Goal: Task Accomplishment & Management: Manage account settings

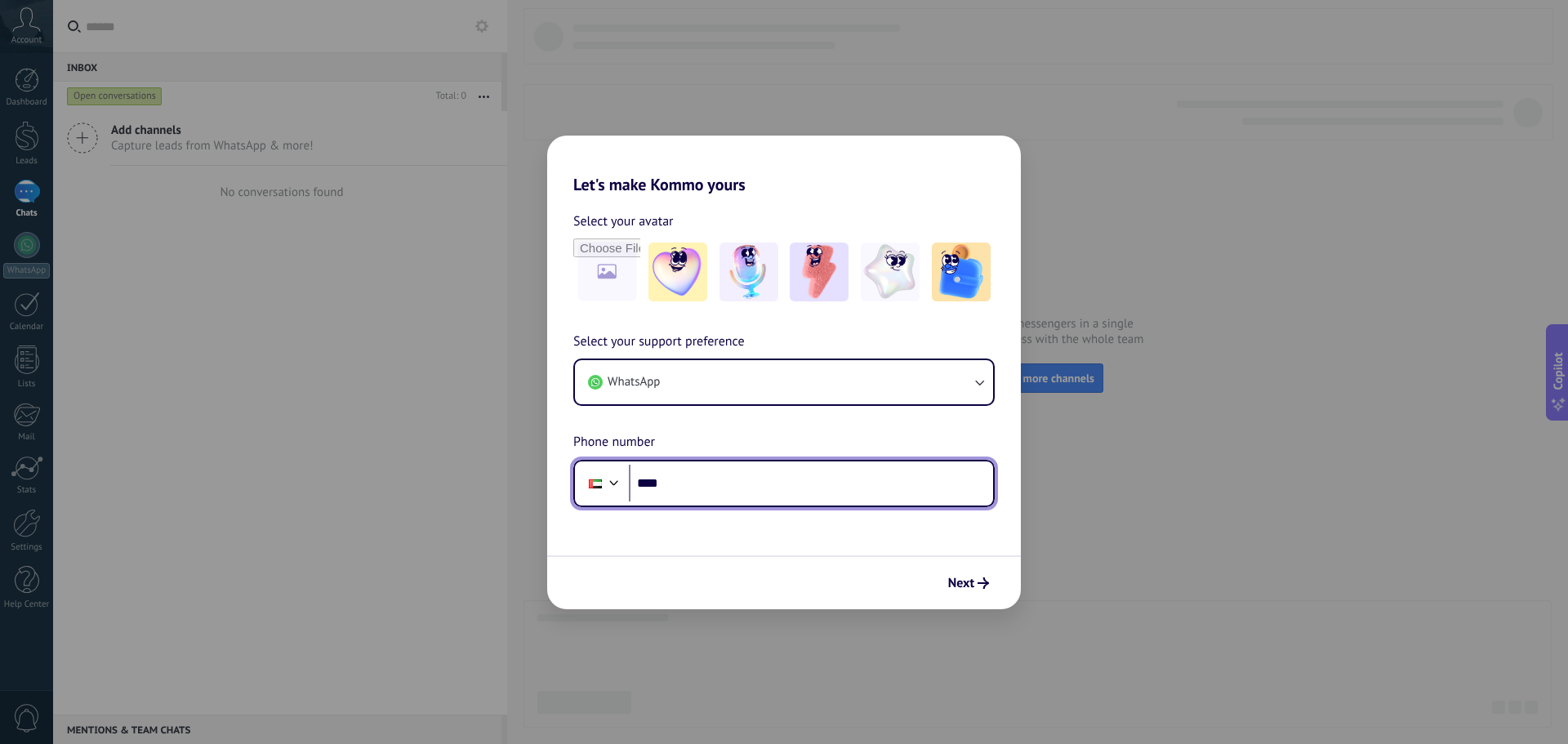
click at [754, 480] on input "****" at bounding box center [810, 484] width 364 height 38
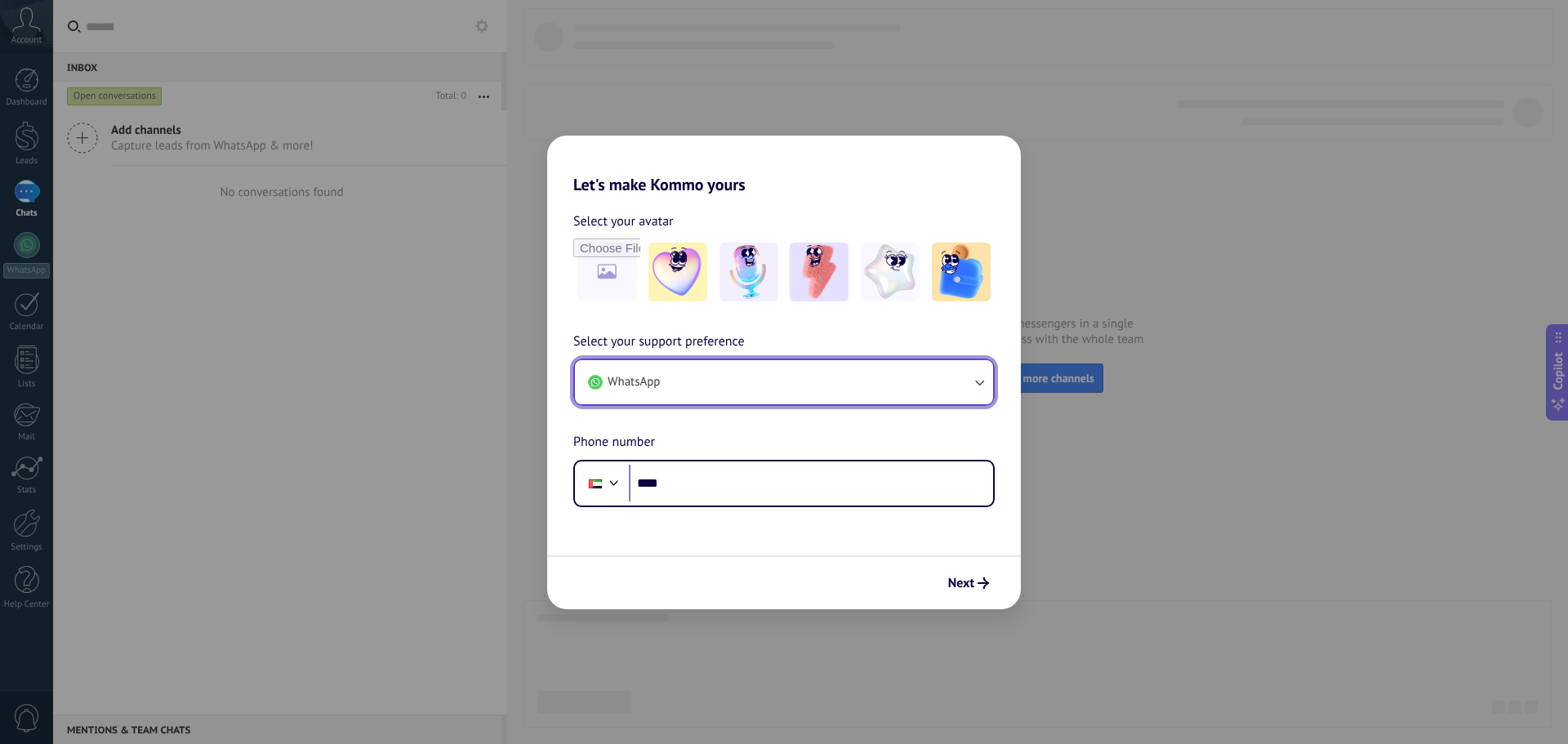
click at [862, 385] on button "WhatsApp" at bounding box center [784, 383] width 418 height 44
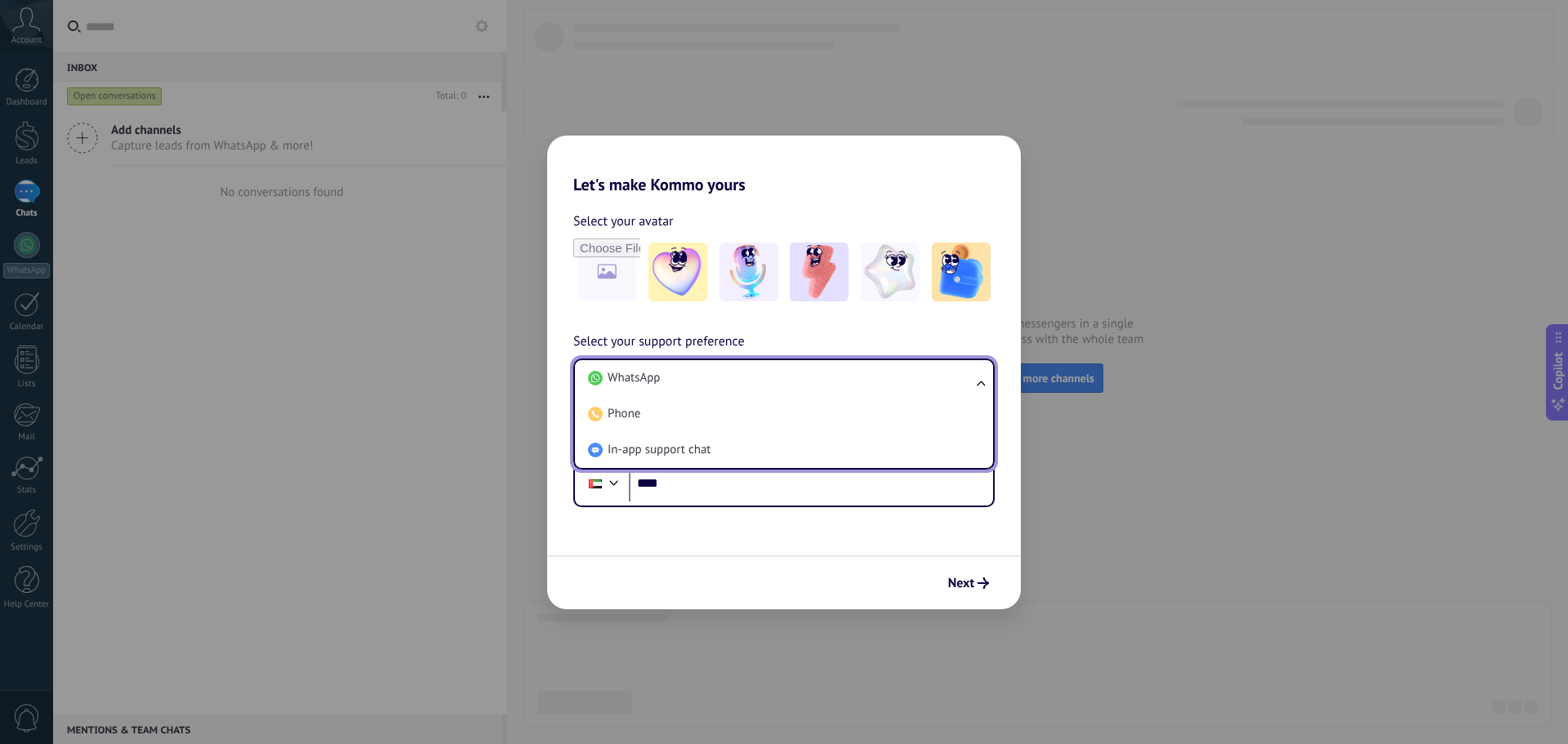
click at [744, 339] on span "Select your support preference" at bounding box center [658, 342] width 171 height 21
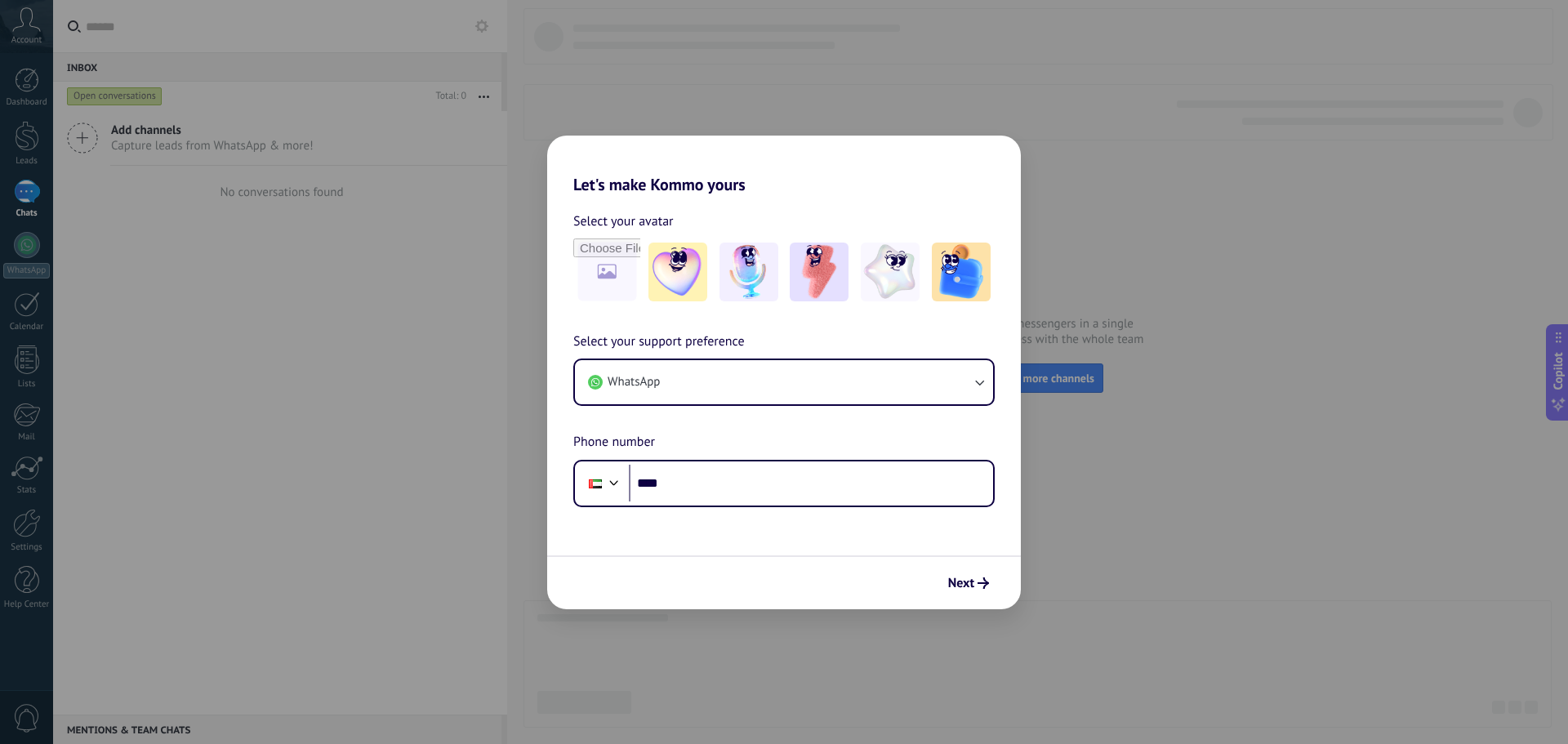
click at [875, 167] on h2 "Let's make Kommo yours" at bounding box center [783, 164] width 474 height 59
click at [751, 291] on img at bounding box center [749, 272] width 59 height 59
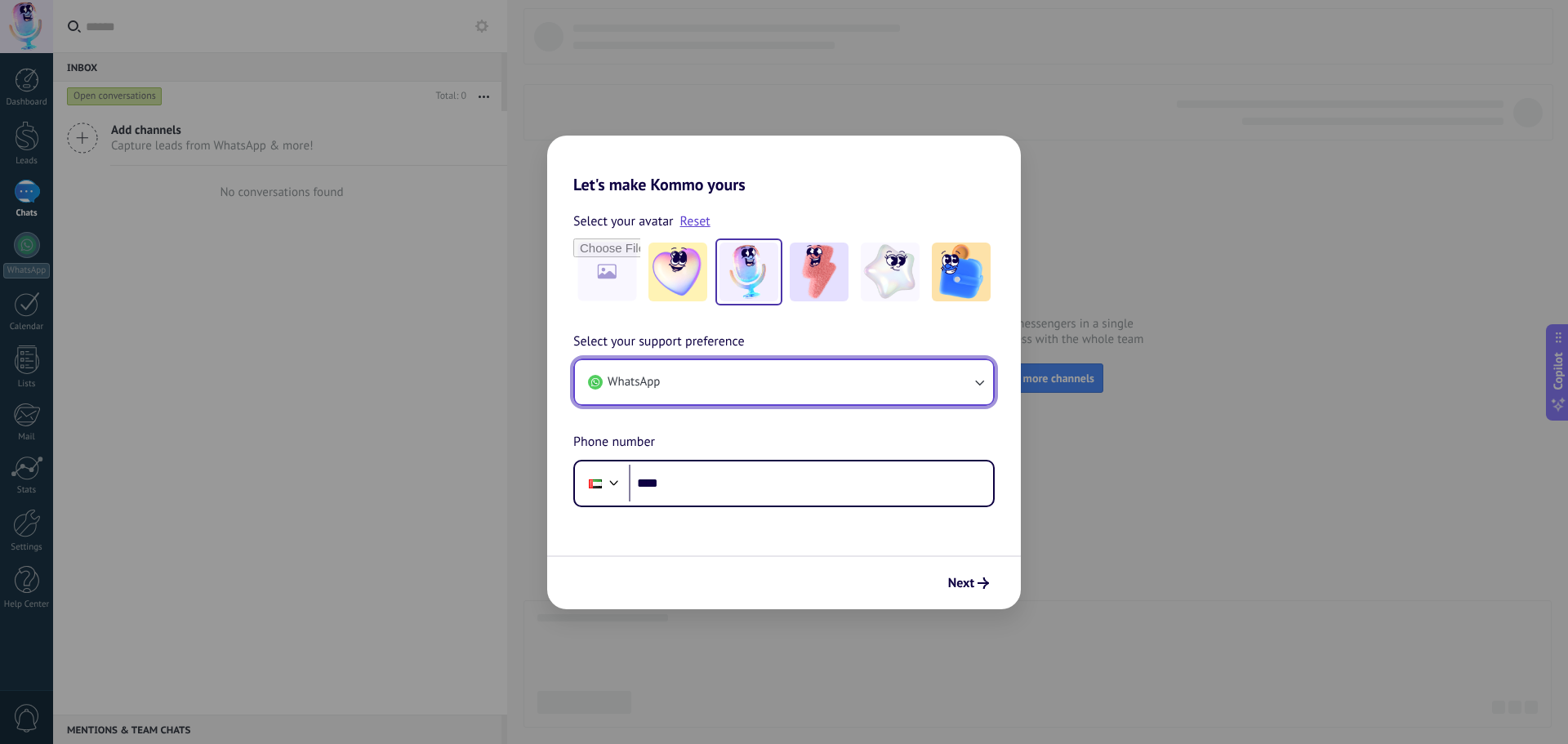
click at [870, 370] on button "WhatsApp" at bounding box center [784, 383] width 418 height 44
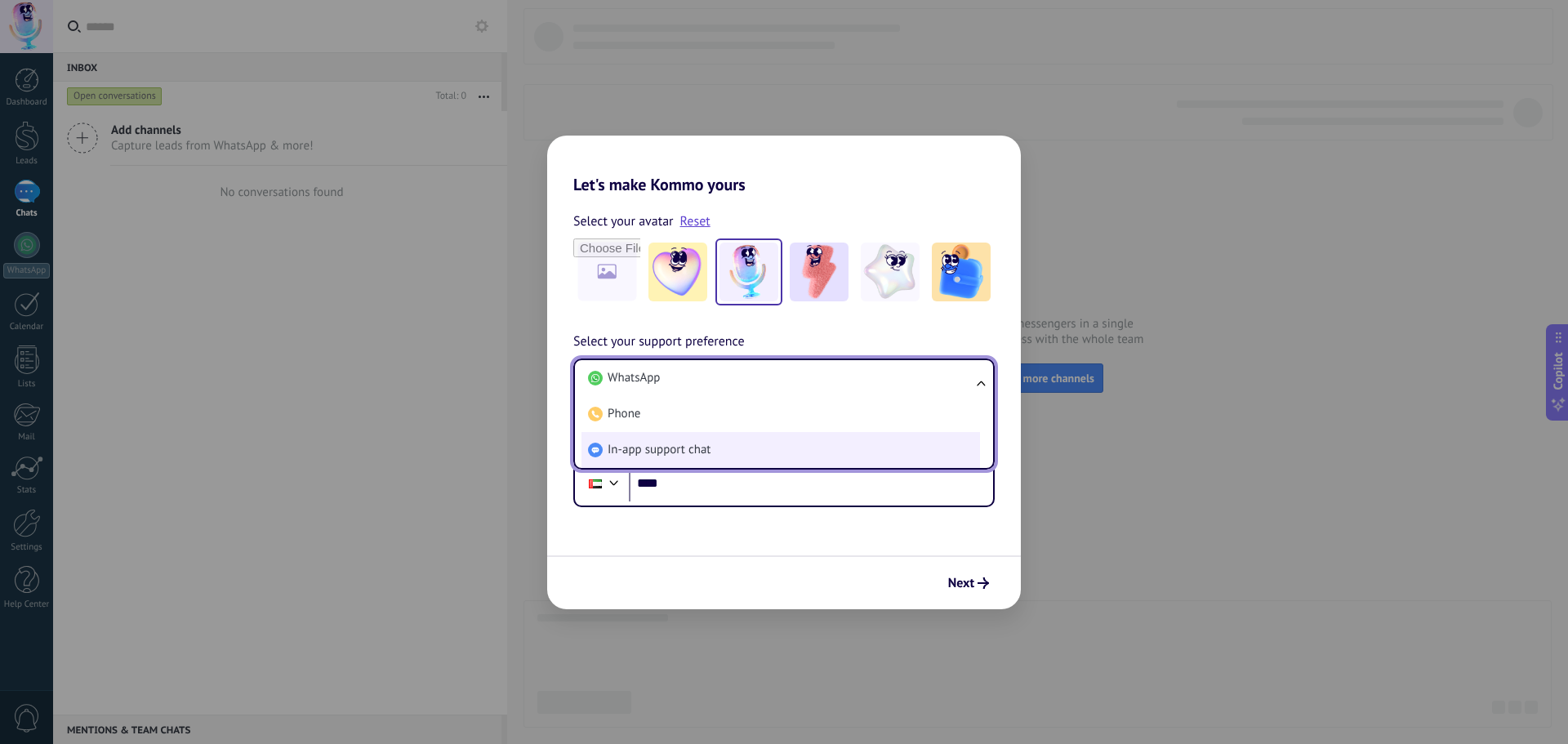
click at [664, 456] on span "In-app support chat" at bounding box center [658, 450] width 103 height 17
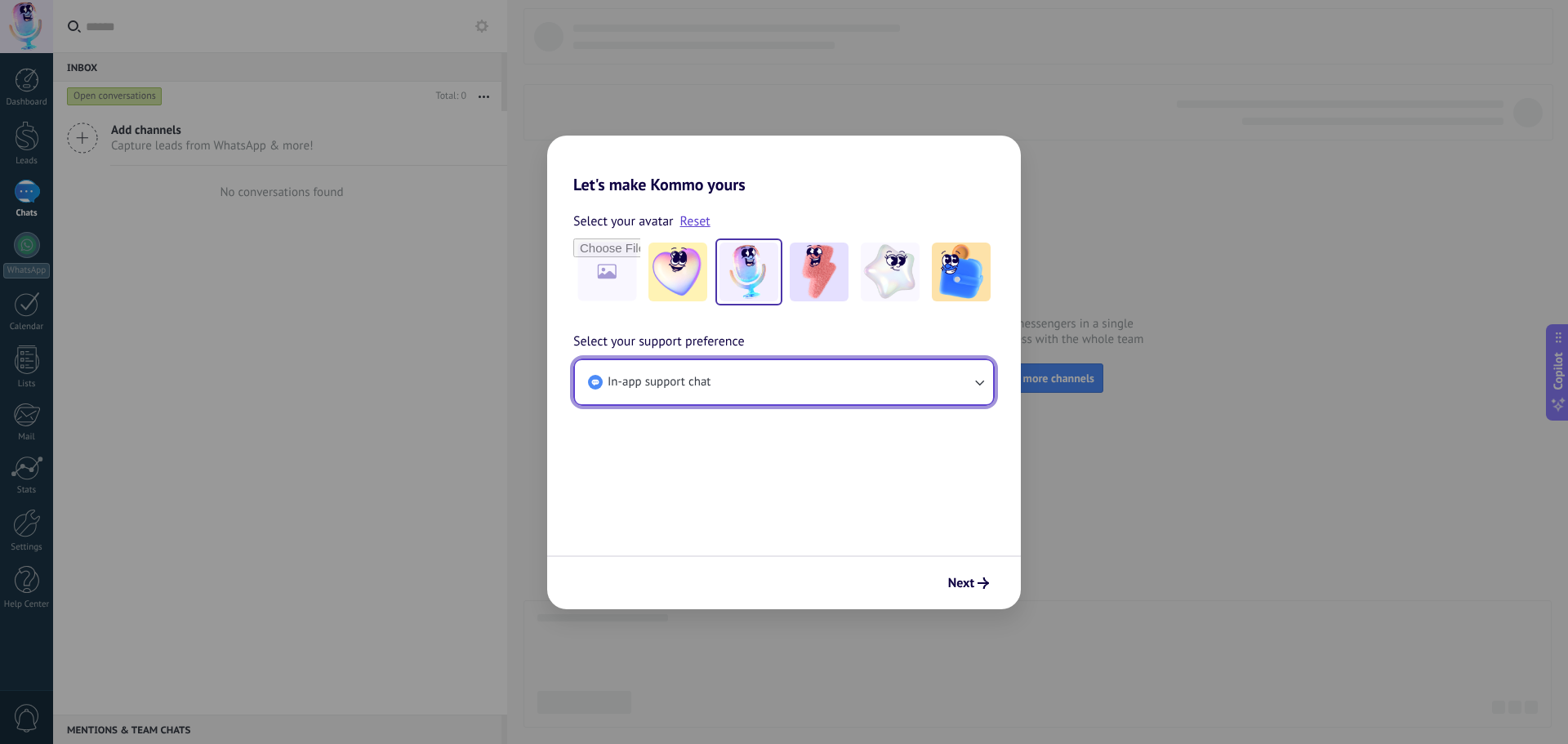
click at [823, 380] on button "In-app support chat" at bounding box center [784, 383] width 418 height 44
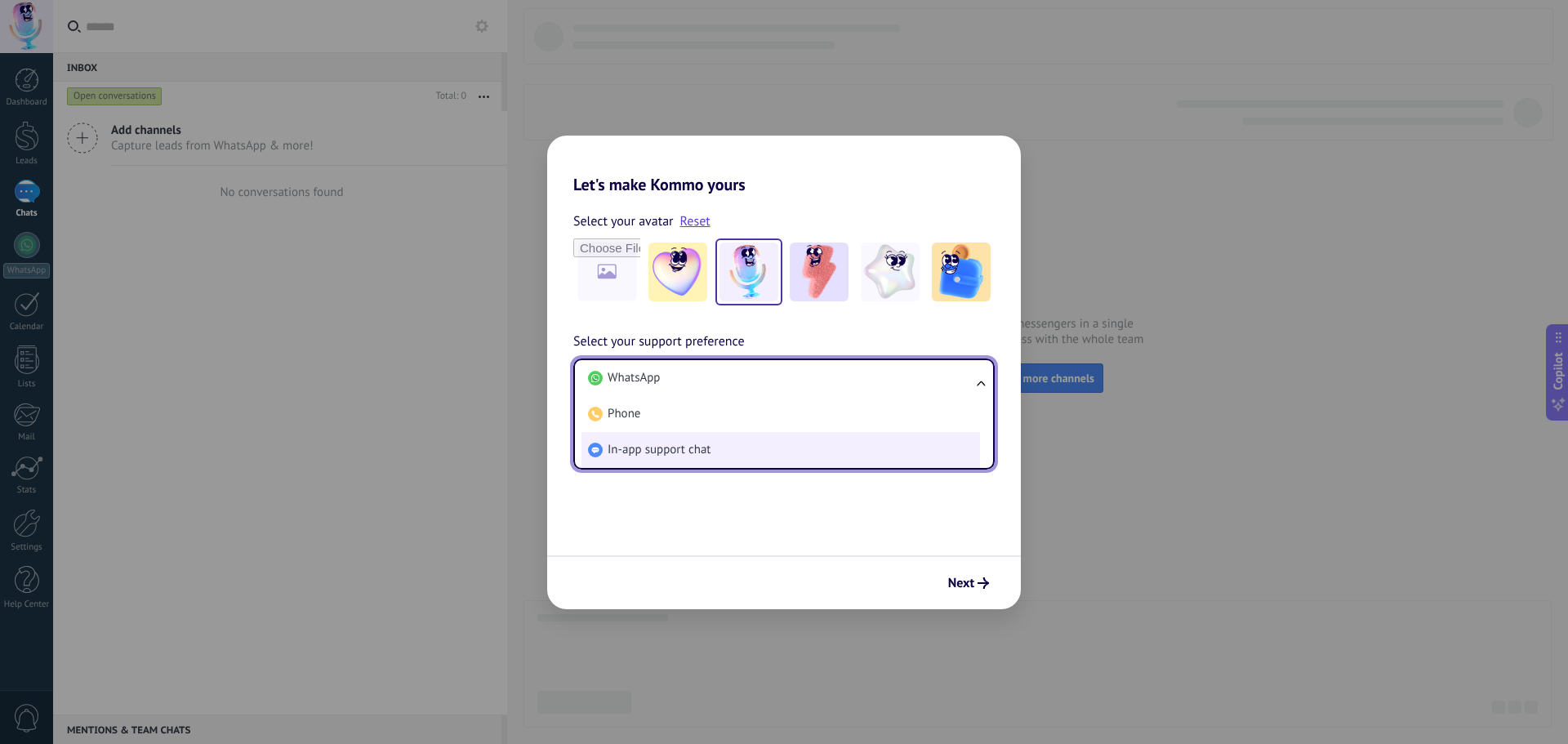
click at [686, 456] on span "In-app support chat" at bounding box center [658, 450] width 103 height 17
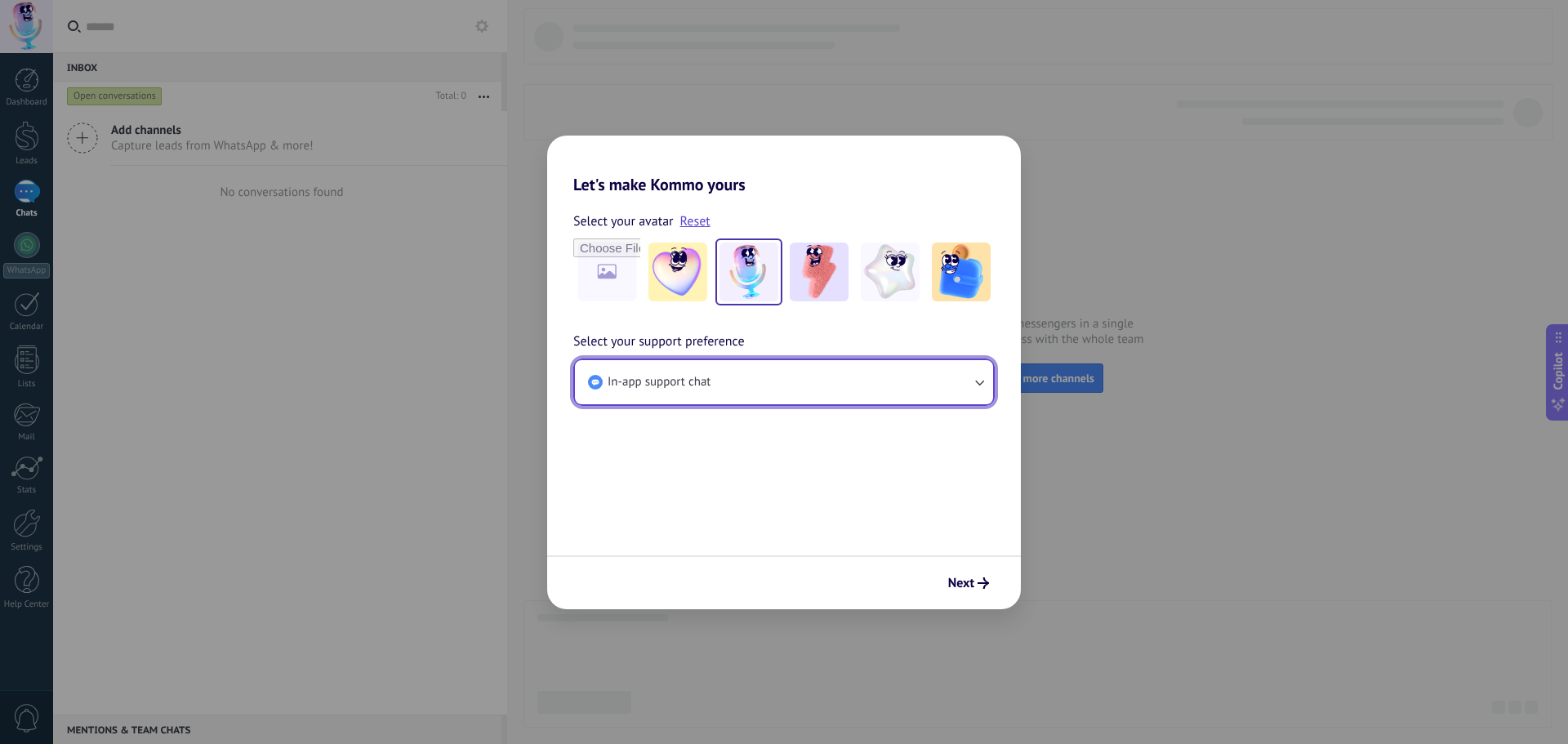
click at [796, 376] on button "In-app support chat" at bounding box center [784, 383] width 418 height 44
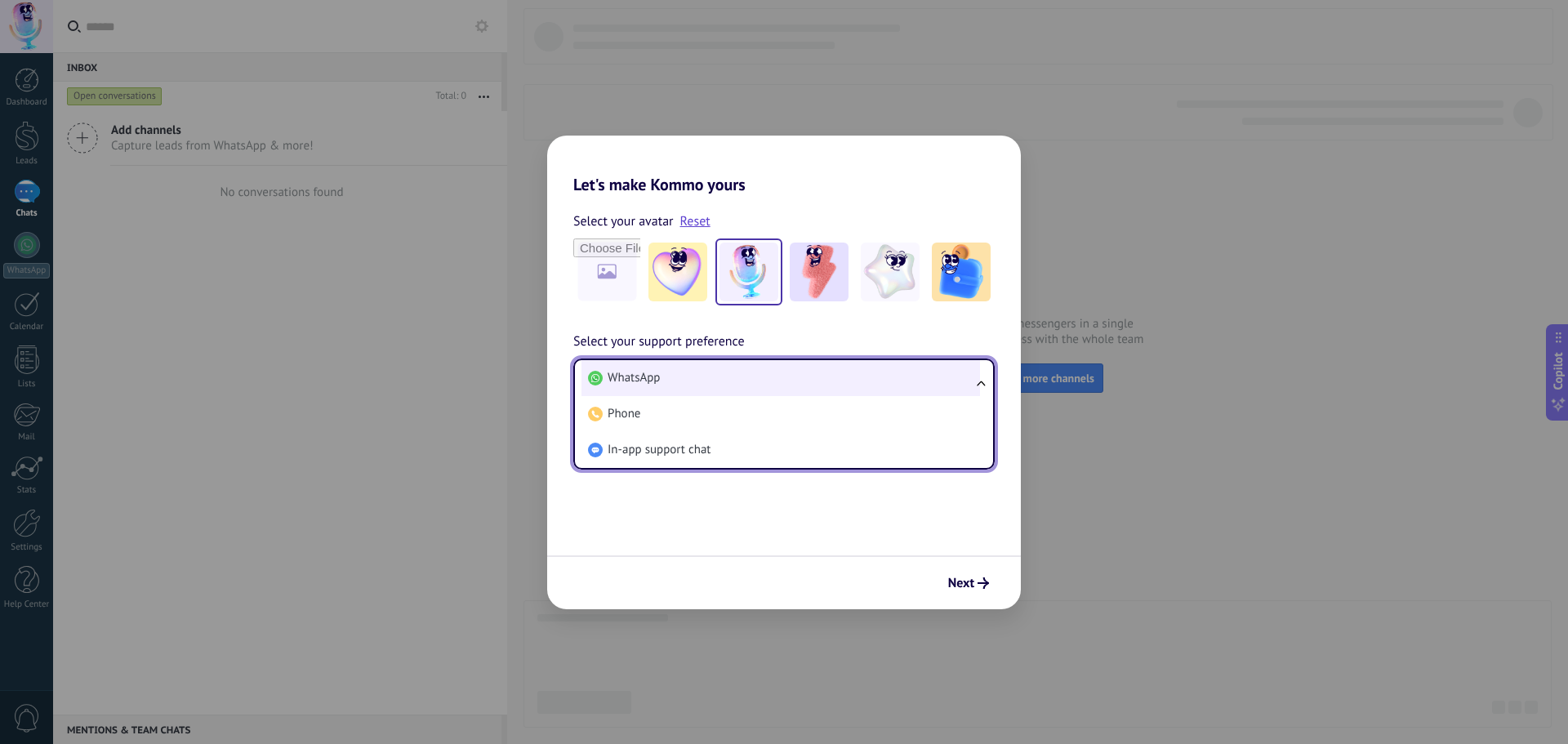
click at [679, 374] on li "WhatsApp" at bounding box center [780, 378] width 398 height 36
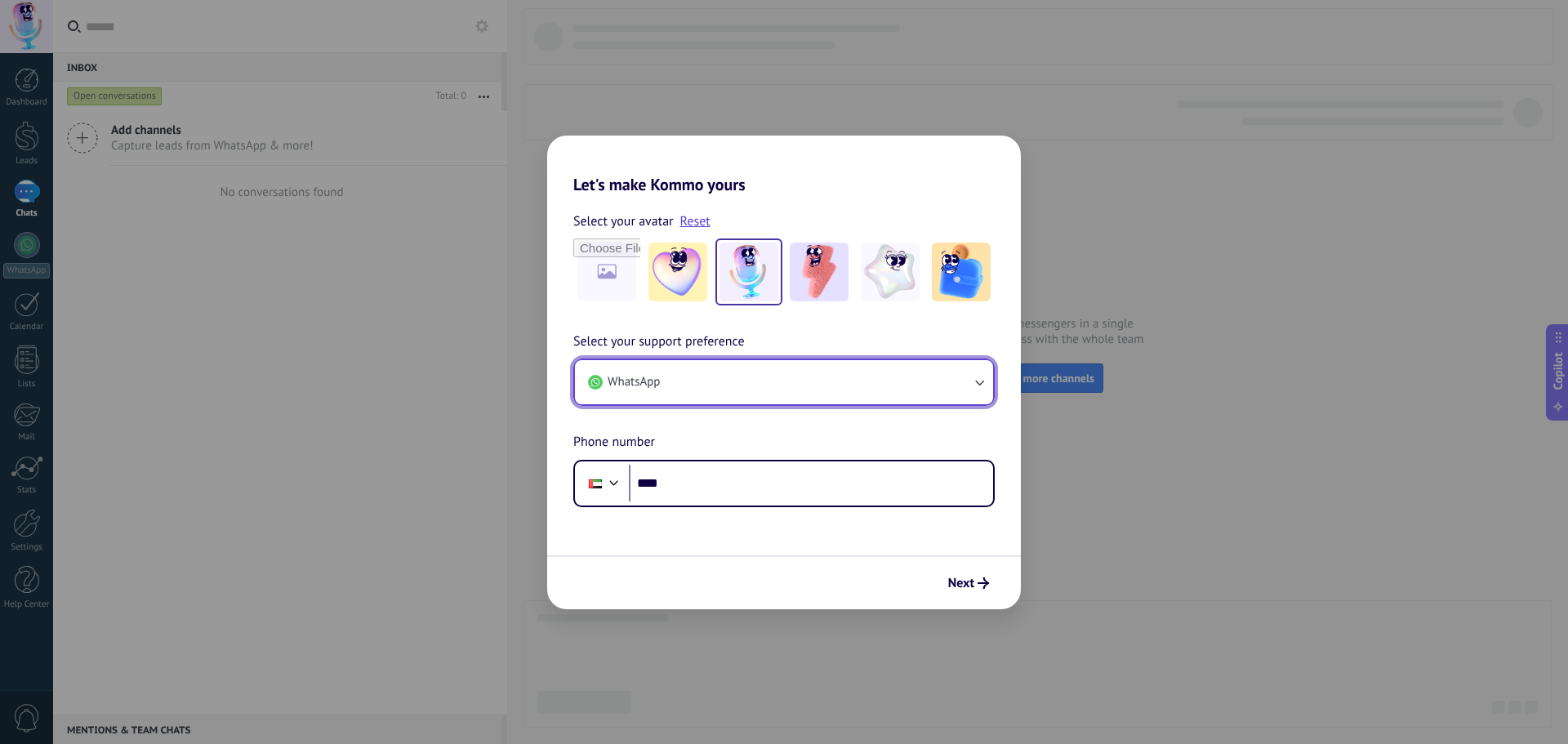
click at [679, 376] on button "WhatsApp" at bounding box center [784, 383] width 418 height 44
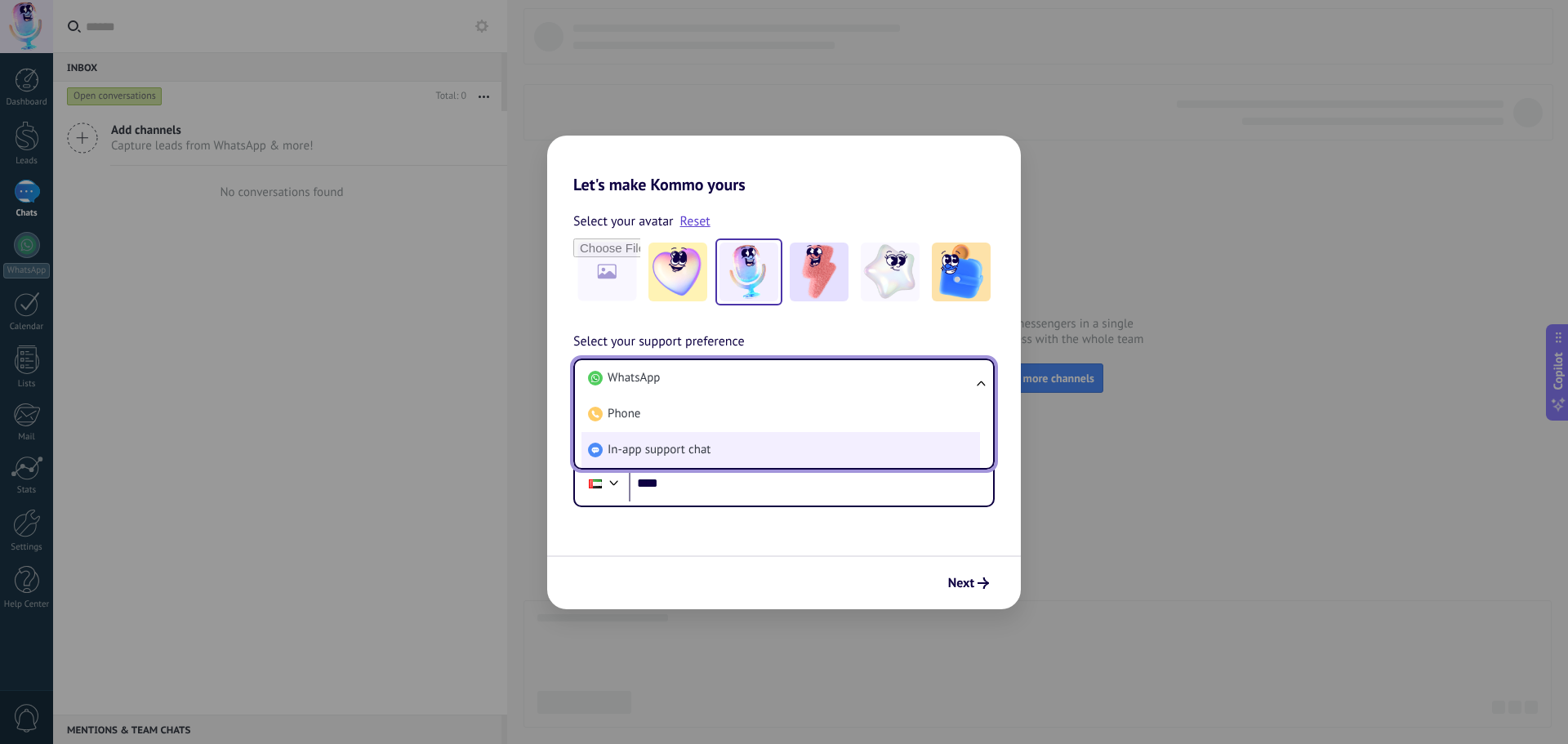
click at [710, 449] on span "In-app support chat" at bounding box center [658, 450] width 103 height 17
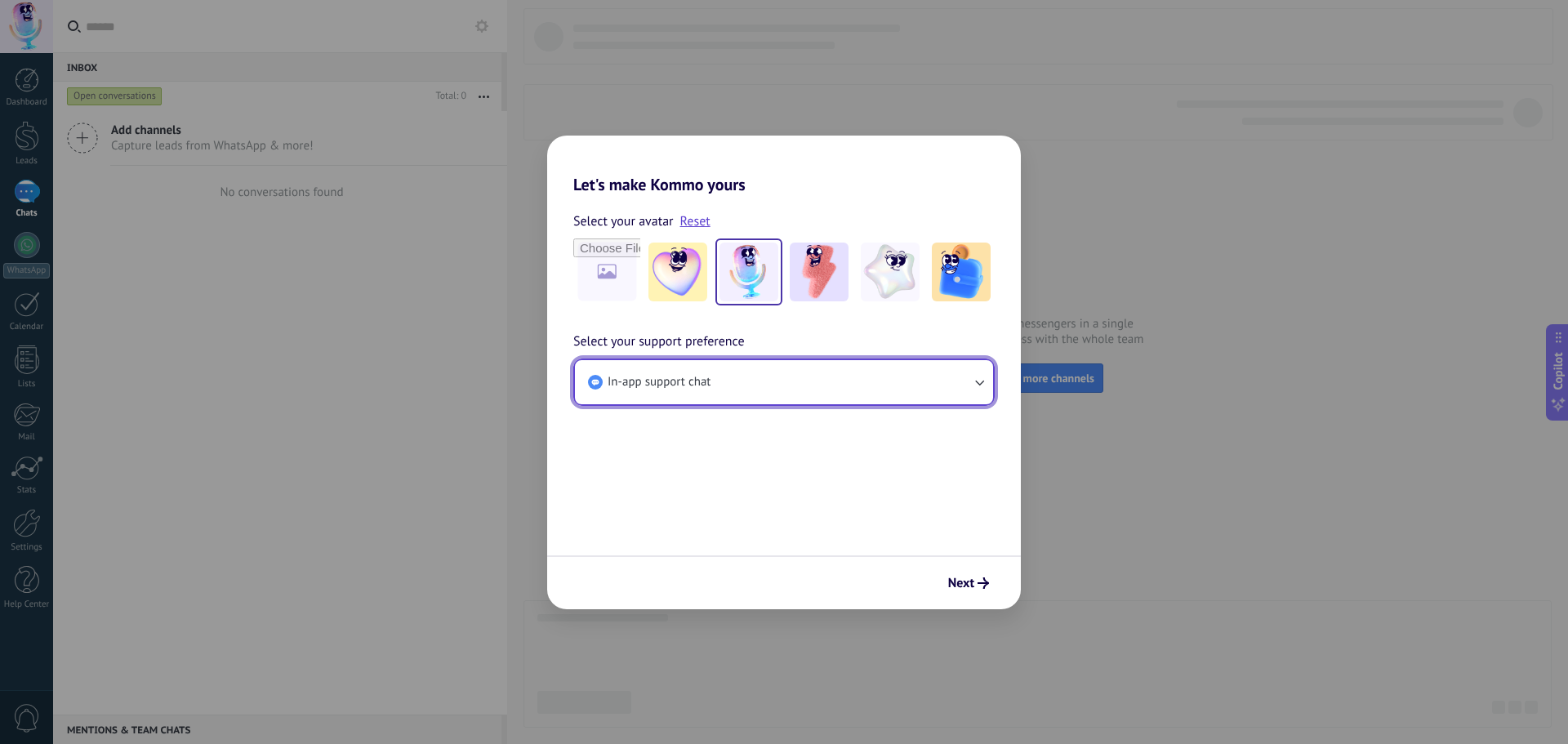
click at [822, 393] on button "In-app support chat" at bounding box center [784, 383] width 418 height 44
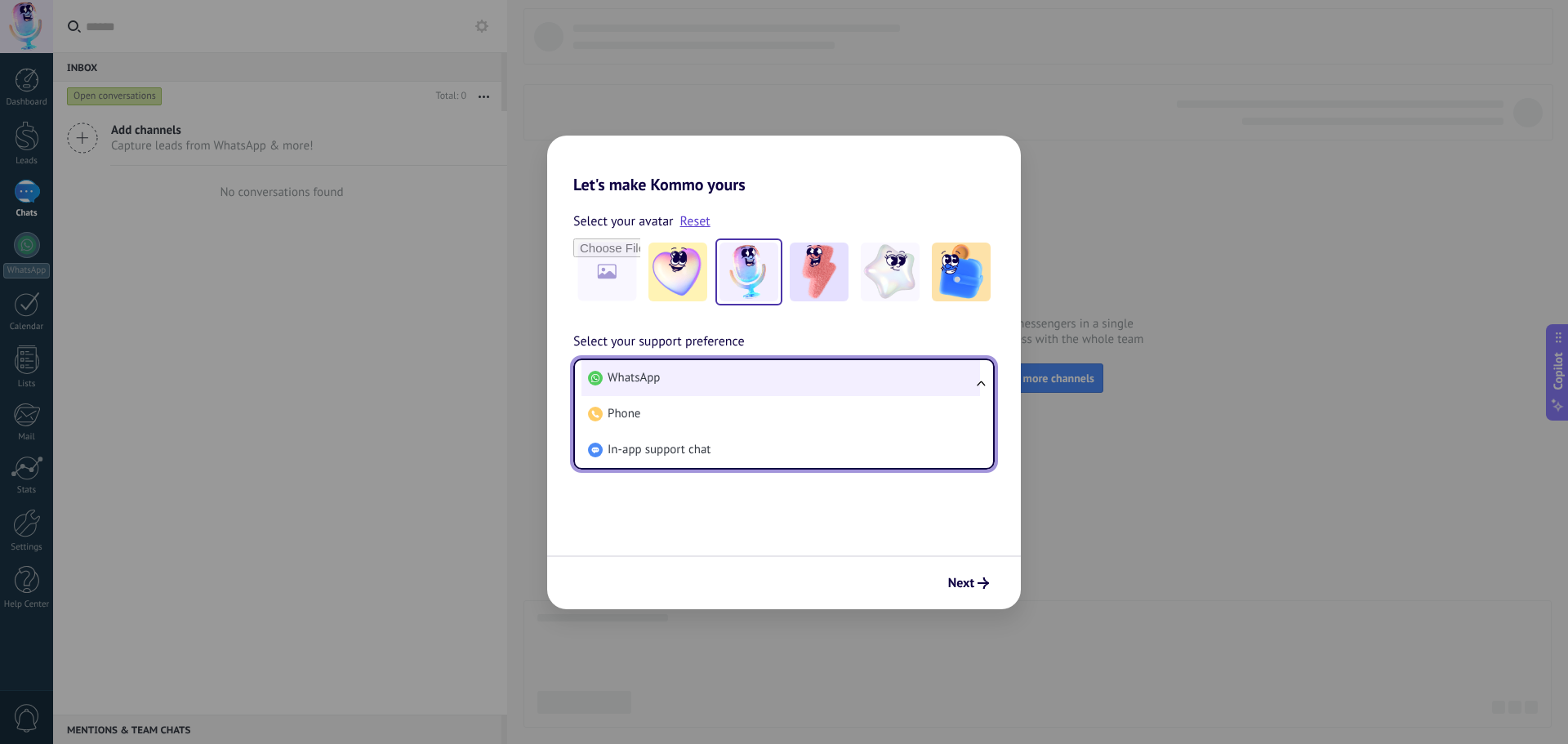
click at [747, 380] on li "WhatsApp" at bounding box center [780, 378] width 398 height 36
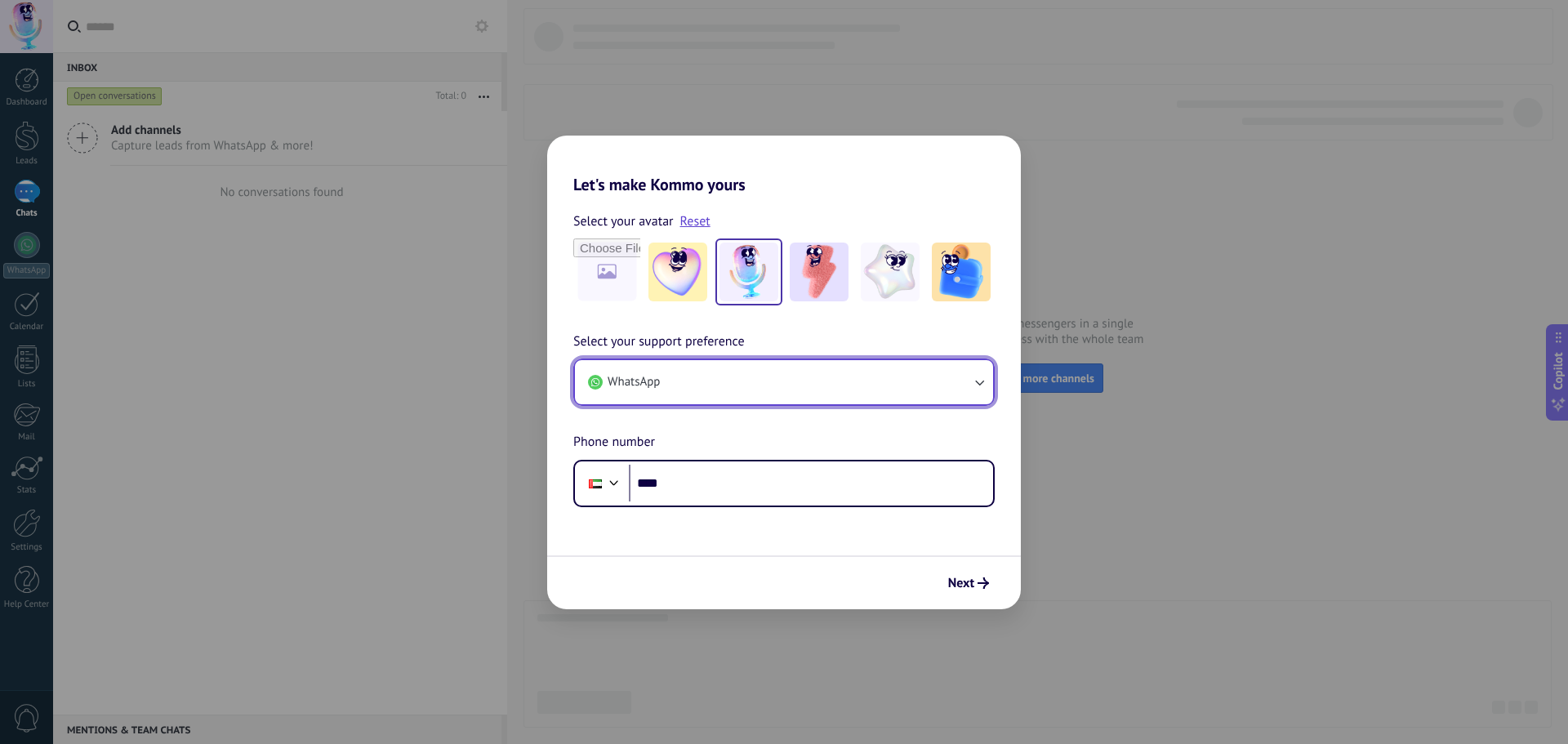
click at [793, 393] on button "WhatsApp" at bounding box center [784, 383] width 418 height 44
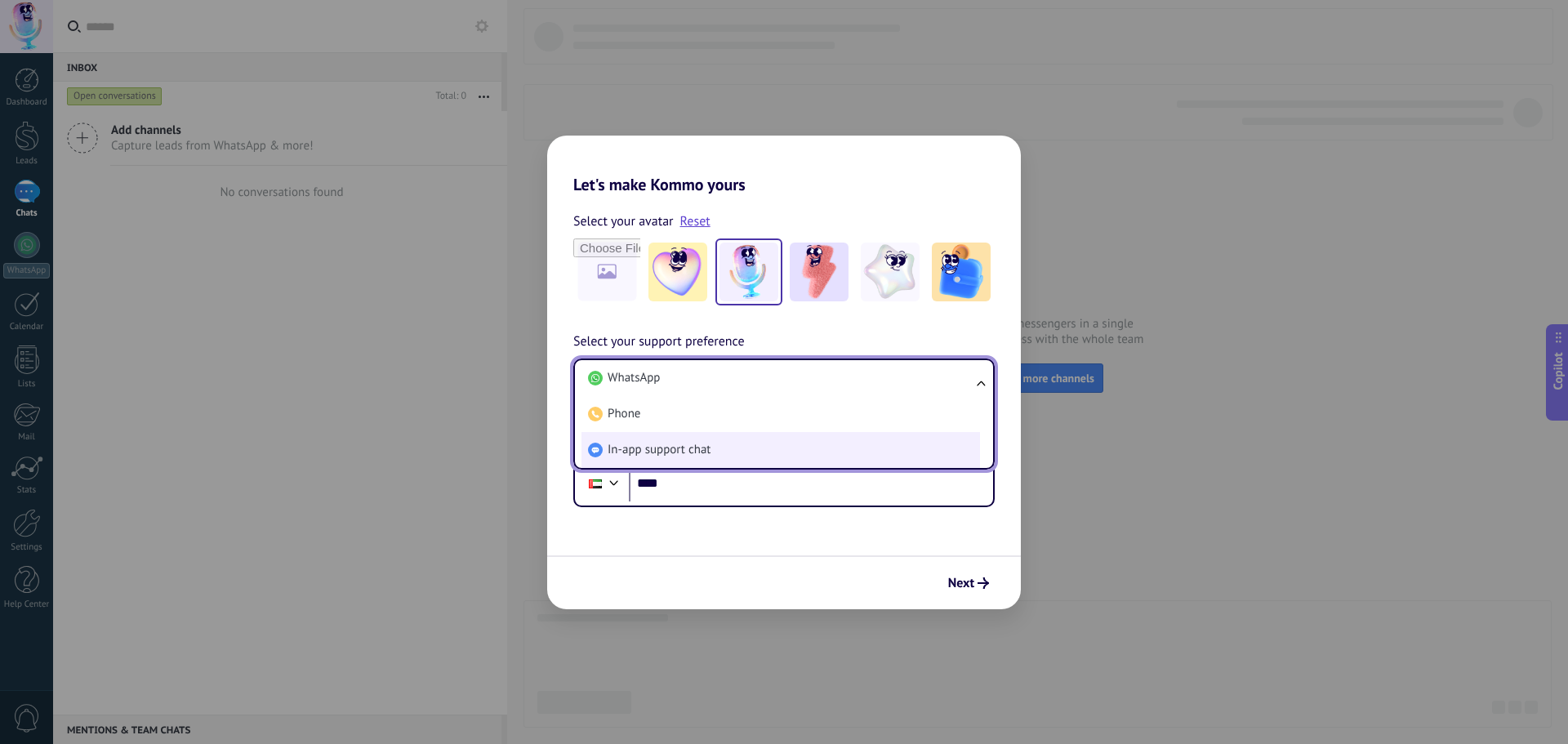
click at [737, 454] on li "In-app support chat" at bounding box center [780, 449] width 398 height 36
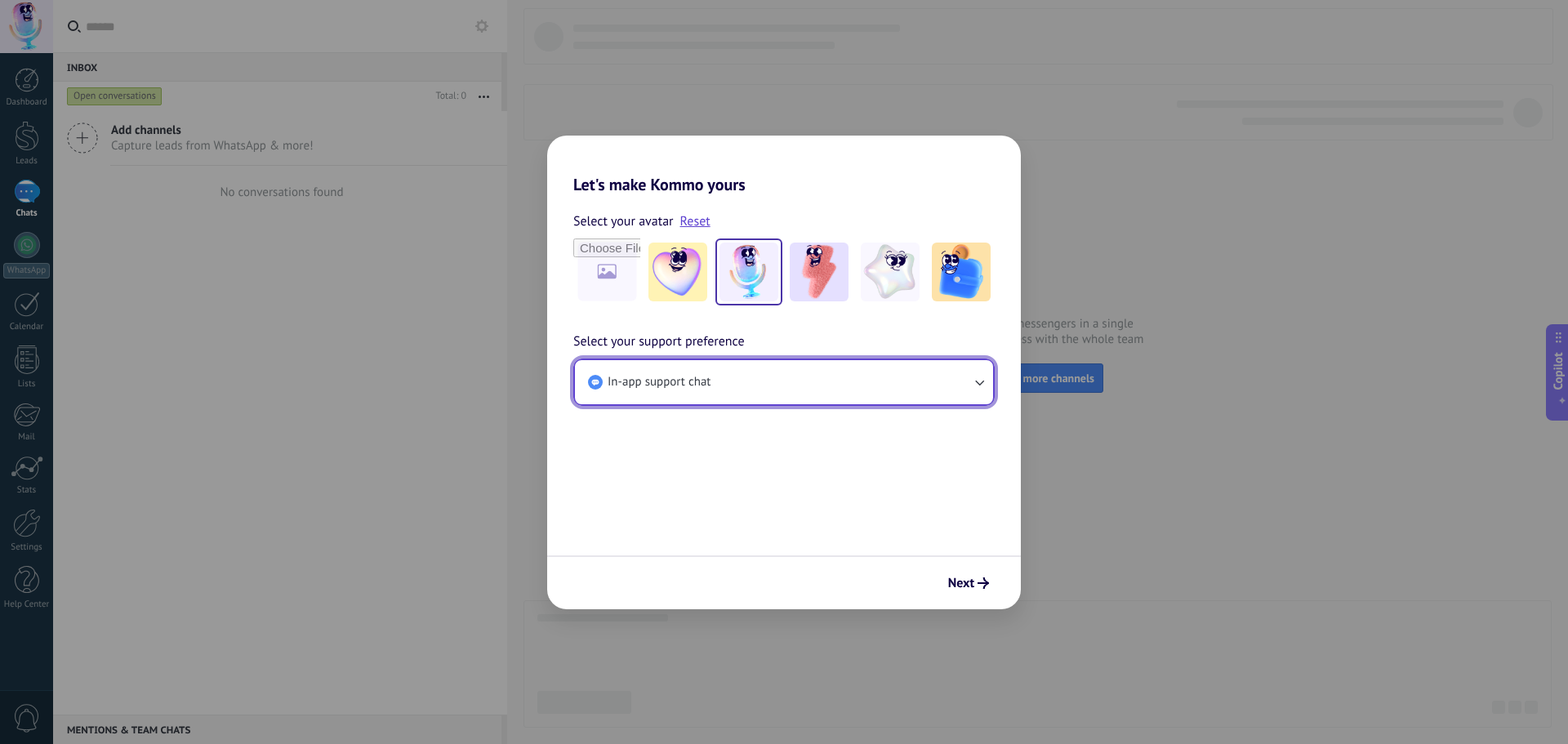
click at [984, 383] on icon "button" at bounding box center [979, 383] width 9 height 6
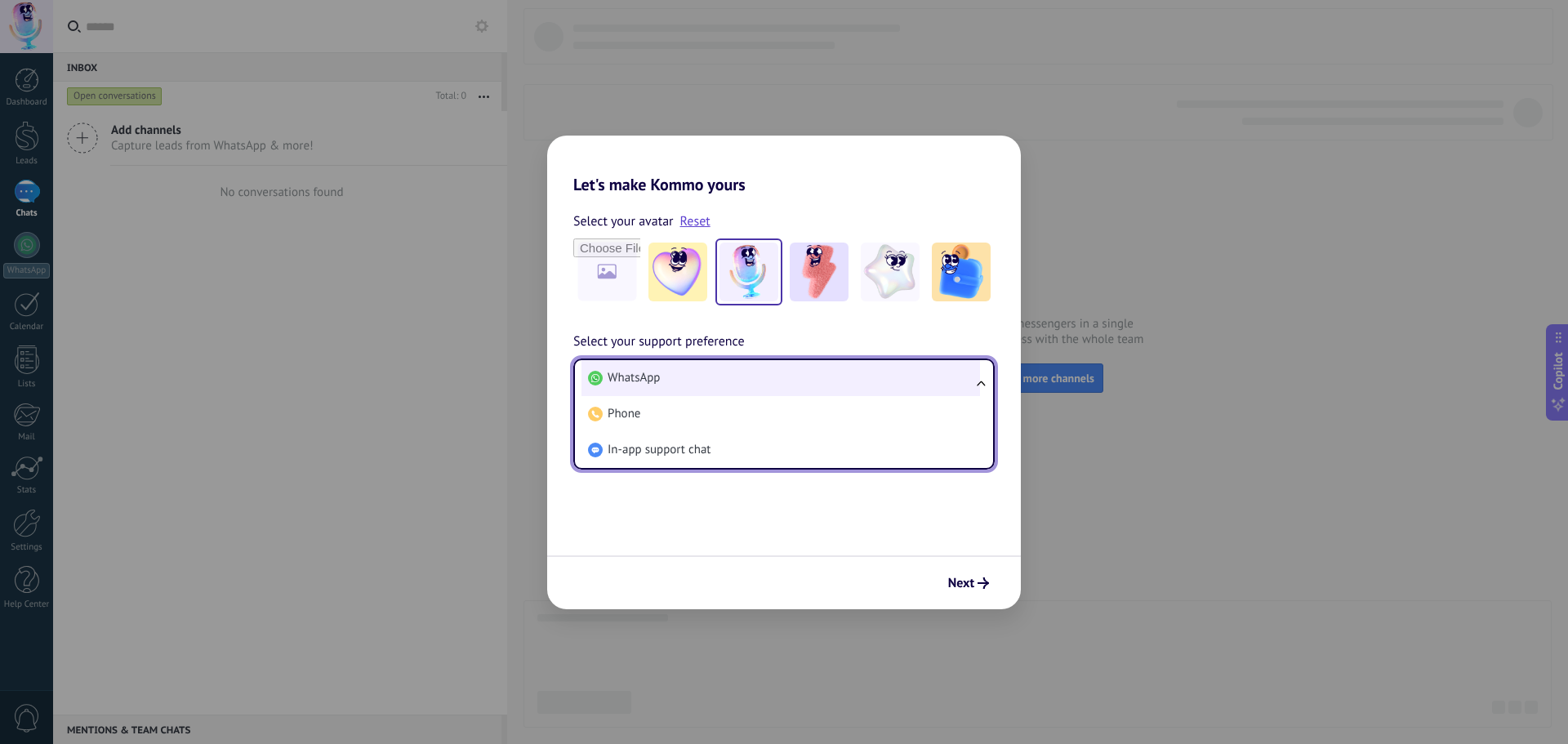
click at [749, 370] on li "WhatsApp" at bounding box center [780, 378] width 398 height 36
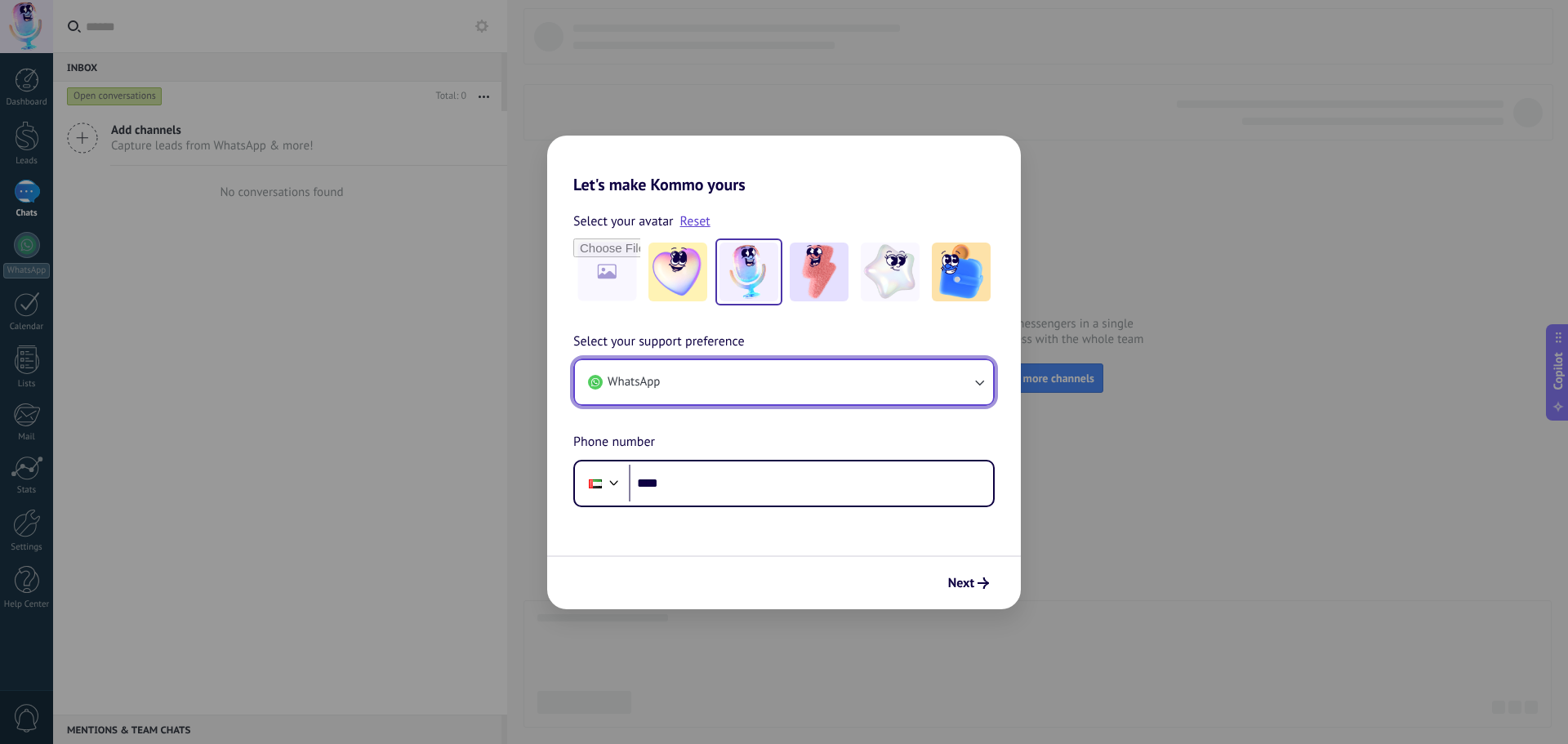
click at [810, 384] on button "WhatsApp" at bounding box center [784, 383] width 418 height 44
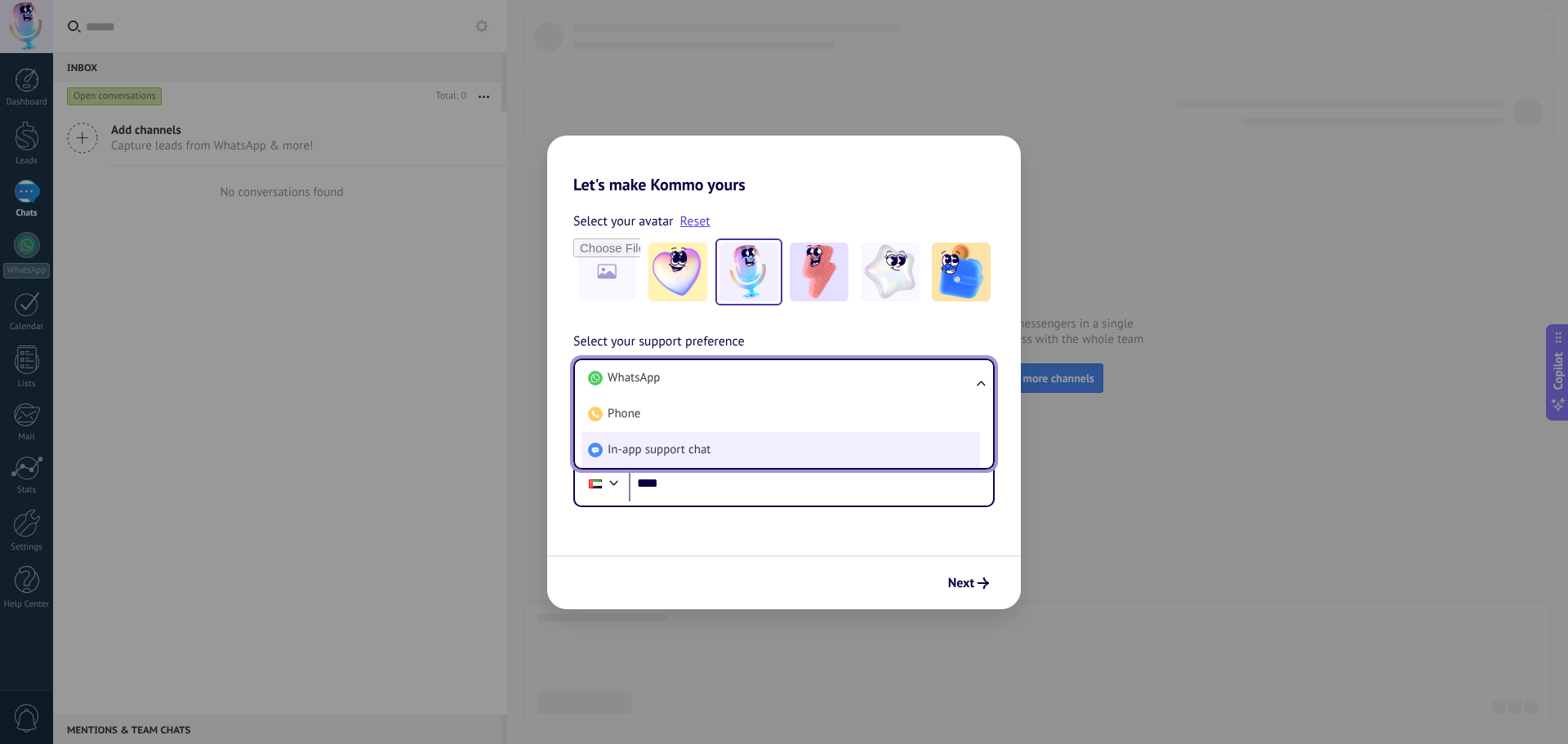
click at [694, 459] on li "In-app support chat" at bounding box center [780, 449] width 398 height 36
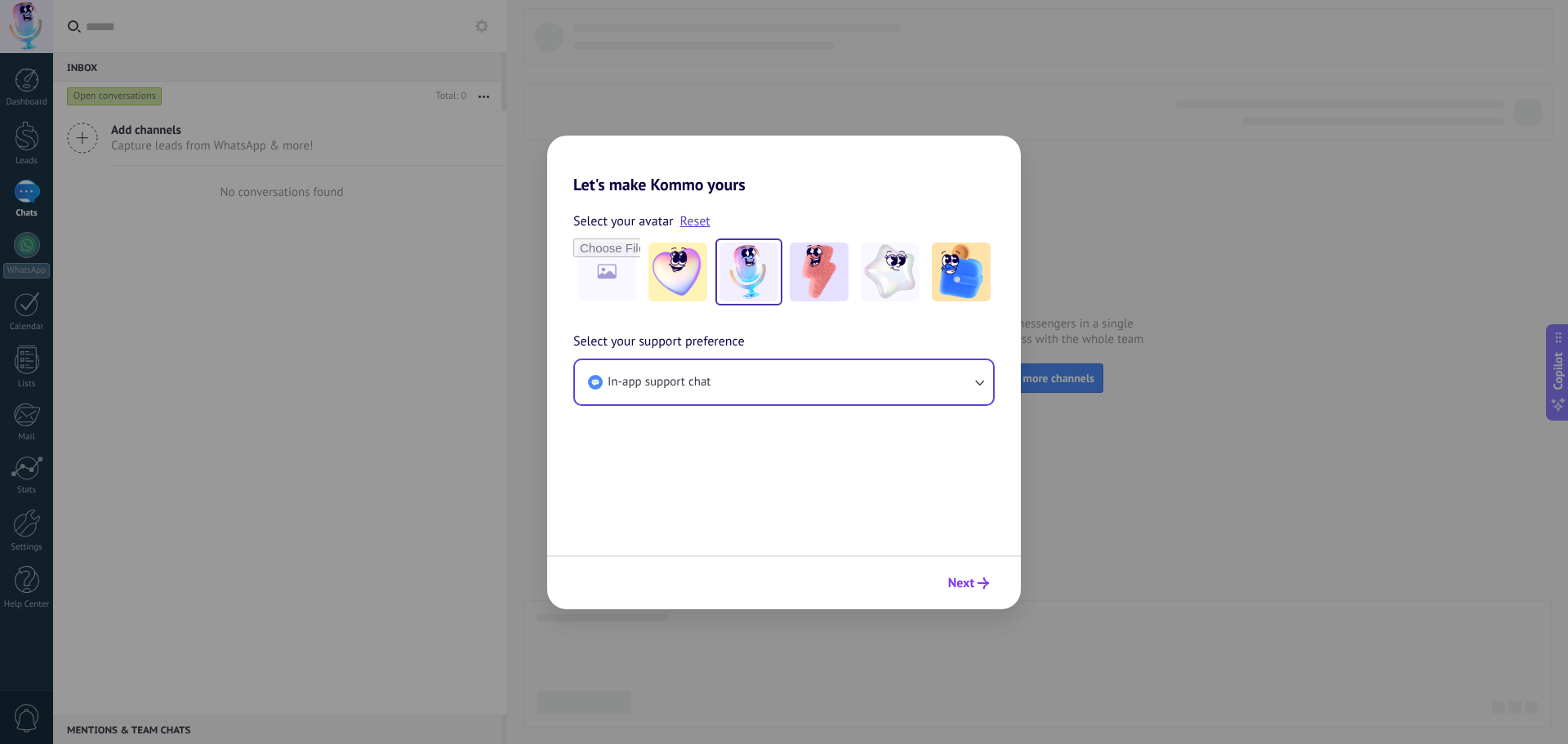
click at [959, 578] on span "Next" at bounding box center [962, 583] width 26 height 11
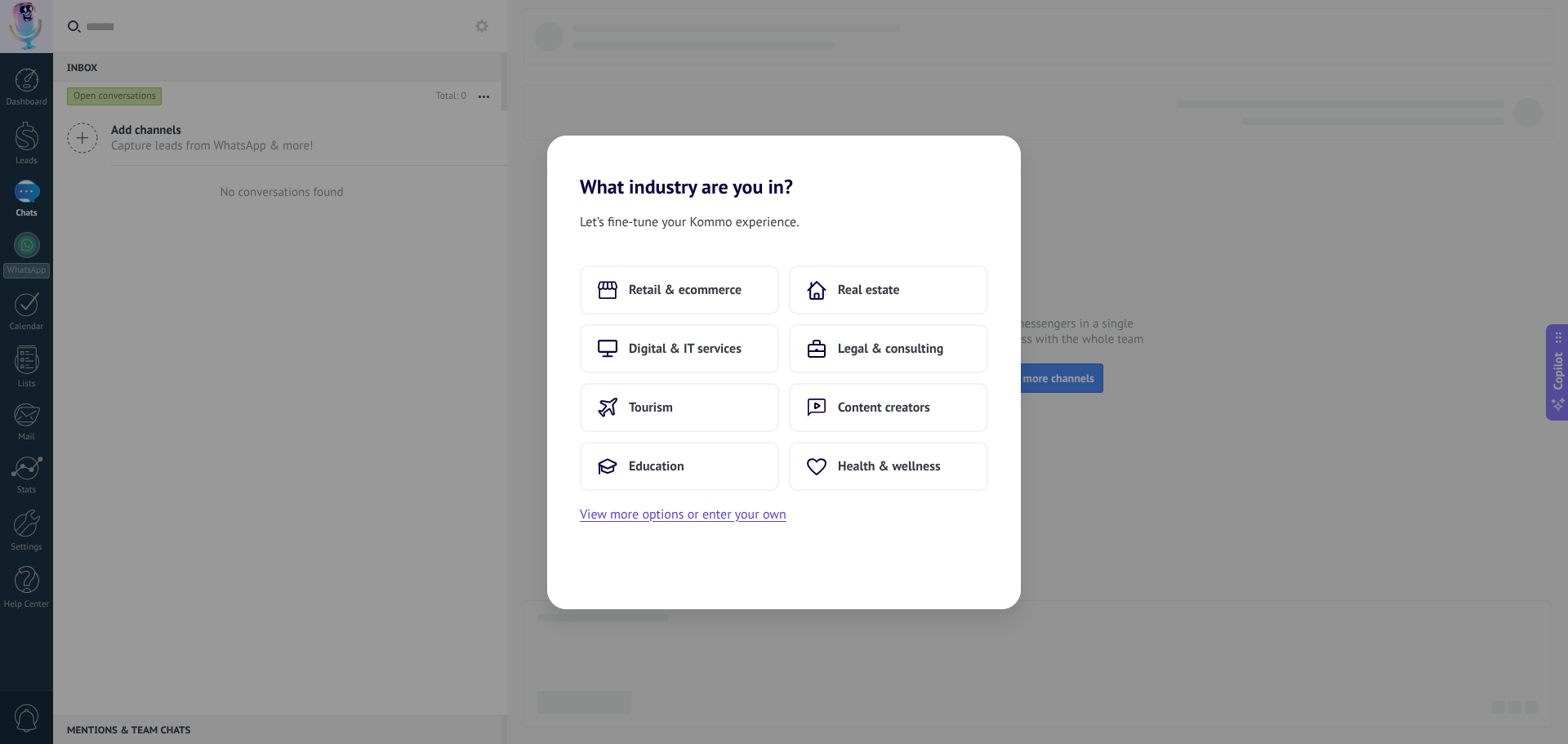
click at [751, 209] on div "Let’s fine-tune your Kommo experience. Retail & ecommerce Real estate Digital &…" at bounding box center [783, 404] width 474 height 411
click at [702, 352] on span "Digital & IT services" at bounding box center [685, 348] width 113 height 17
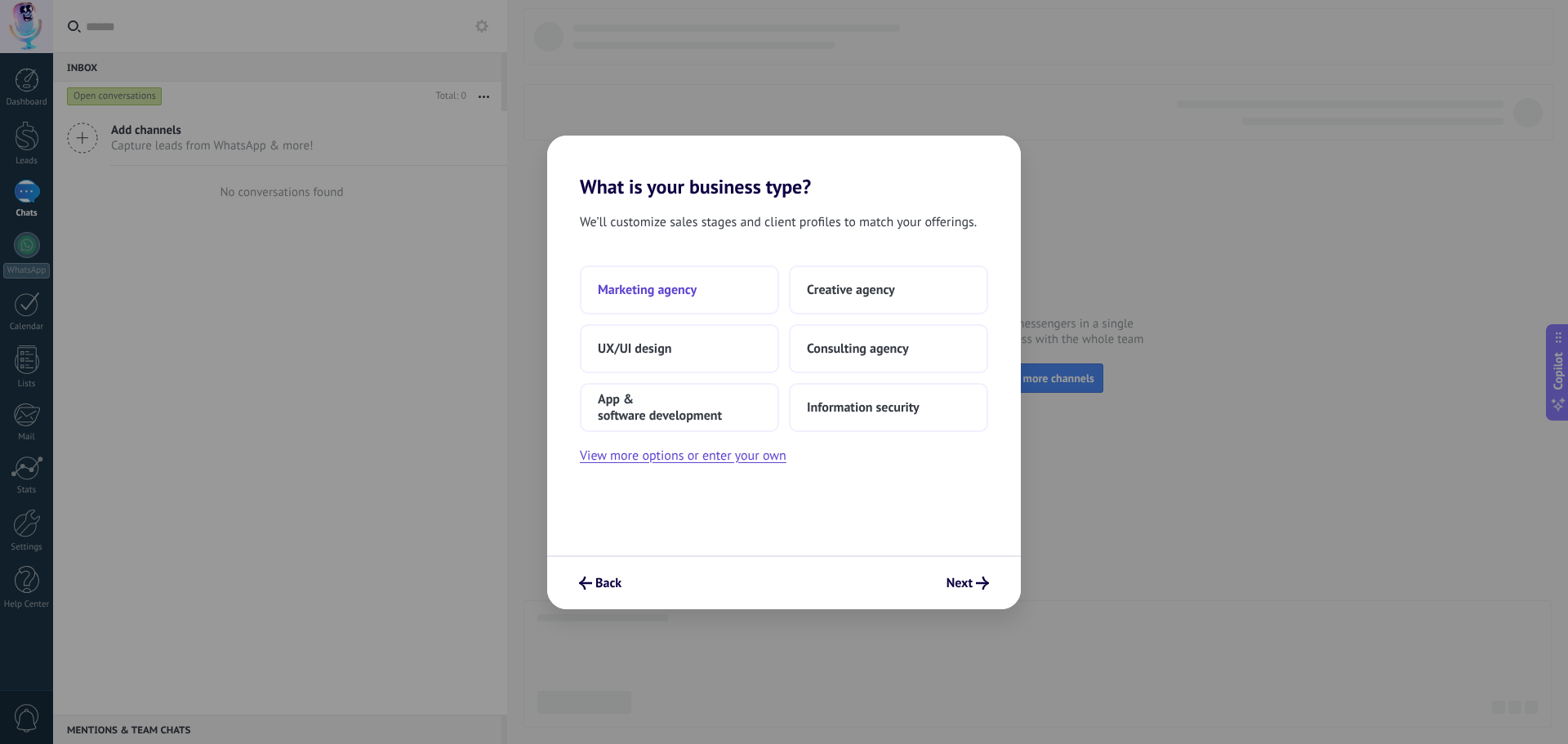
click at [698, 298] on button "Marketing agency" at bounding box center [679, 290] width 200 height 49
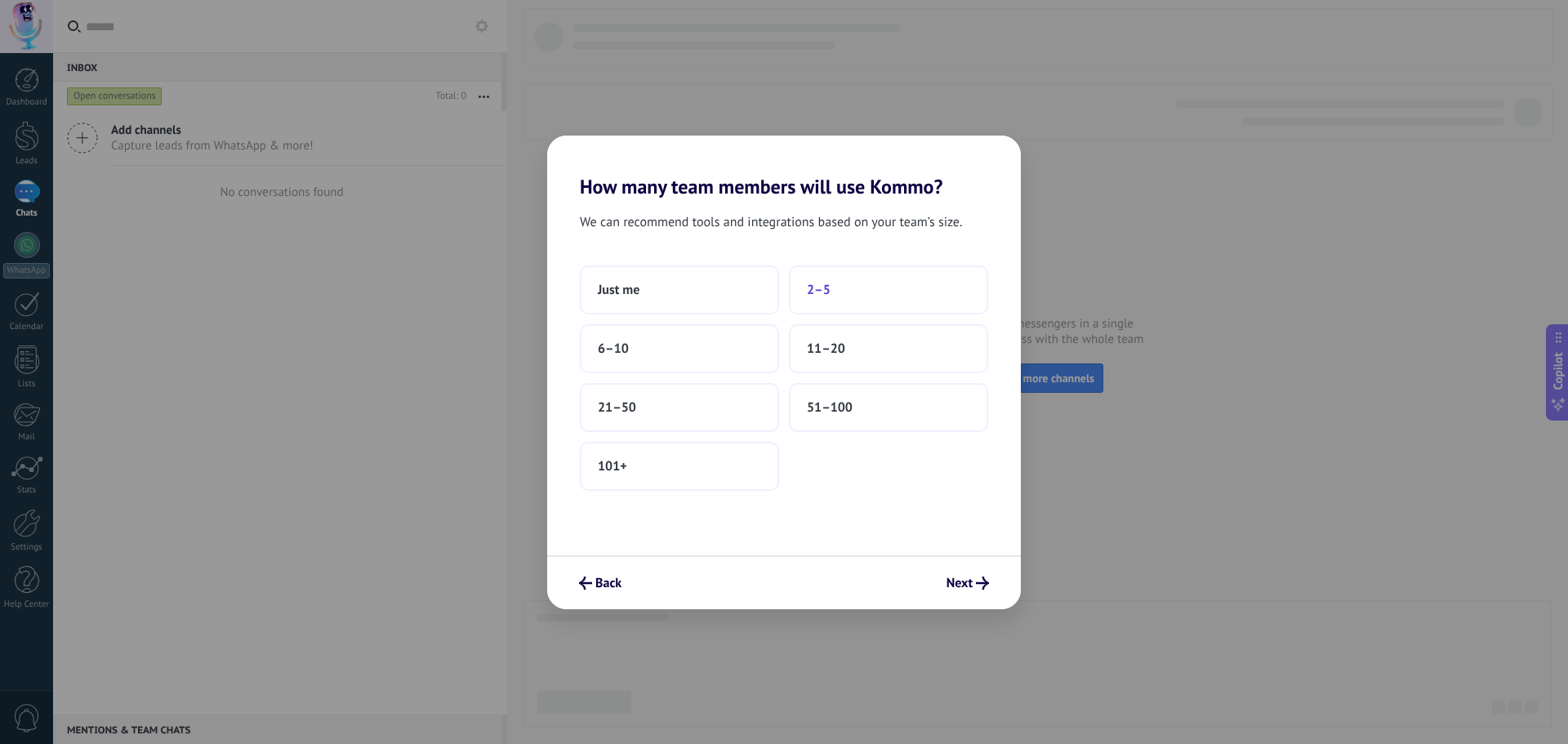
click at [892, 288] on button "2–5" at bounding box center [889, 290] width 200 height 49
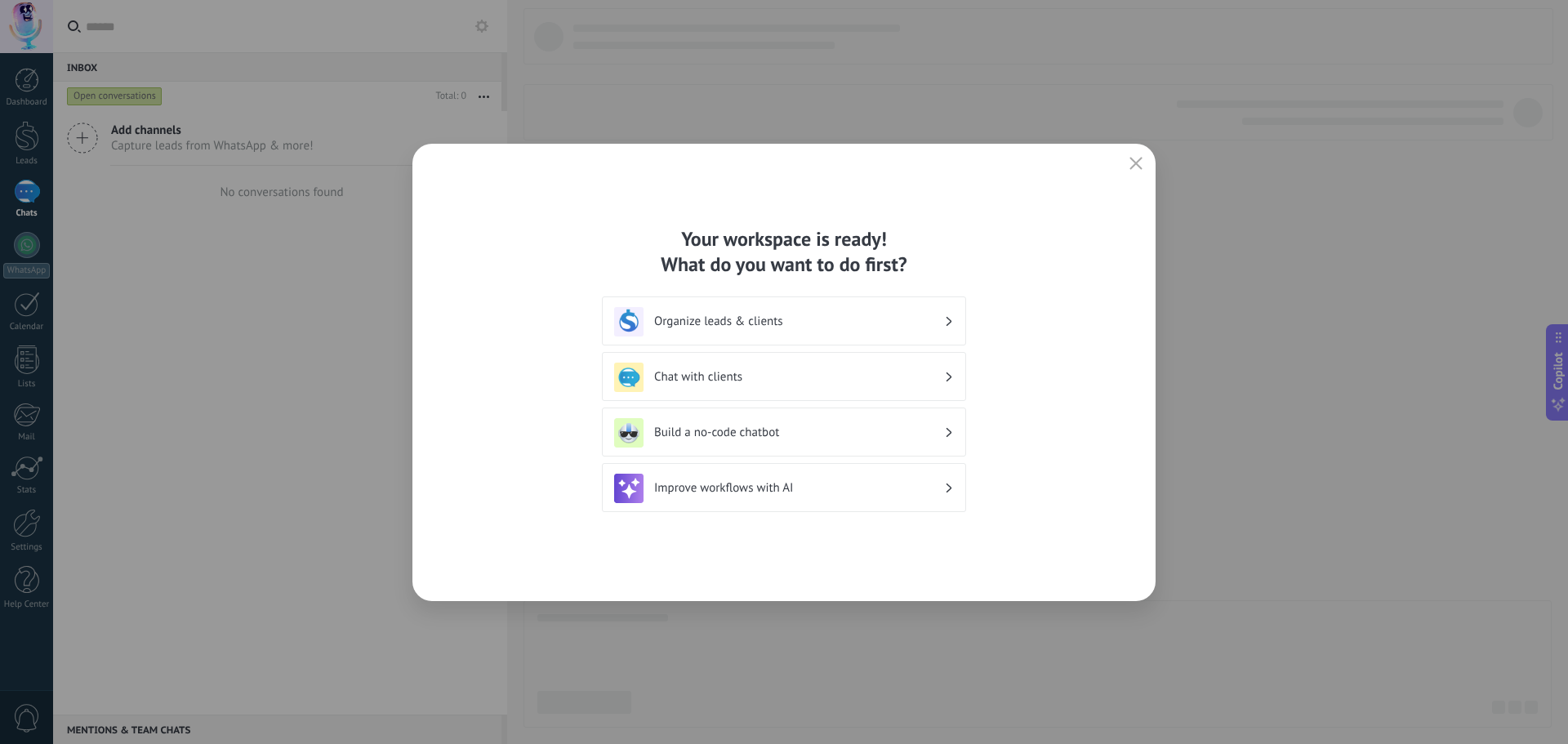
click at [930, 377] on h3 "Chat with clients" at bounding box center [799, 377] width 290 height 16
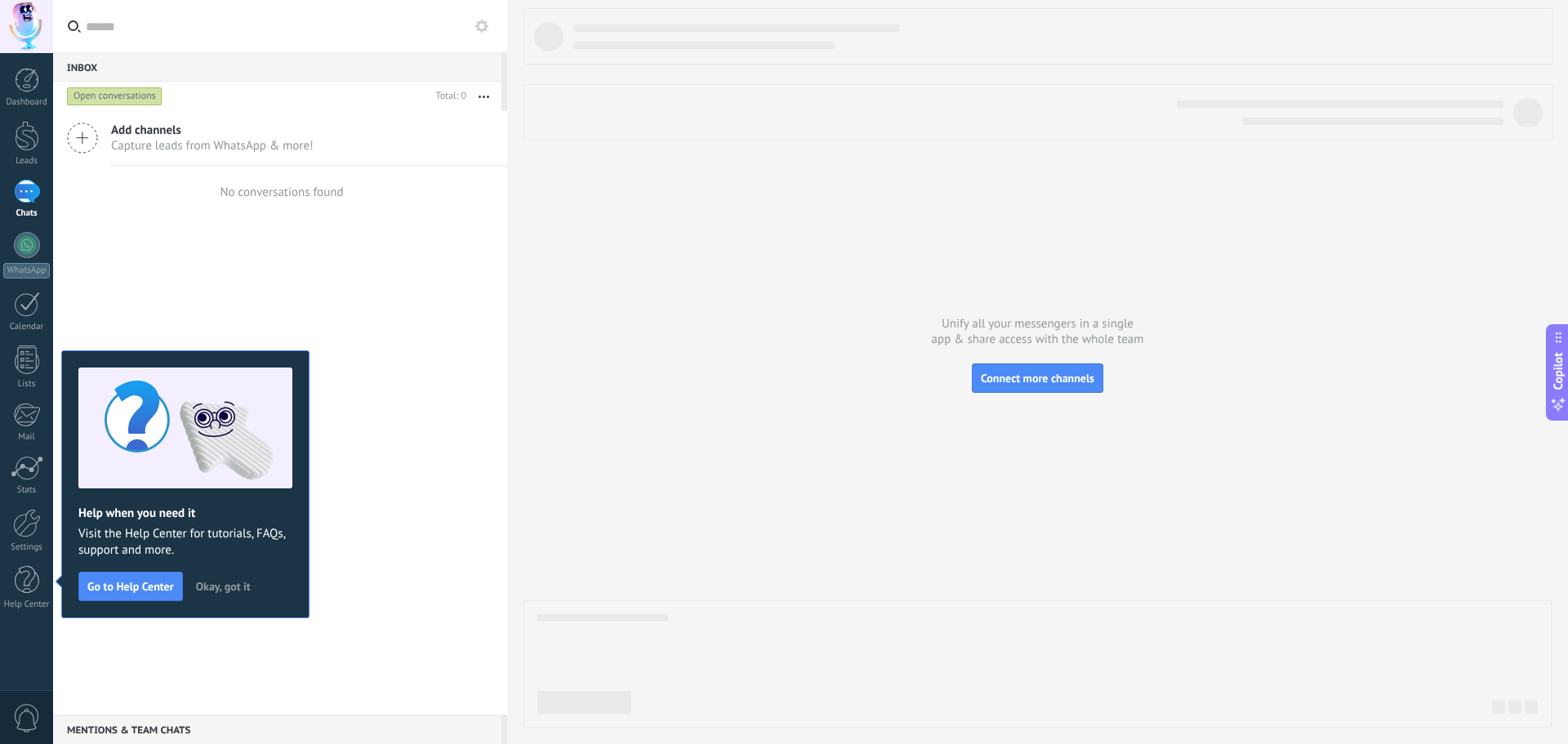
click at [207, 585] on span "Okay, got it" at bounding box center [223, 587] width 54 height 11
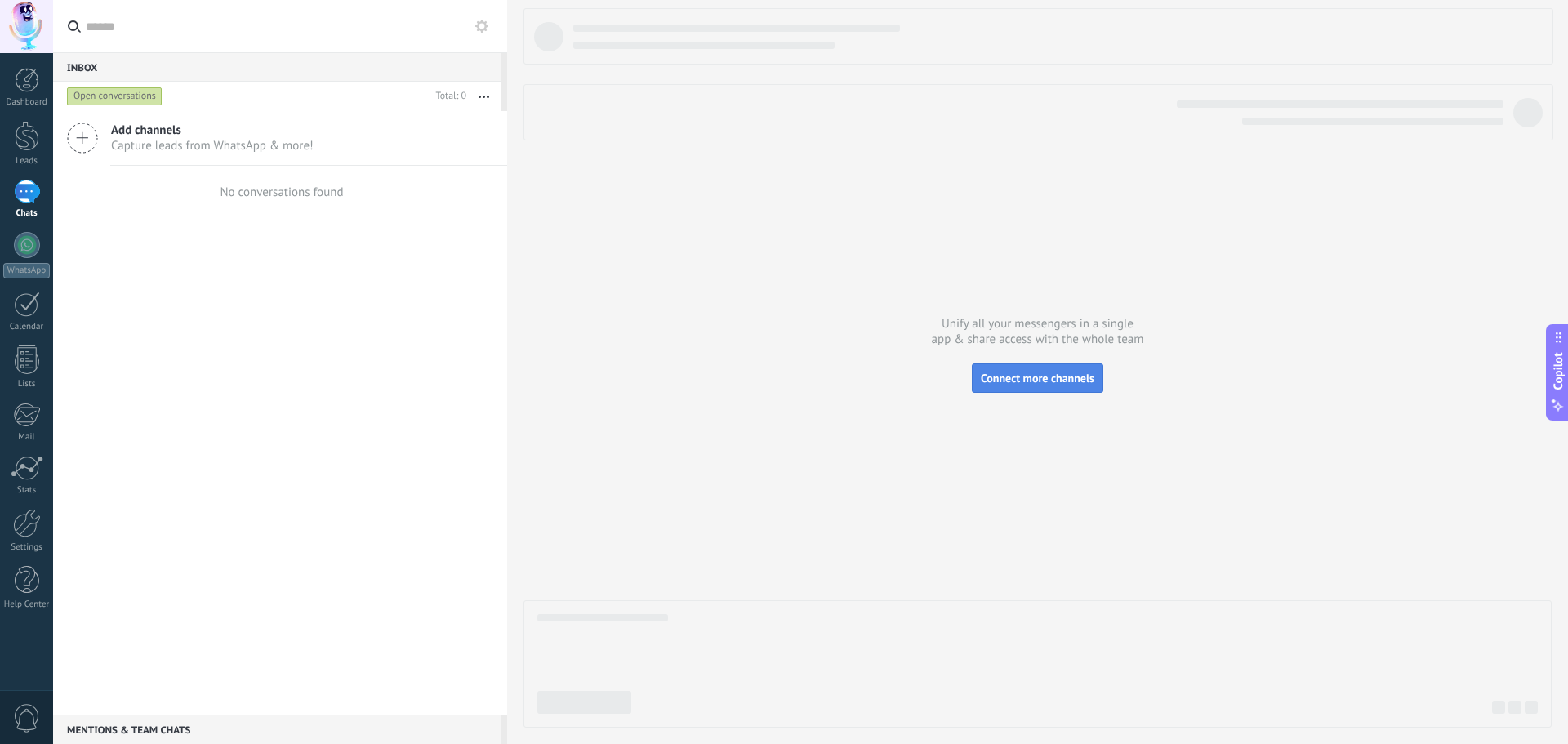
click at [1028, 382] on span "Connect more channels" at bounding box center [1037, 378] width 113 height 15
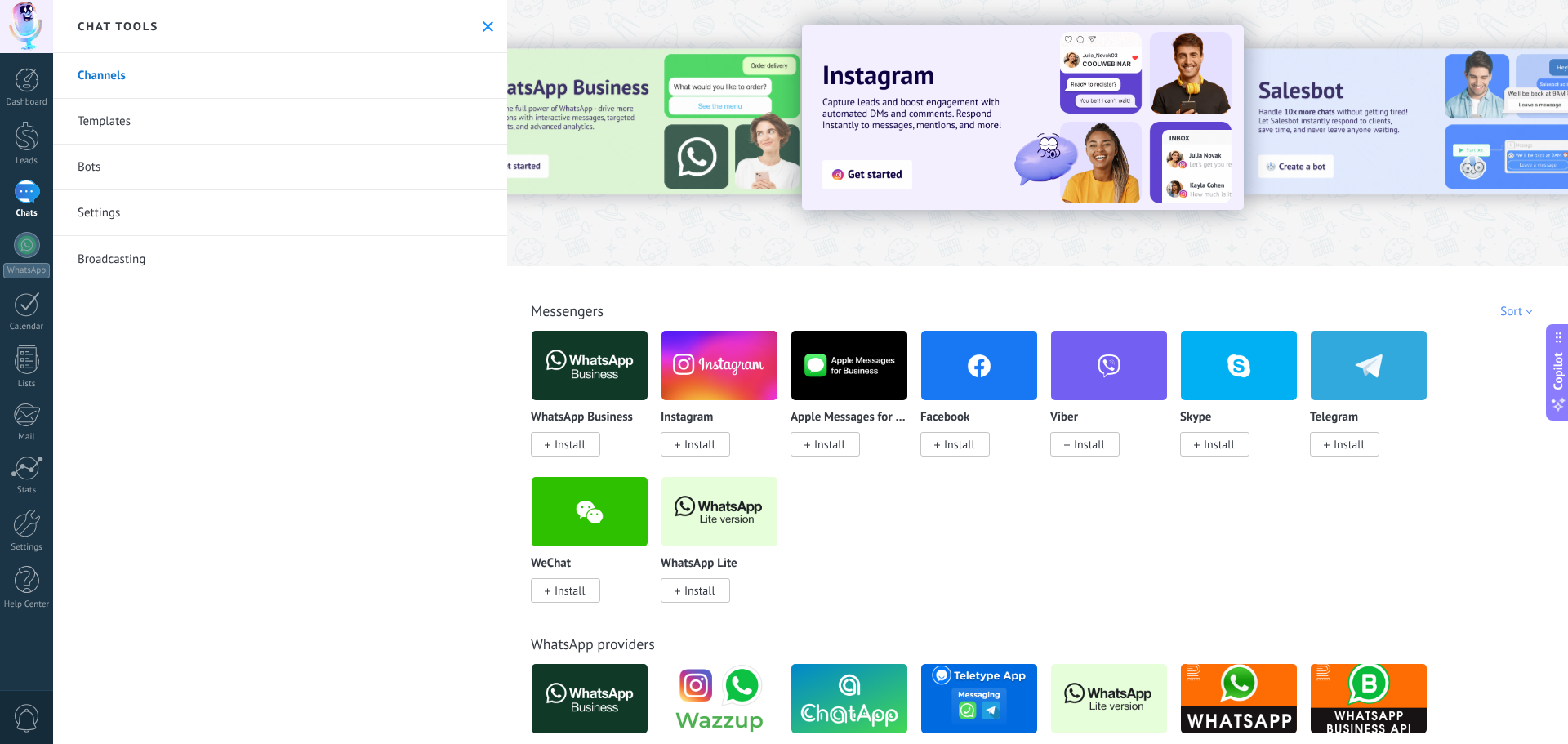
click at [899, 547] on div "WhatsApp Business Install Instagram Install Apple Messages for Business Install…" at bounding box center [1046, 476] width 1031 height 293
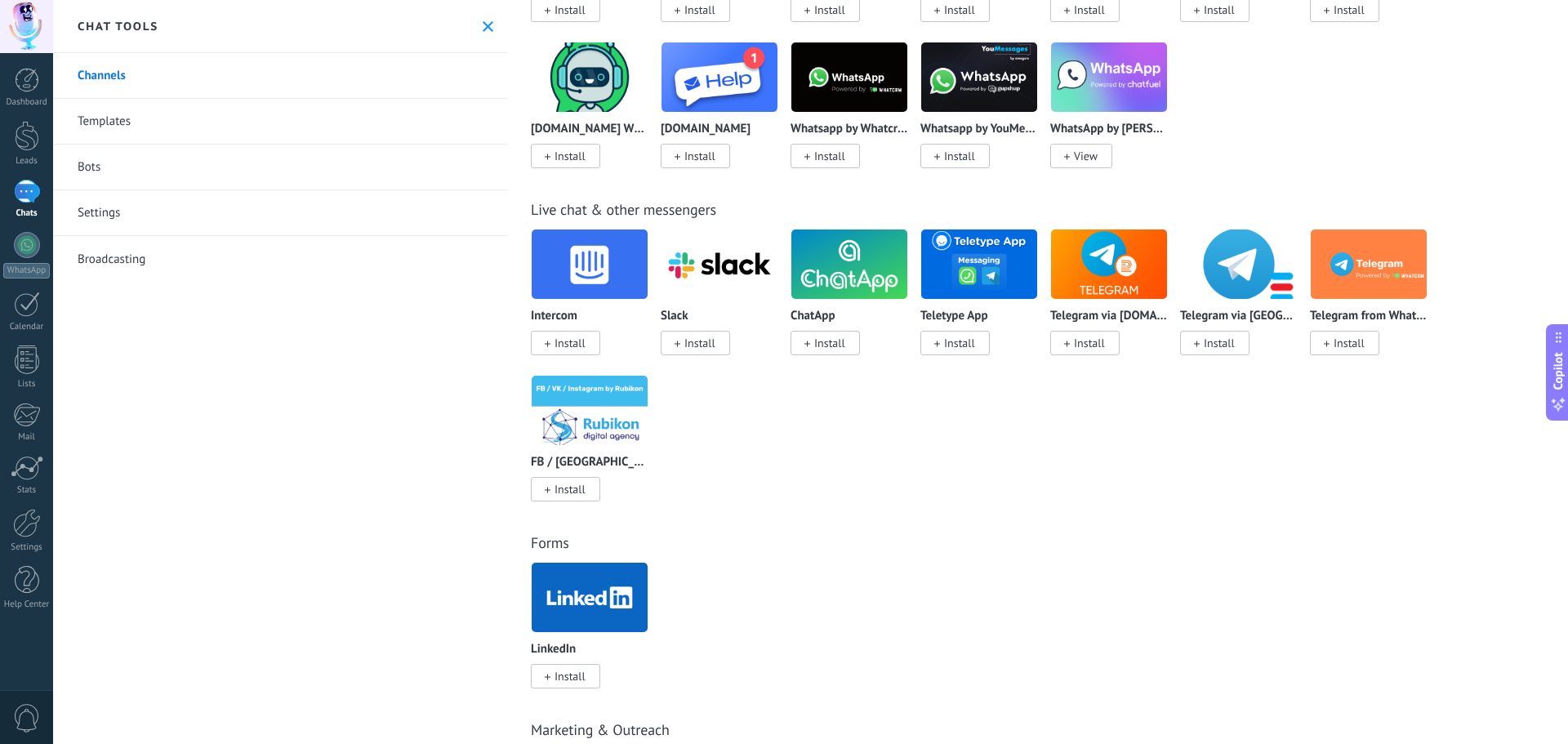
scroll to position [817, 0]
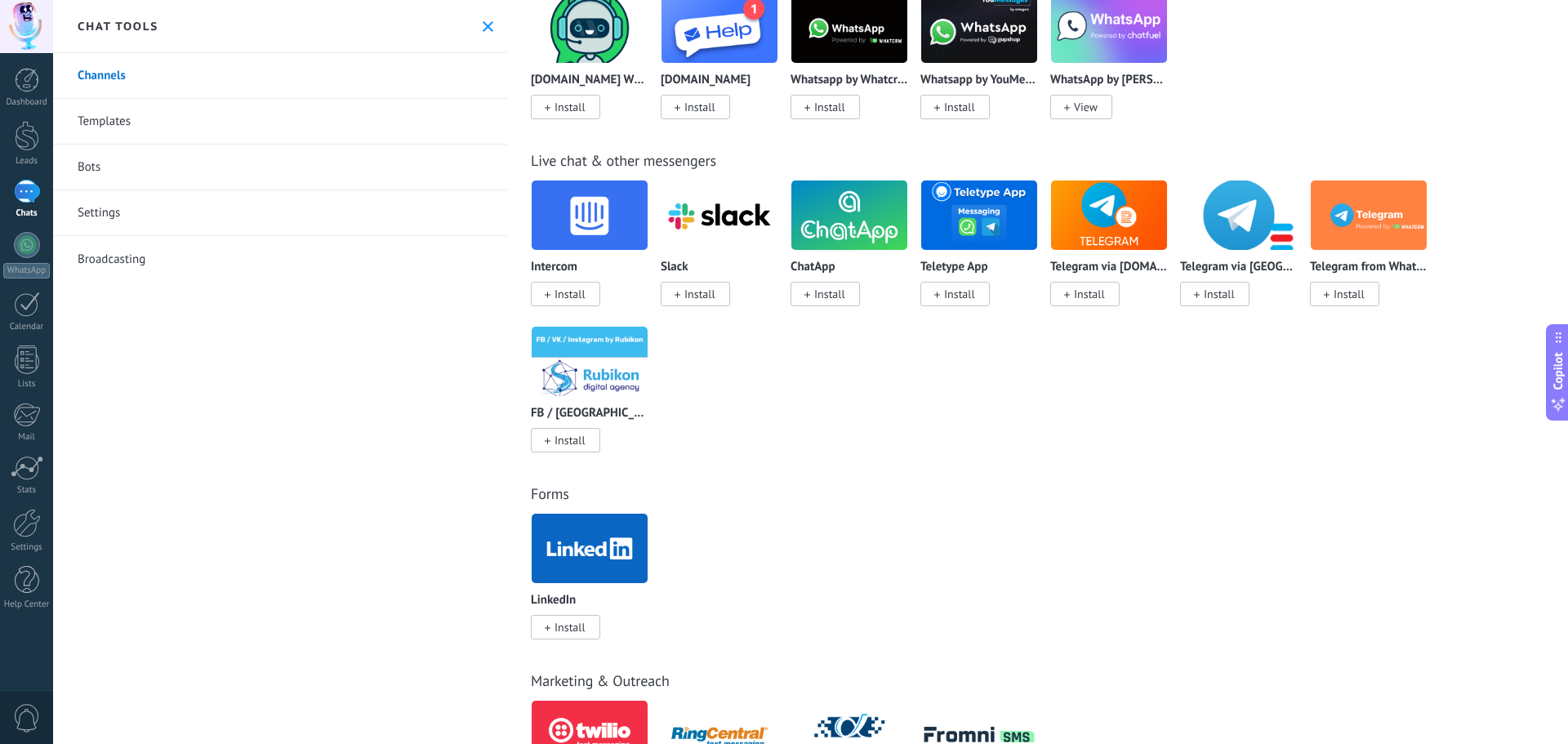
click at [954, 398] on div "Intercom Install Slack Install ChatApp Install Teletype App Install Telegram vi…" at bounding box center [1046, 325] width 1031 height 293
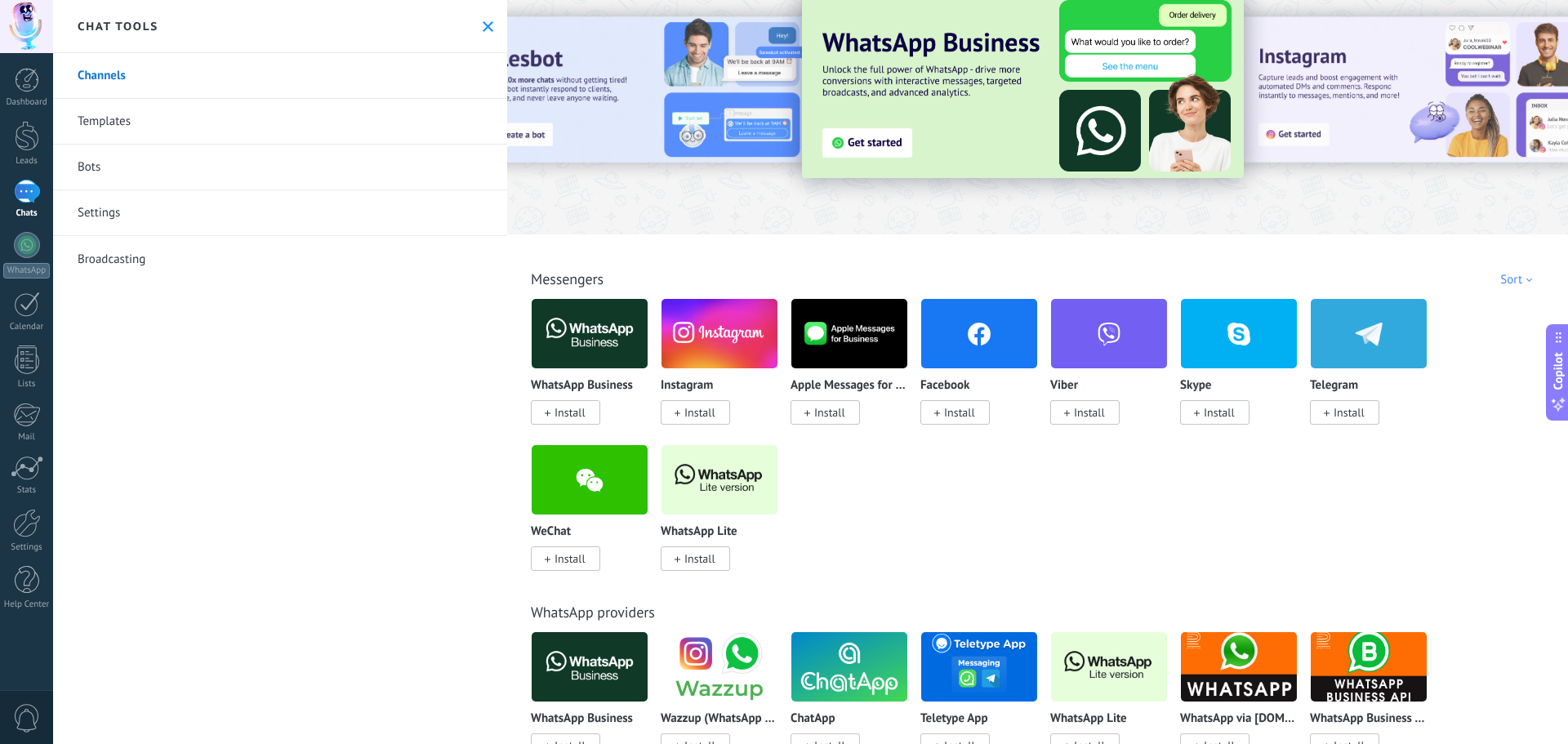
scroll to position [0, 0]
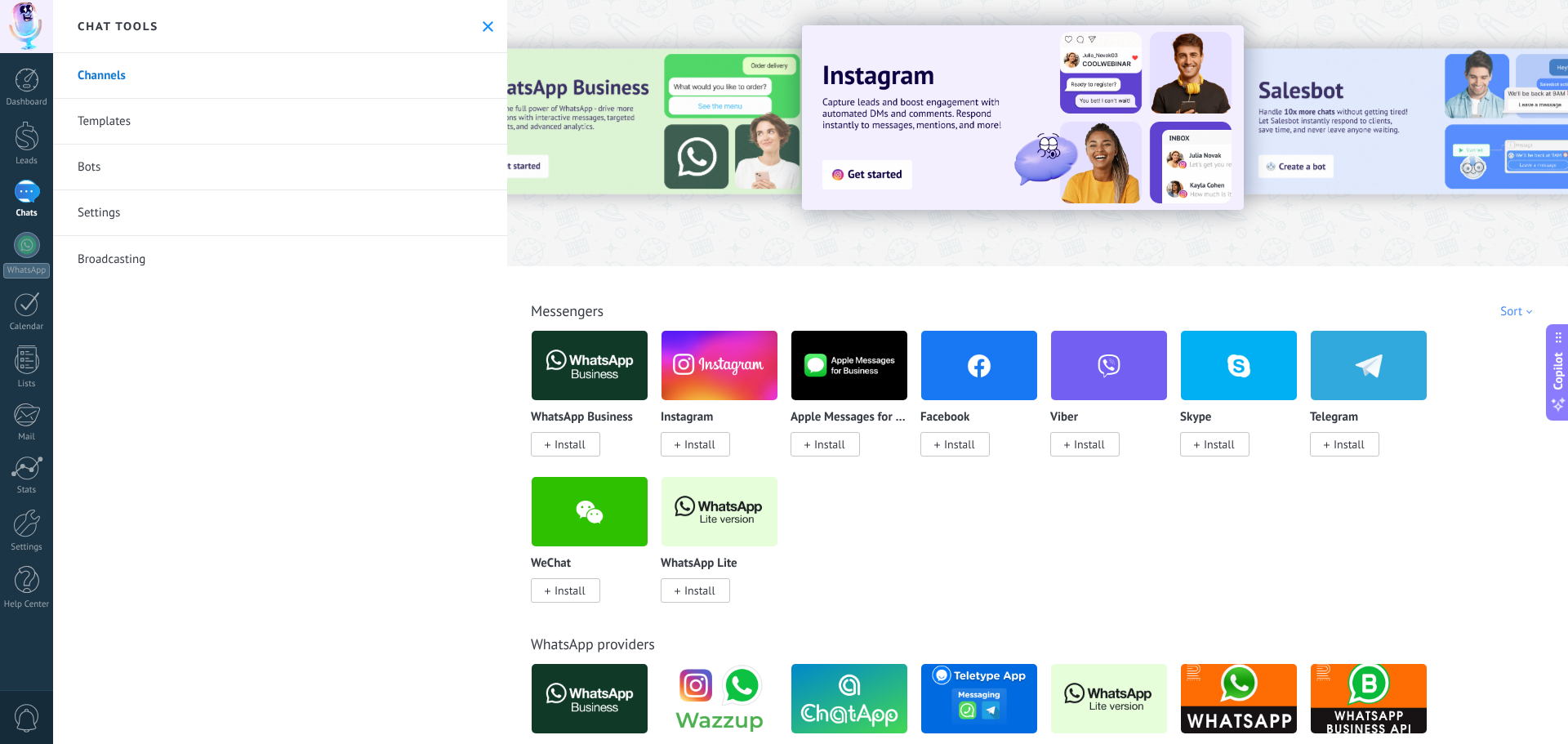
drag, startPoint x: 25, startPoint y: 188, endPoint x: 41, endPoint y: 181, distance: 17.5
click at [25, 188] on div at bounding box center [27, 191] width 26 height 24
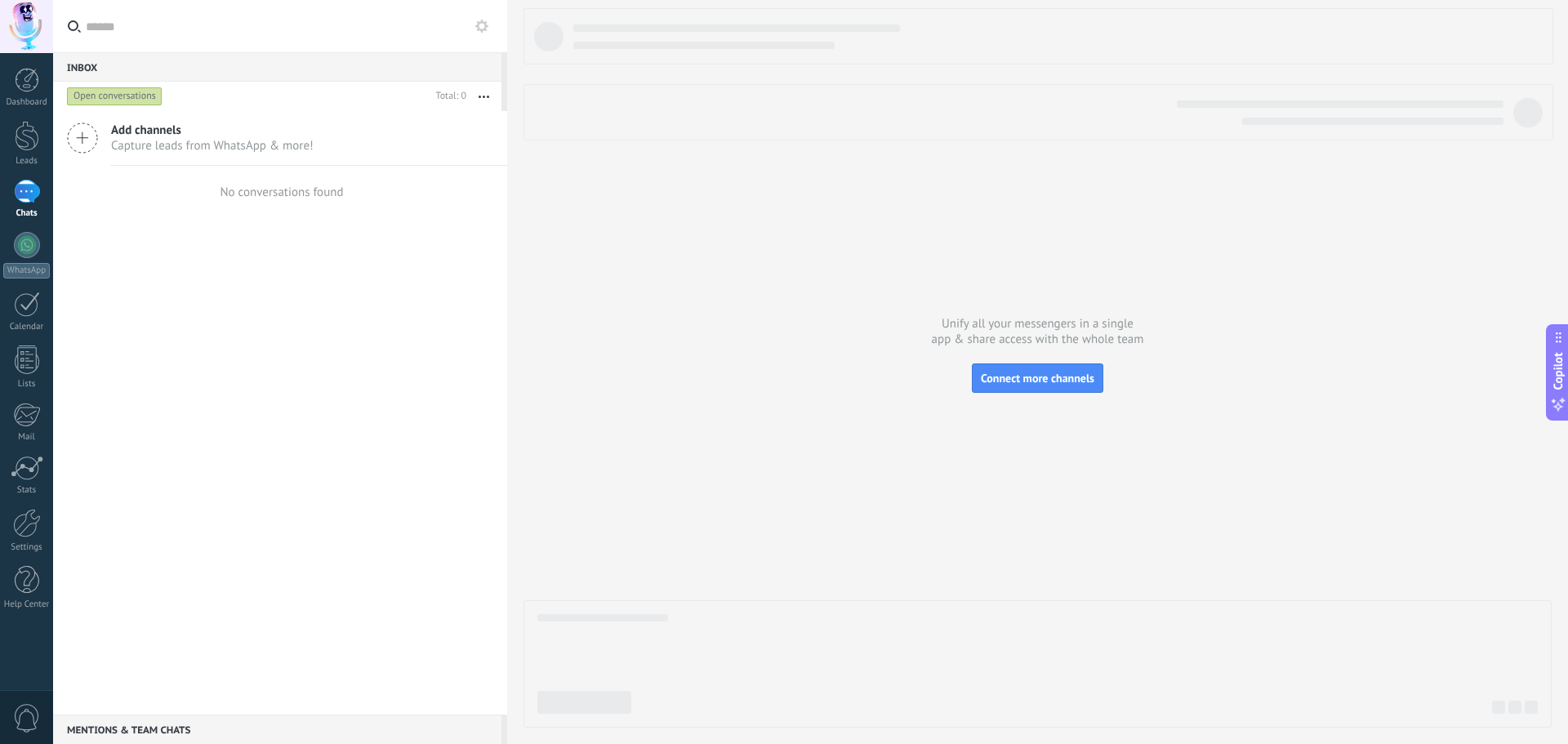
click at [92, 135] on icon at bounding box center [82, 137] width 31 height 31
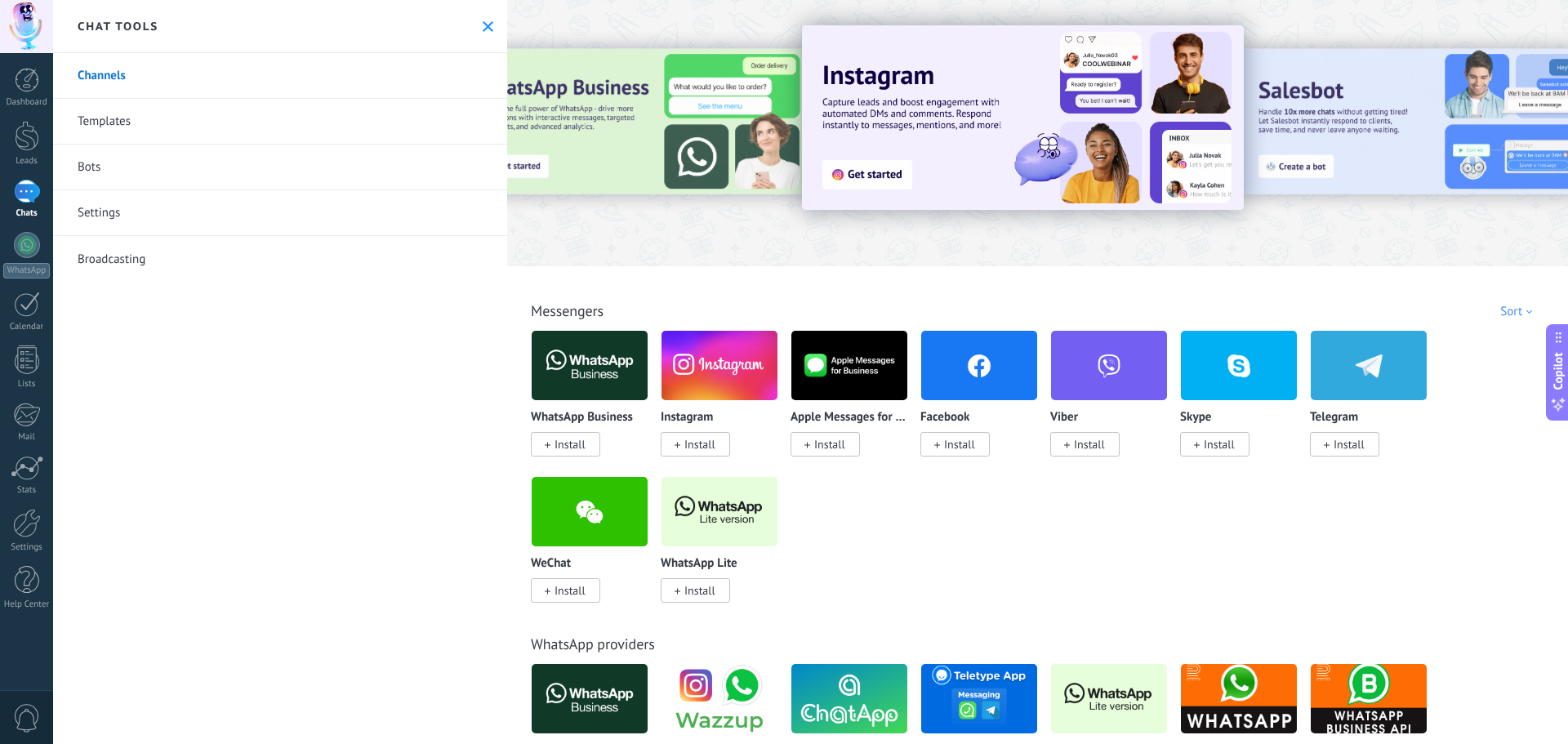
click at [483, 26] on use at bounding box center [488, 26] width 11 height 11
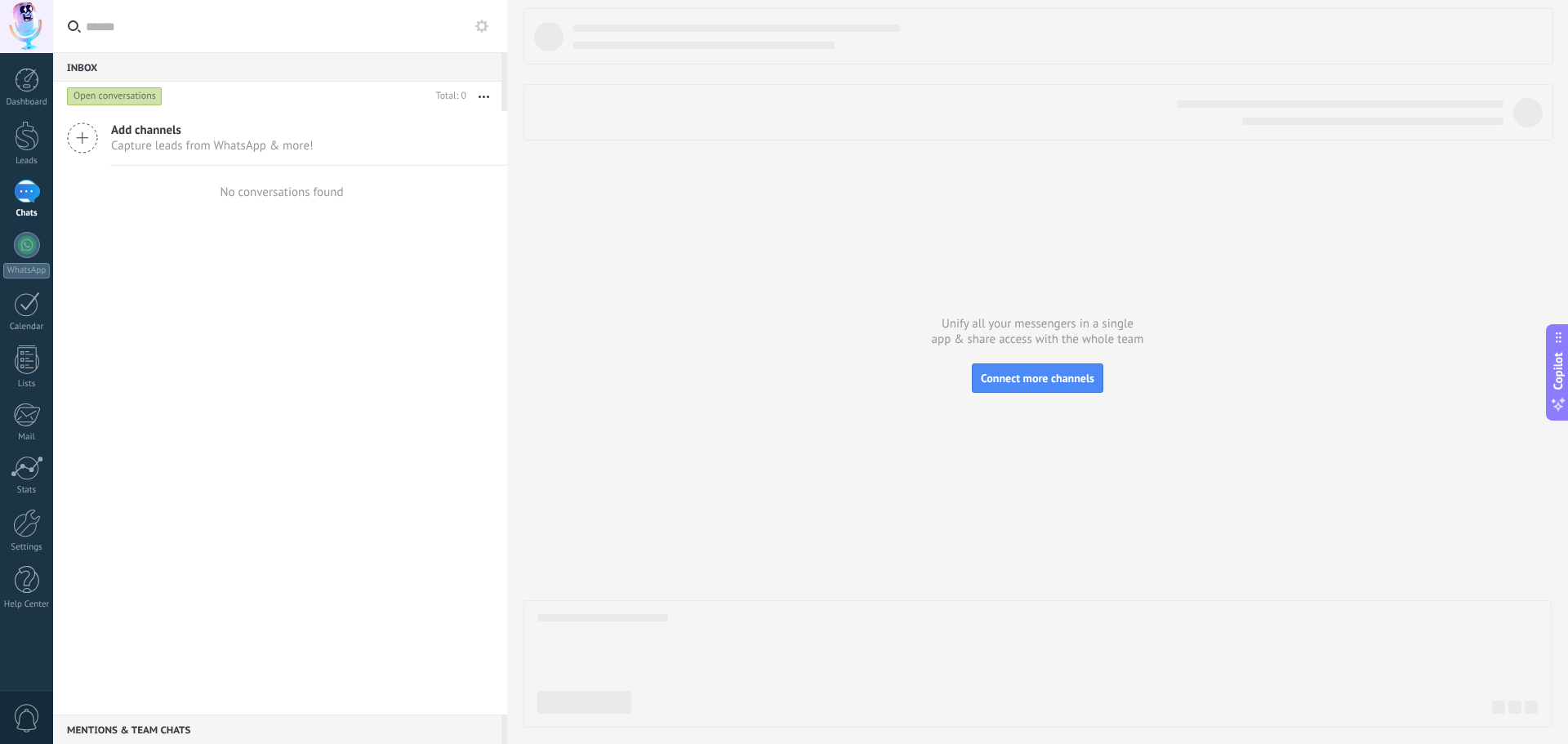
click at [1005, 432] on div at bounding box center [1038, 368] width 1028 height 720
click at [22, 143] on div at bounding box center [27, 136] width 25 height 30
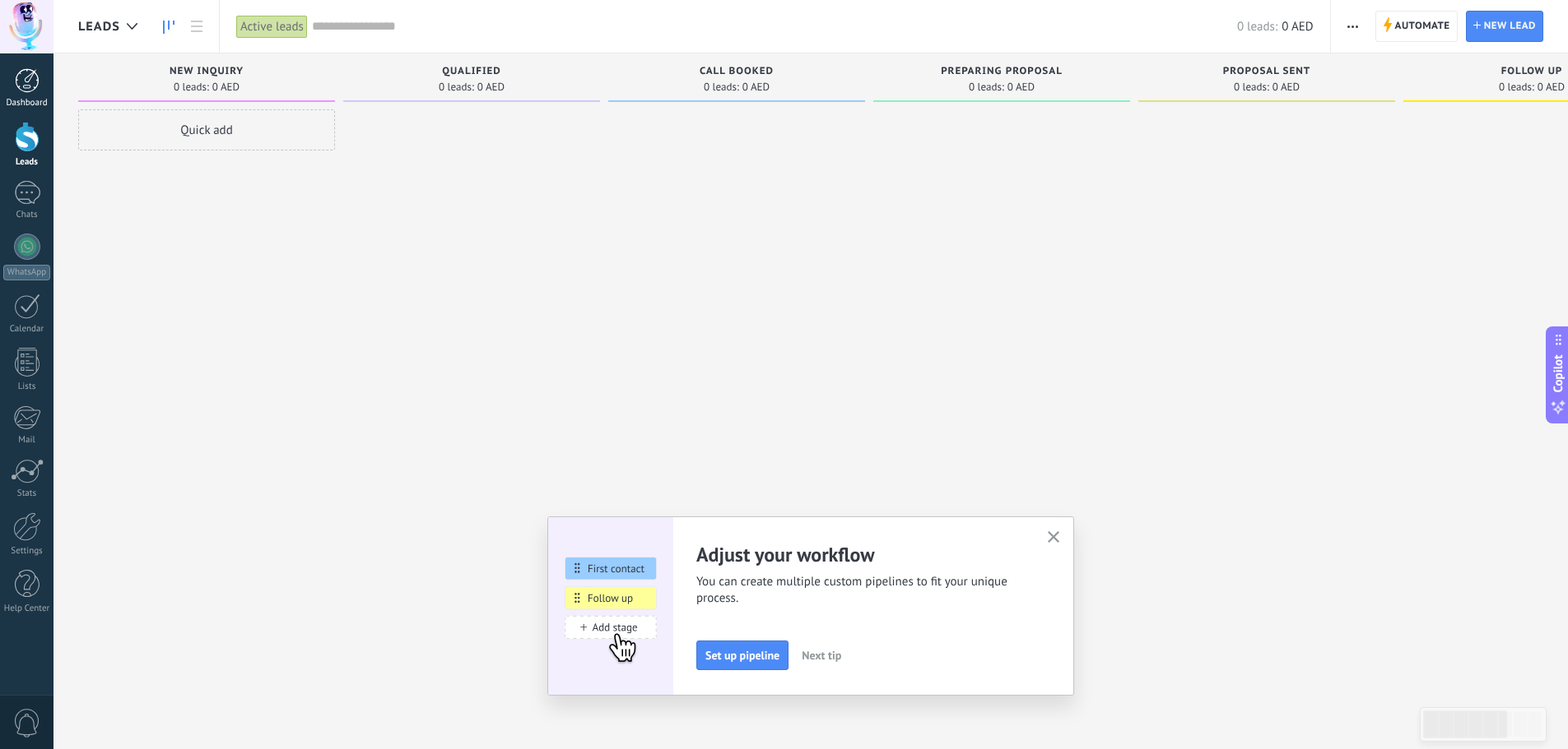
click at [21, 82] on div at bounding box center [27, 81] width 25 height 25
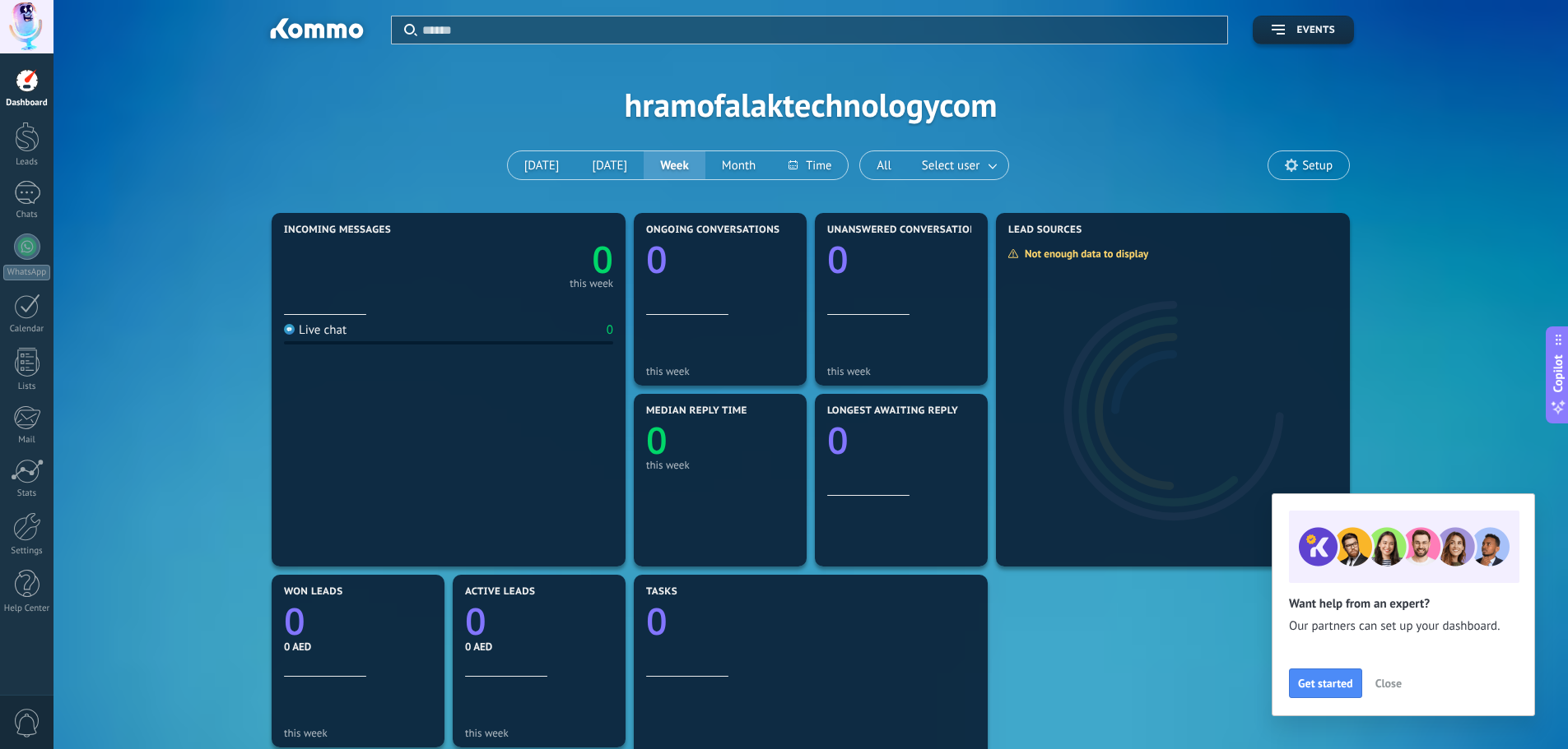
click at [1387, 683] on span "Close" at bounding box center [1389, 683] width 27 height 12
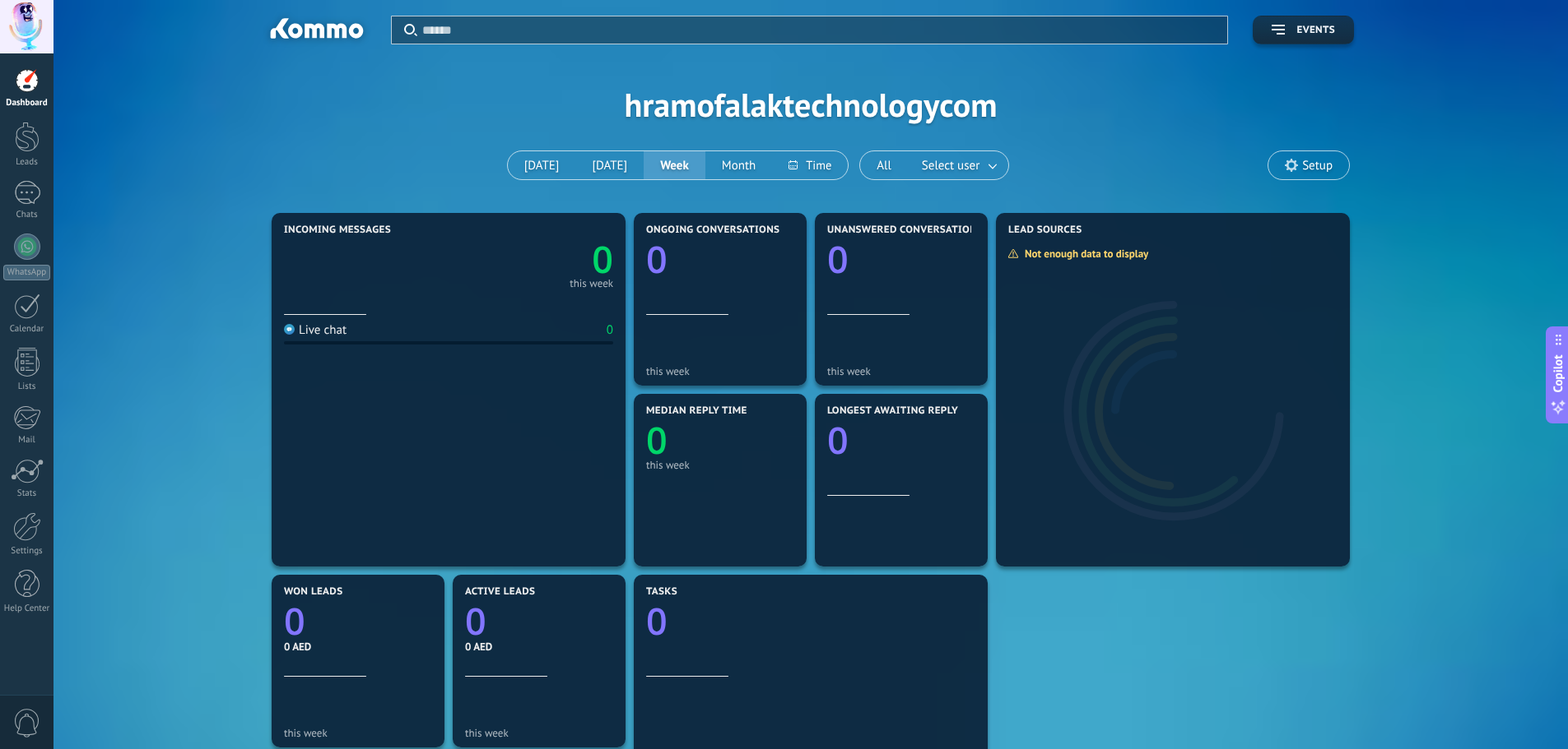
click at [428, 413] on div "Live chat 0" at bounding box center [449, 436] width 330 height 241
click at [31, 143] on div at bounding box center [27, 137] width 25 height 30
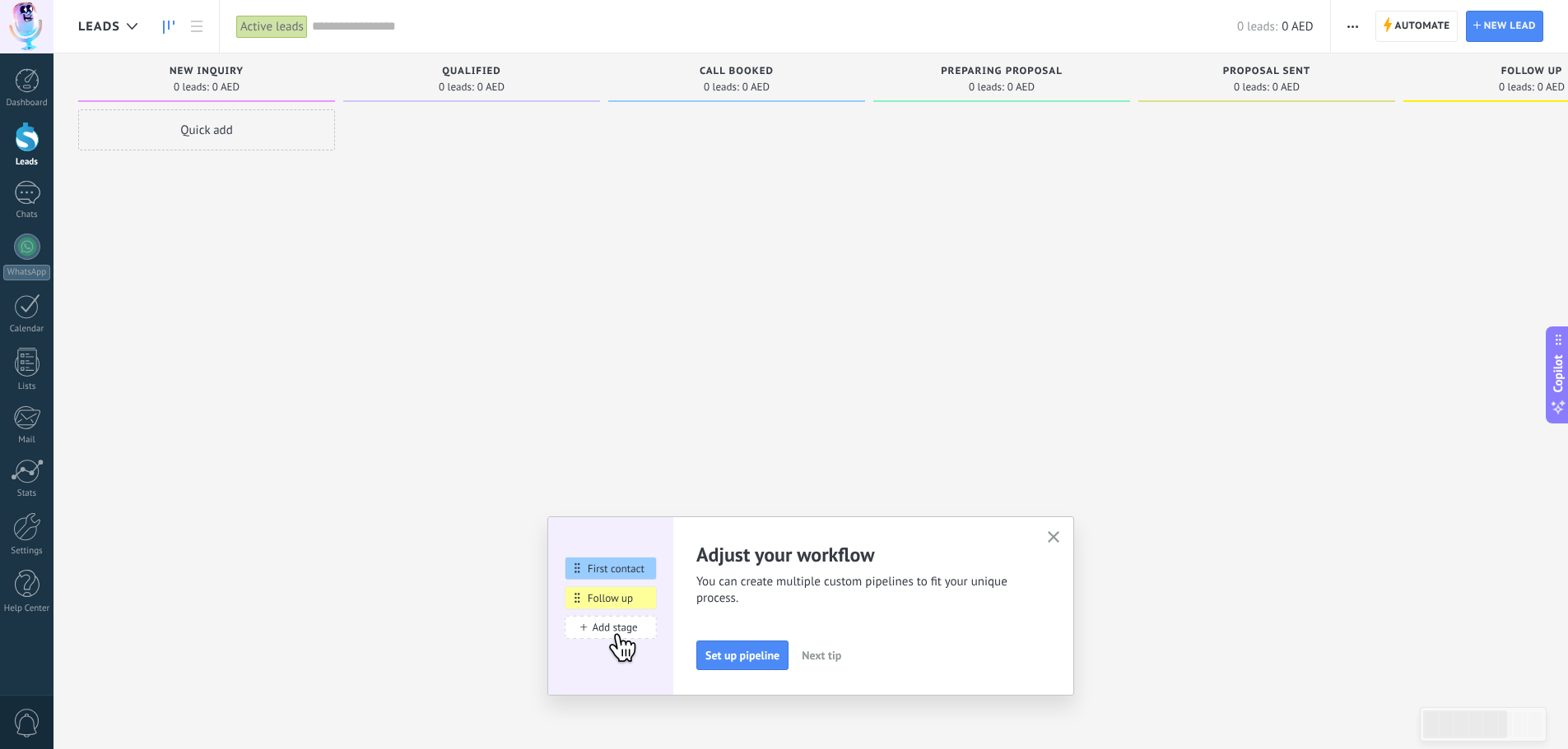
click at [1060, 539] on use "button" at bounding box center [1054, 537] width 12 height 12
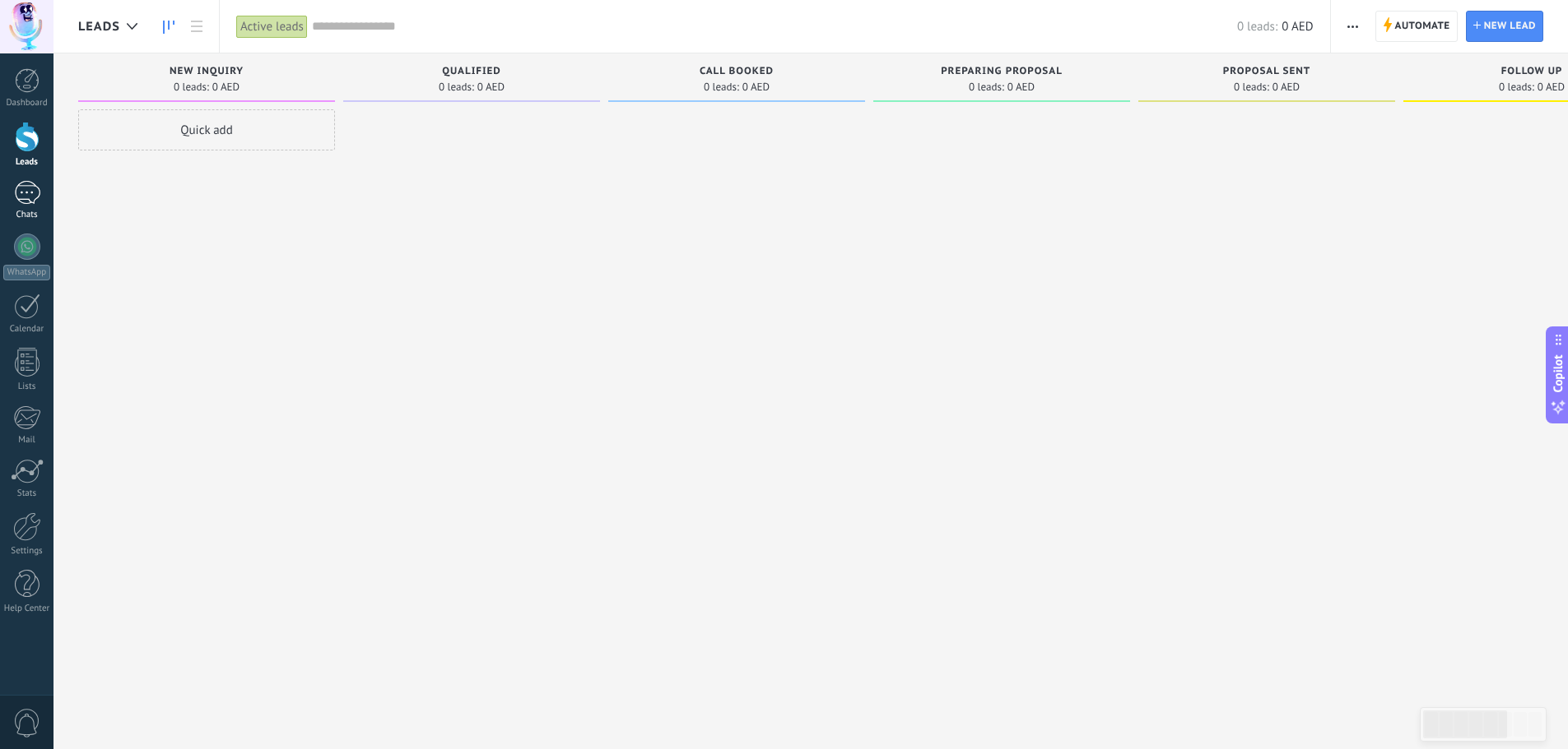
click at [23, 197] on div at bounding box center [27, 192] width 27 height 24
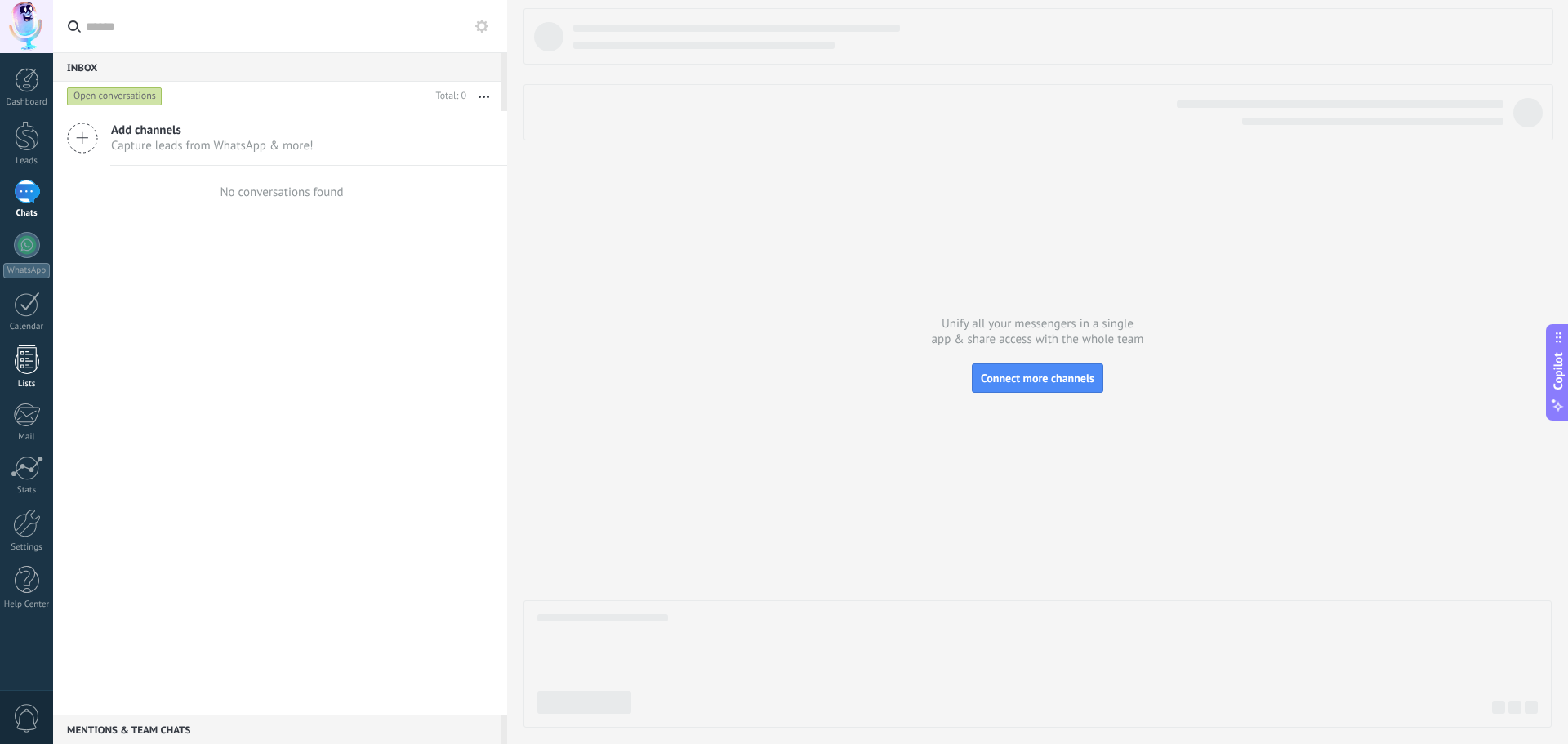
click at [29, 353] on div at bounding box center [27, 360] width 25 height 29
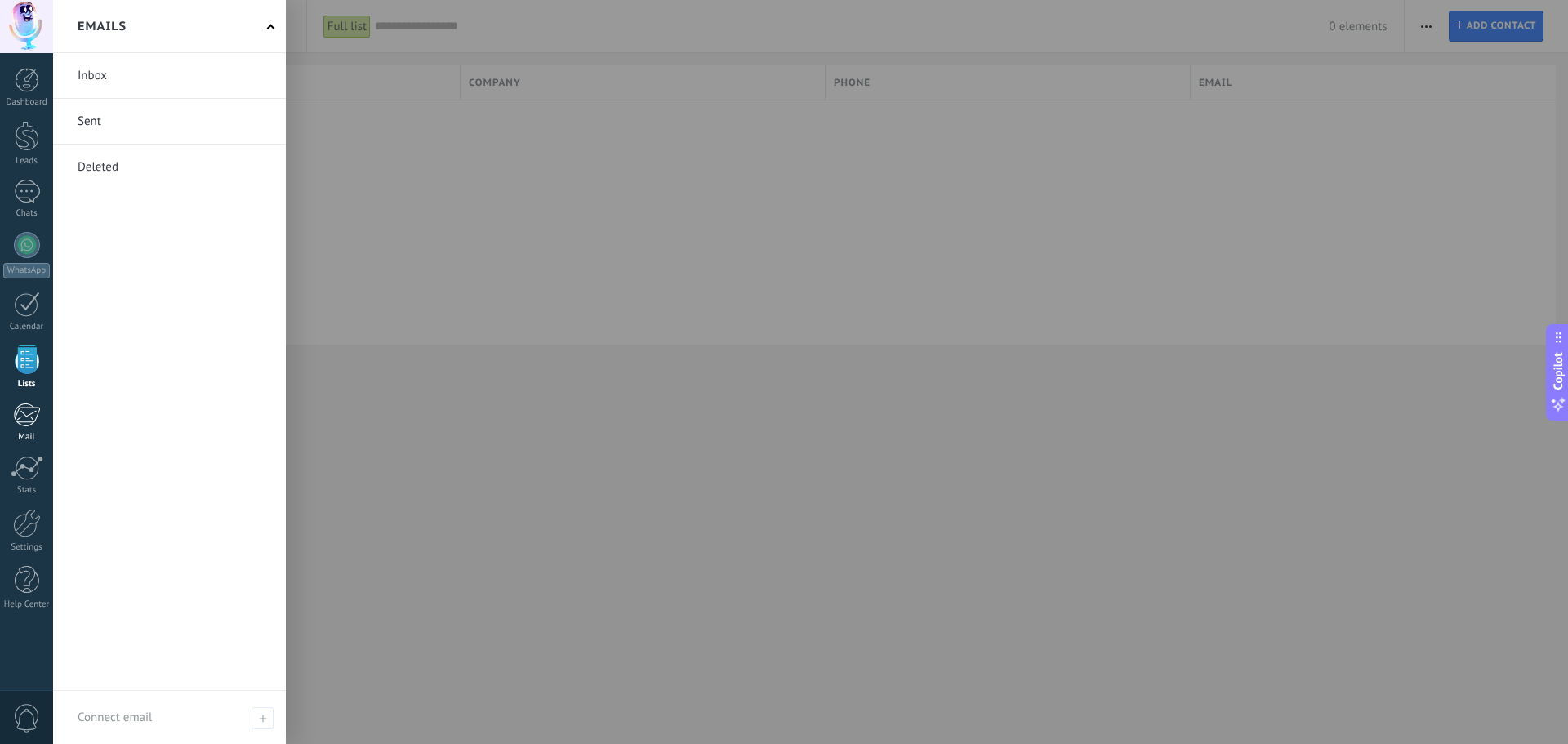
click at [18, 409] on div at bounding box center [26, 415] width 27 height 25
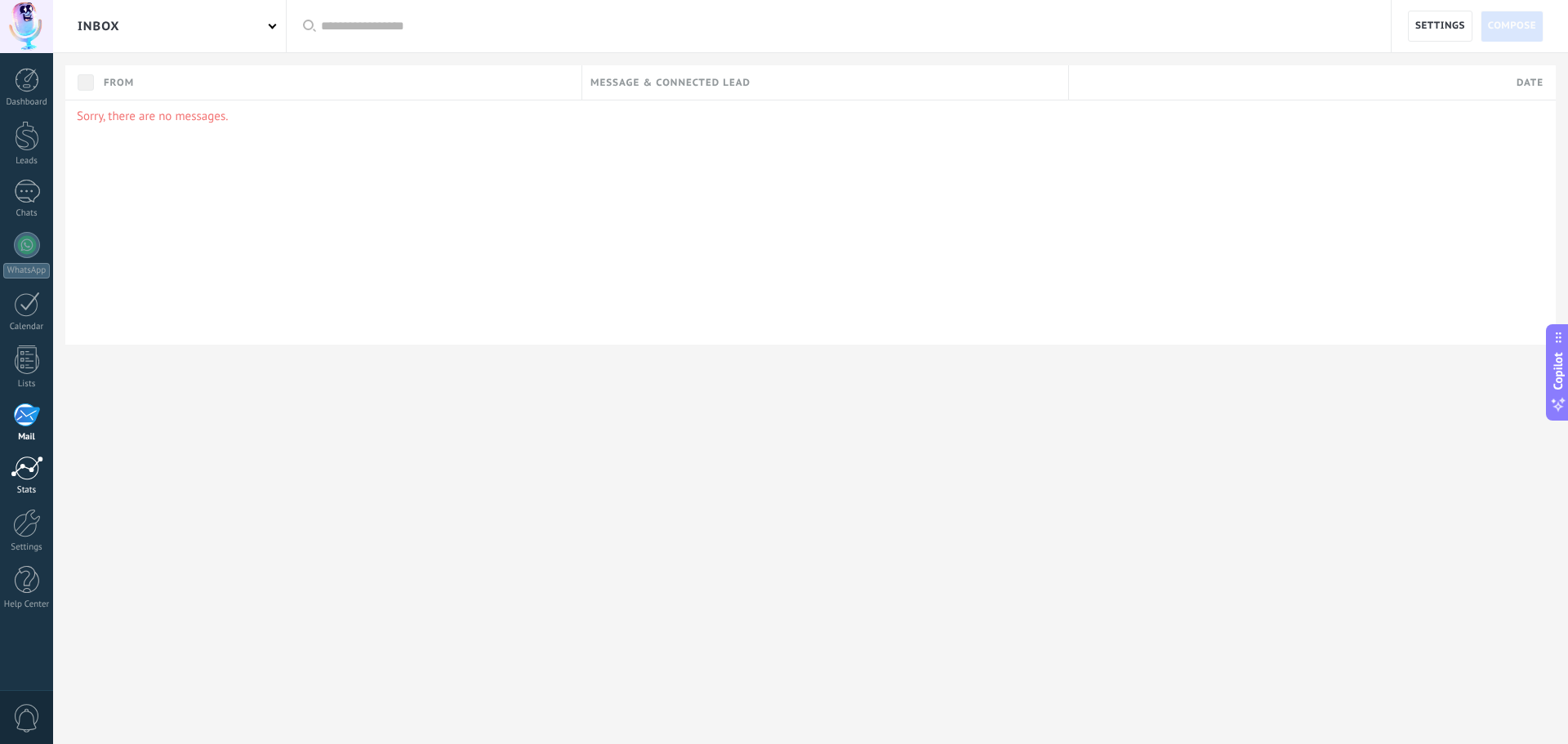
click at [15, 474] on div at bounding box center [26, 468] width 33 height 25
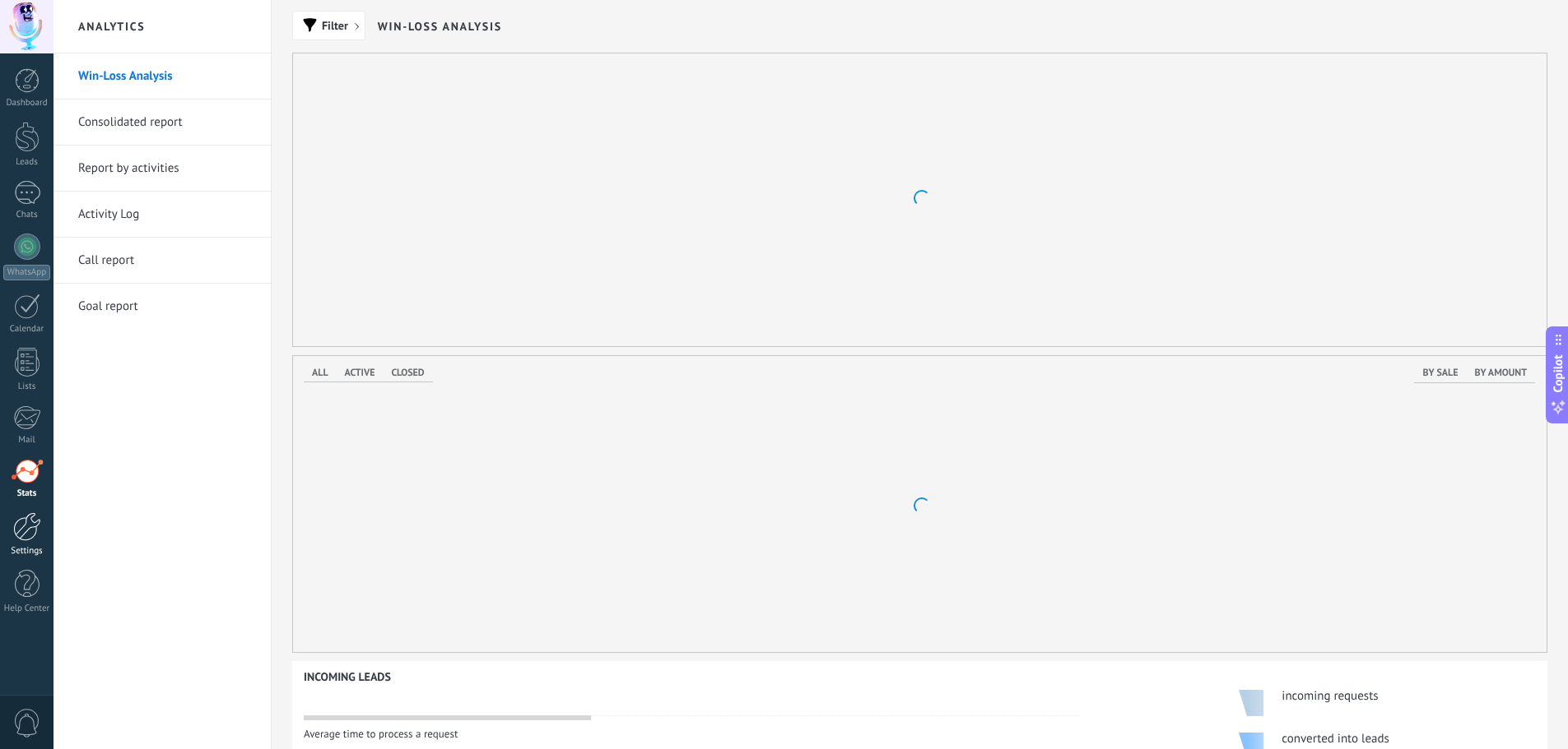
click at [28, 529] on div at bounding box center [27, 527] width 28 height 29
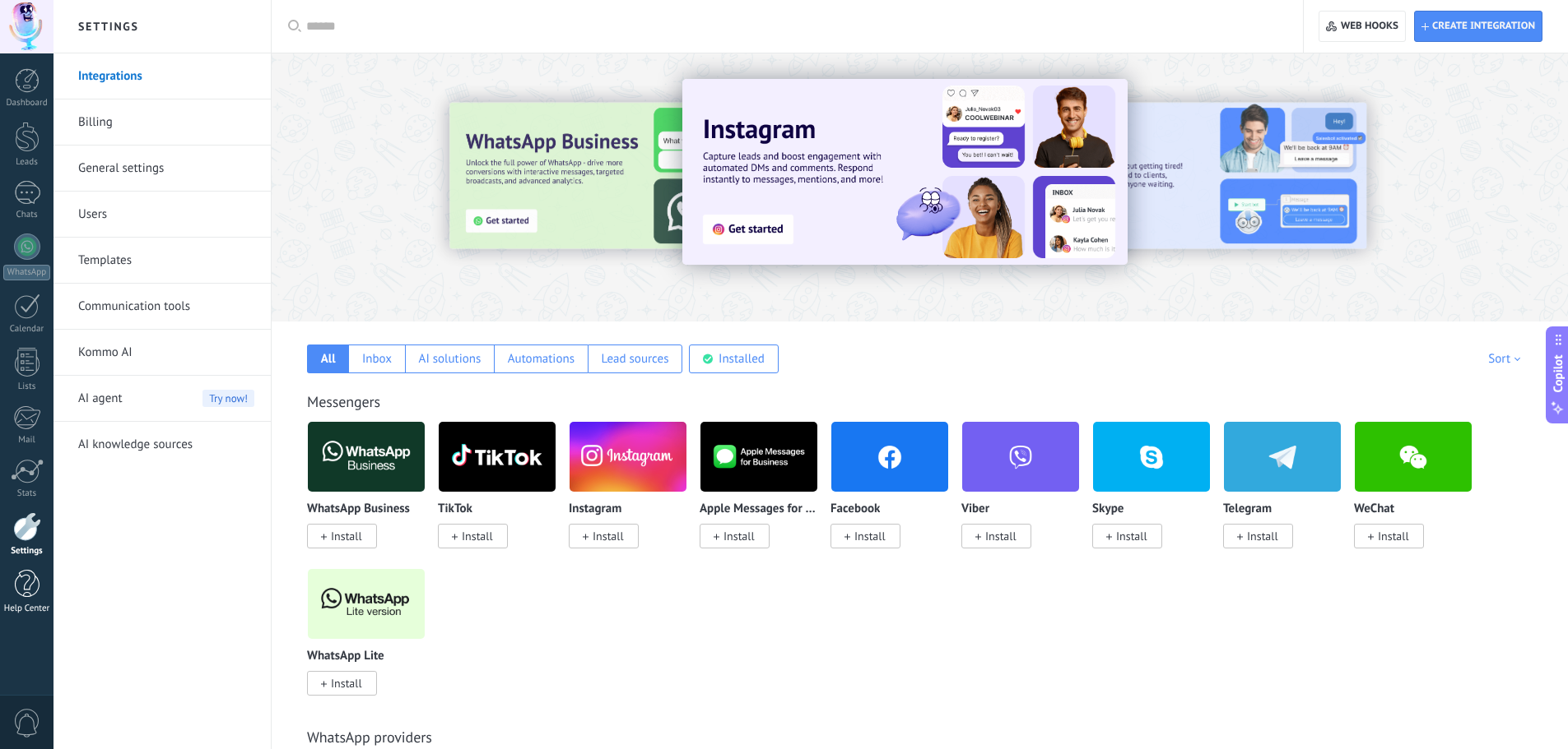
click at [13, 591] on link "Help Center" at bounding box center [27, 592] width 53 height 44
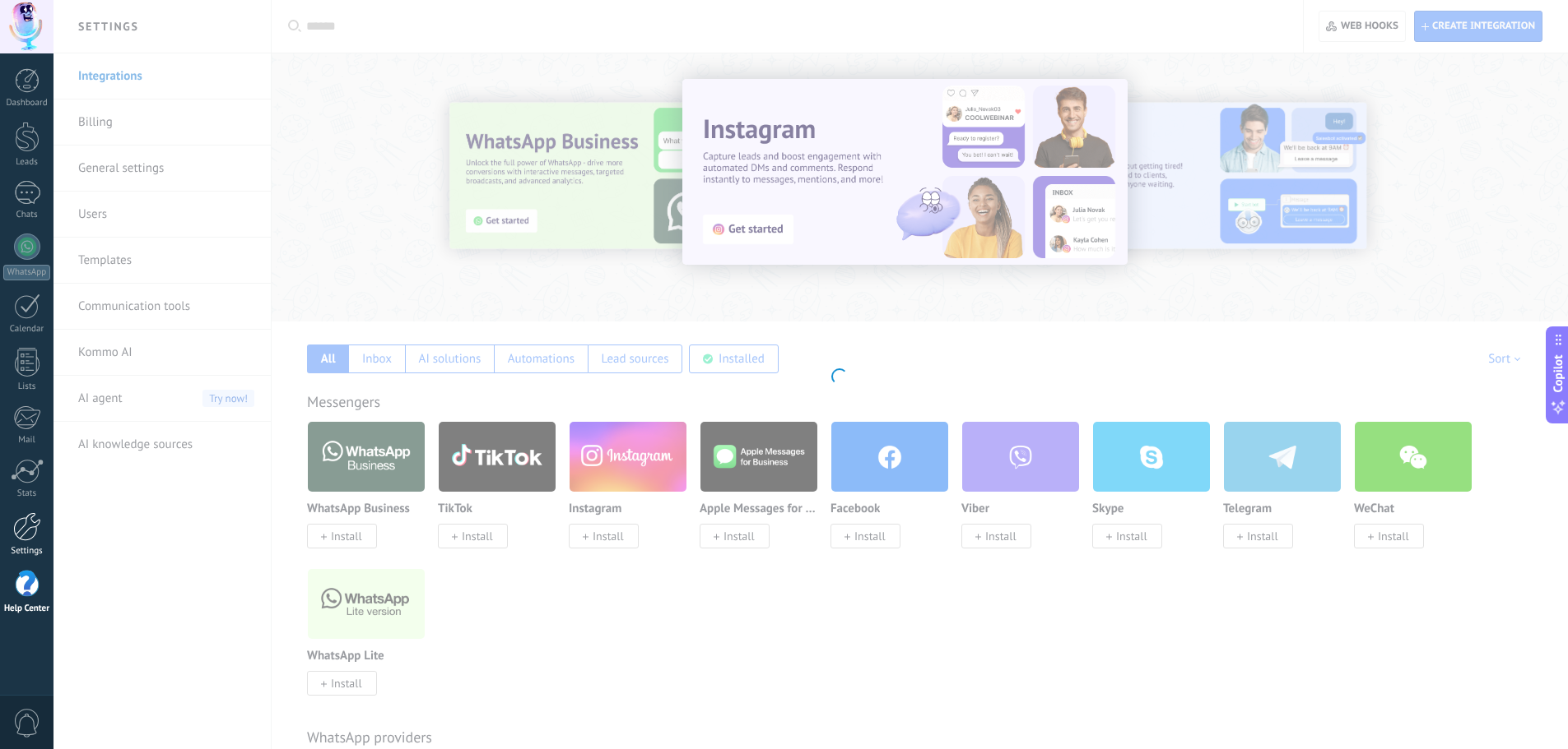
click at [29, 527] on div at bounding box center [27, 527] width 28 height 29
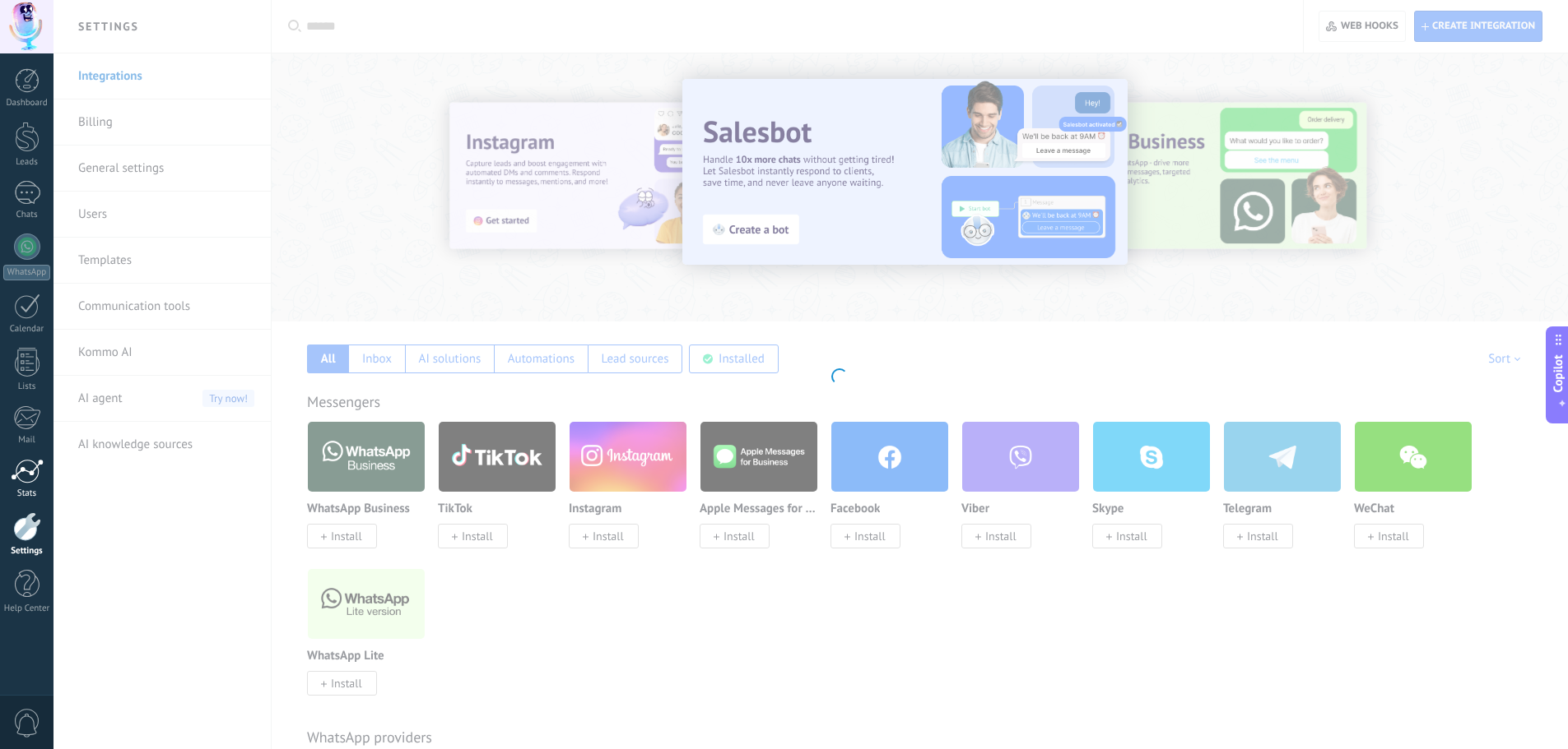
click at [25, 468] on div at bounding box center [27, 471] width 33 height 25
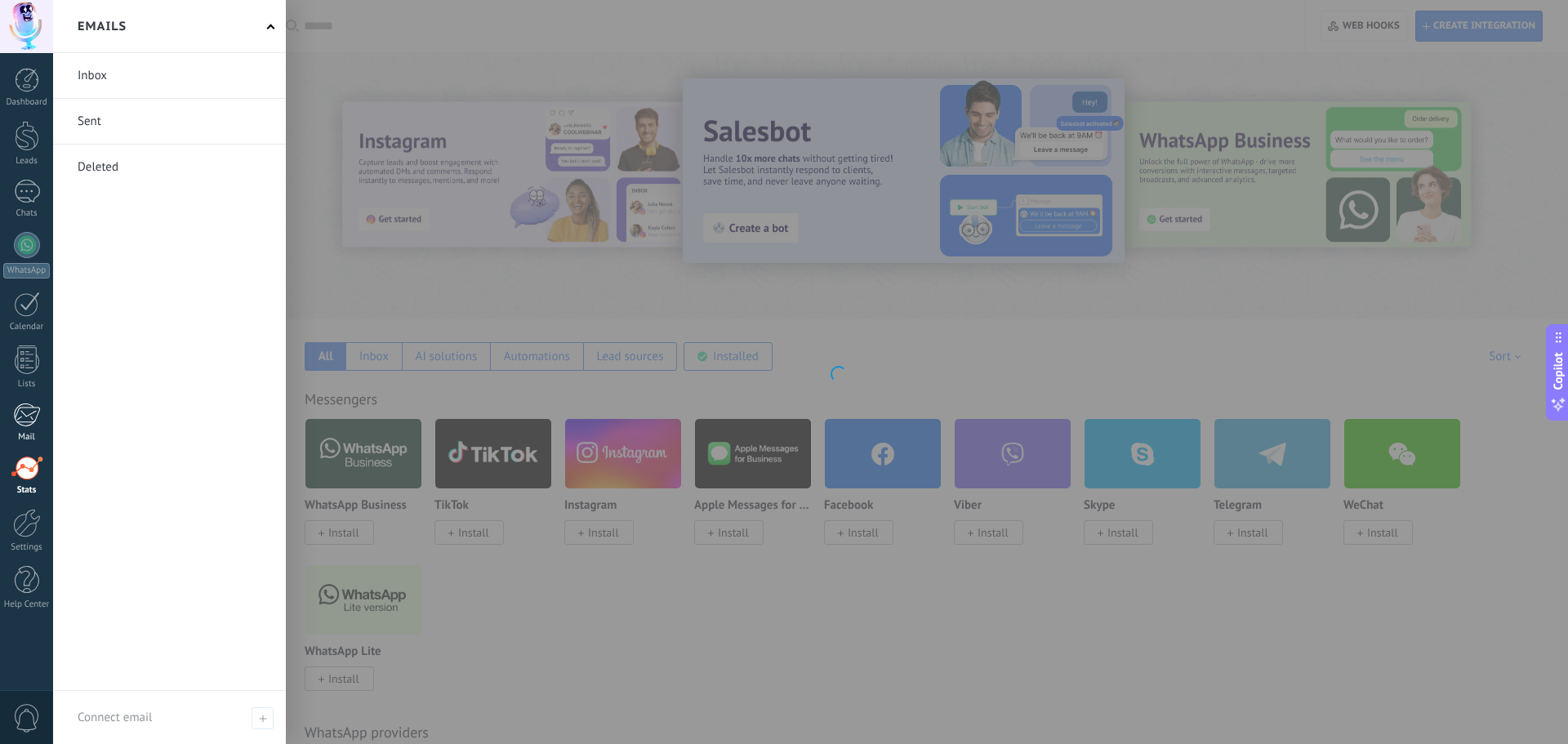
click at [13, 422] on div at bounding box center [26, 415] width 27 height 25
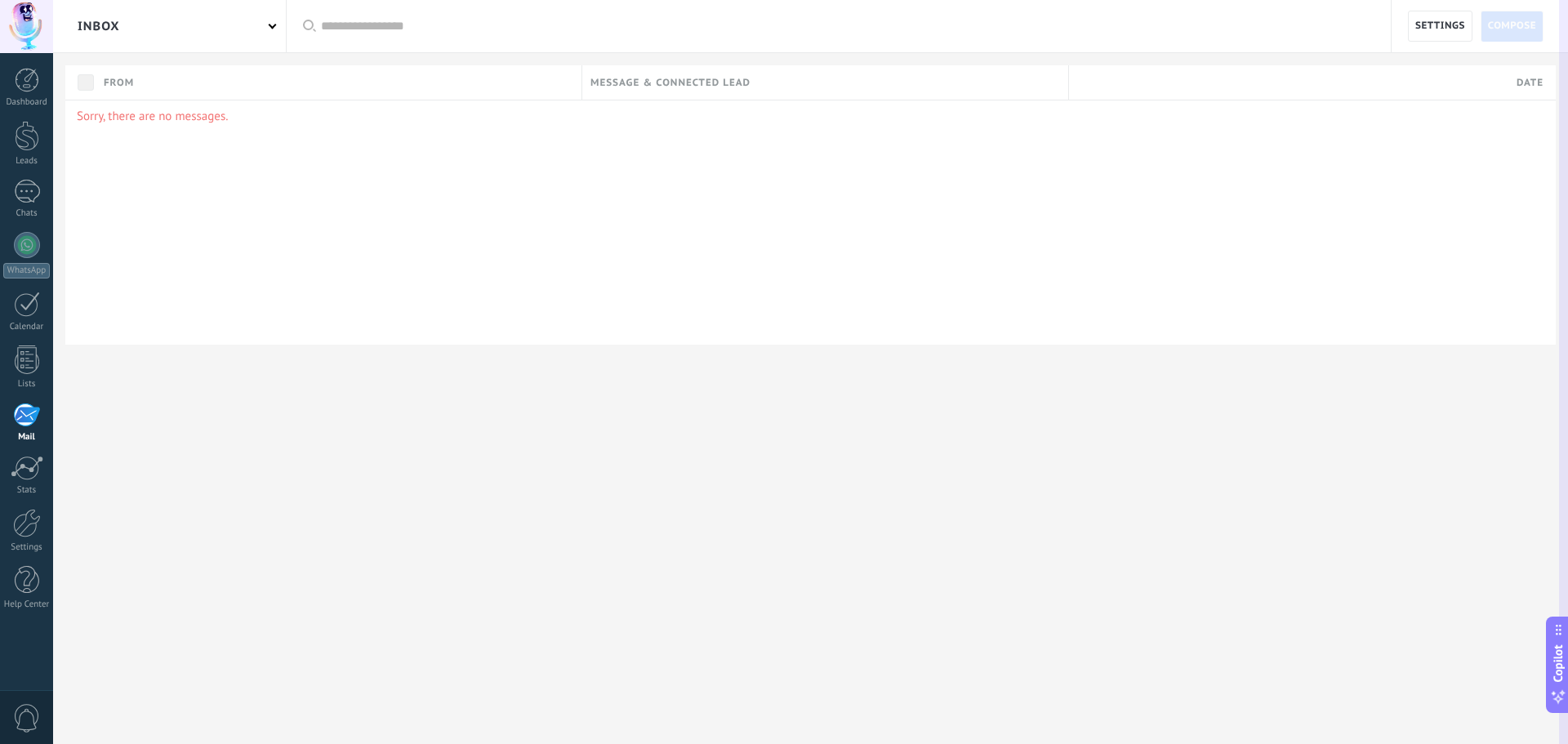
drag, startPoint x: 1557, startPoint y: 339, endPoint x: 1543, endPoint y: 632, distance: 293.3
click at [1543, 0] on div "Inbox Apply All emails Unread Read Auto-processed Linked to leads Not linked to…" at bounding box center [809, 0] width 1514 height 0
click at [1555, 632] on icon at bounding box center [1557, 630] width 13 height 13
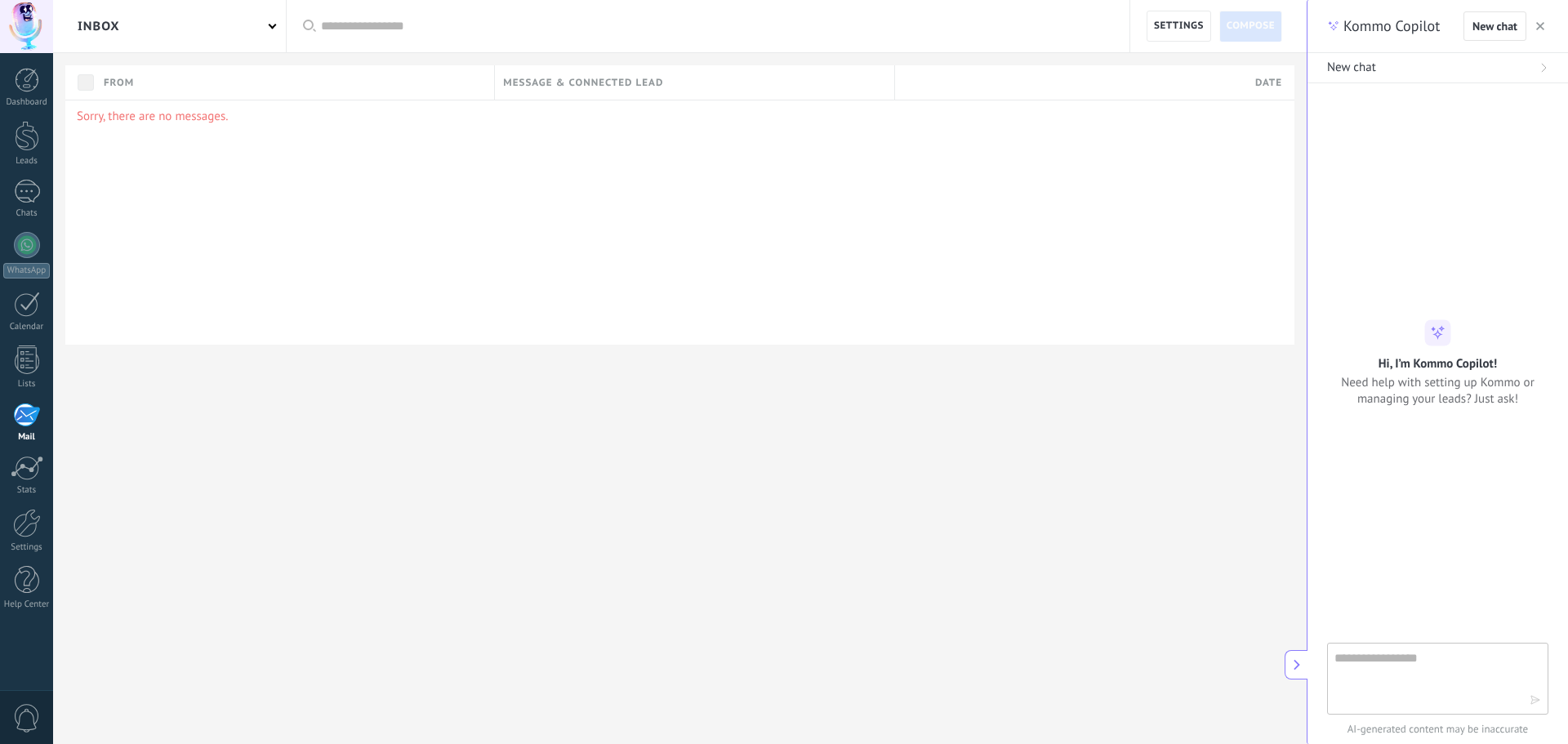
click at [1293, 658] on button at bounding box center [1296, 665] width 23 height 29
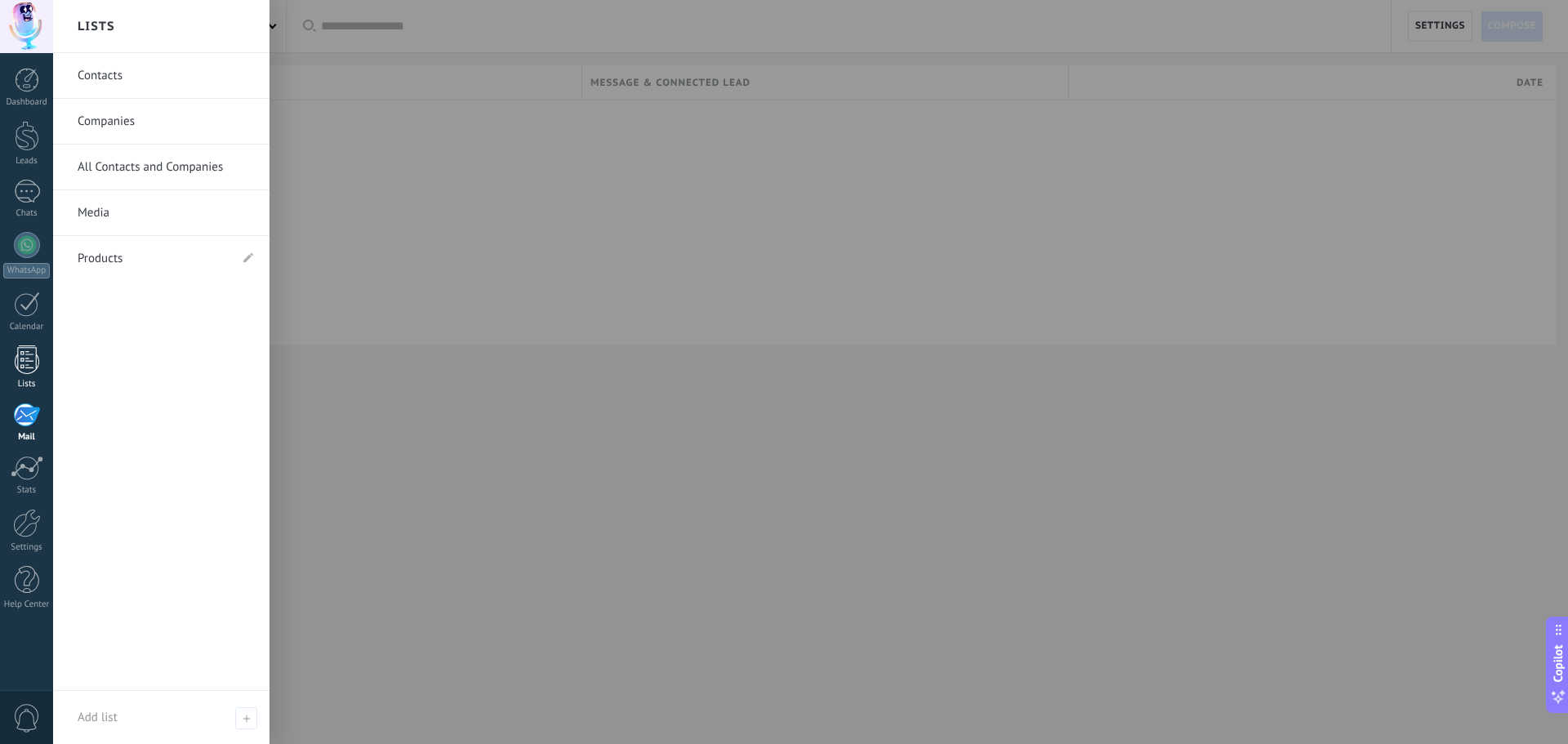
drag, startPoint x: 28, startPoint y: 372, endPoint x: 28, endPoint y: 363, distance: 9.0
click at [28, 372] on div at bounding box center [27, 360] width 25 height 29
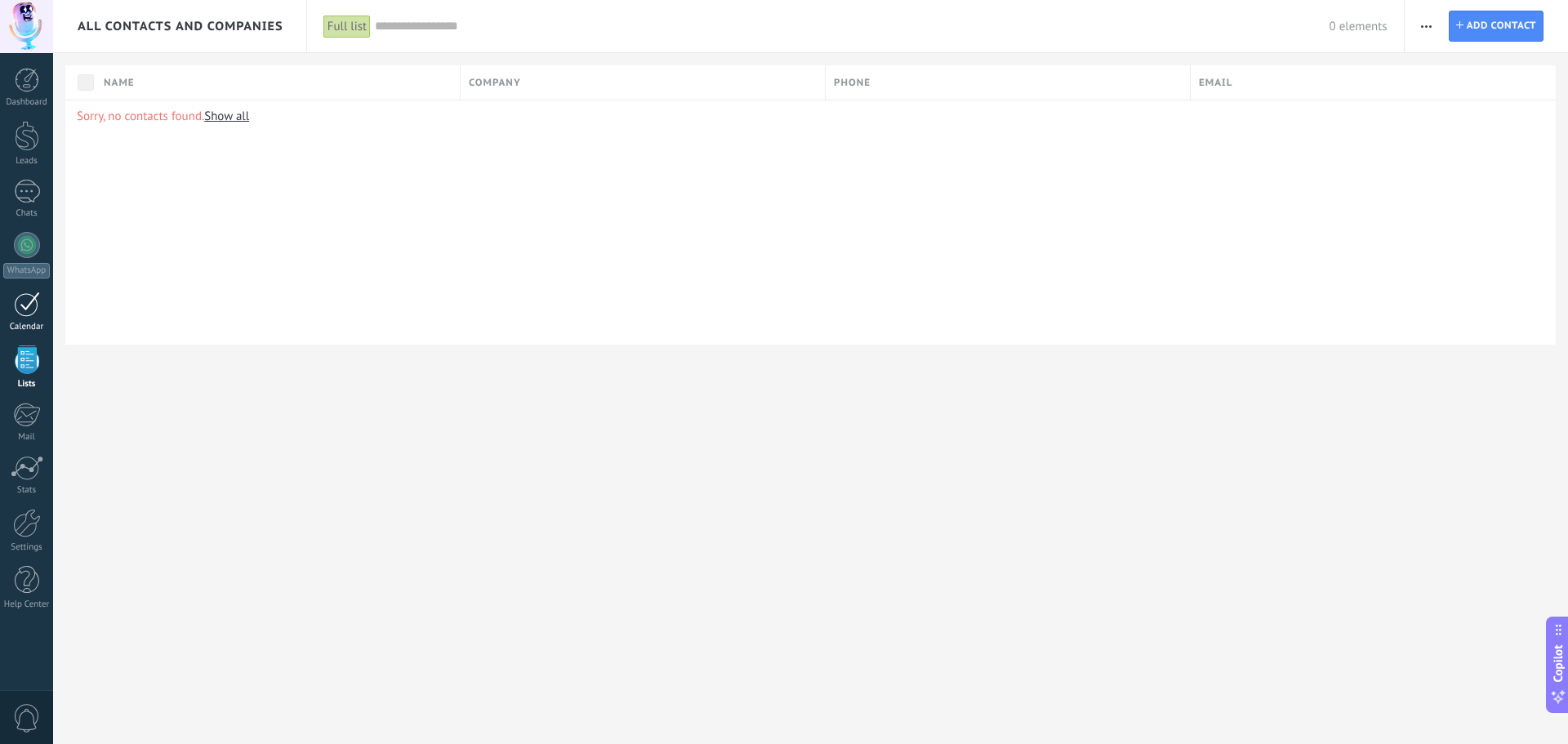
click at [28, 304] on div at bounding box center [27, 304] width 26 height 26
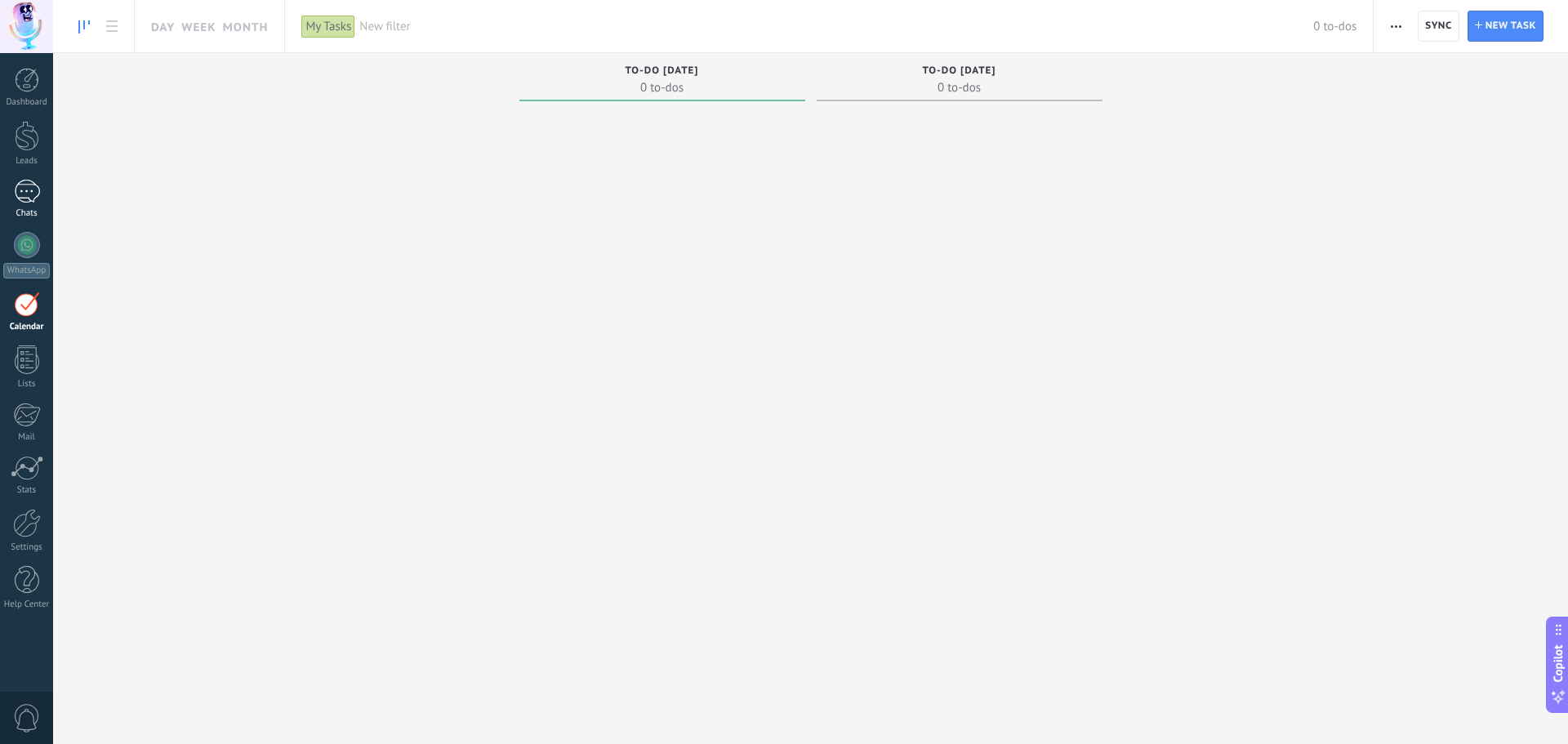
click at [30, 187] on div at bounding box center [27, 191] width 26 height 24
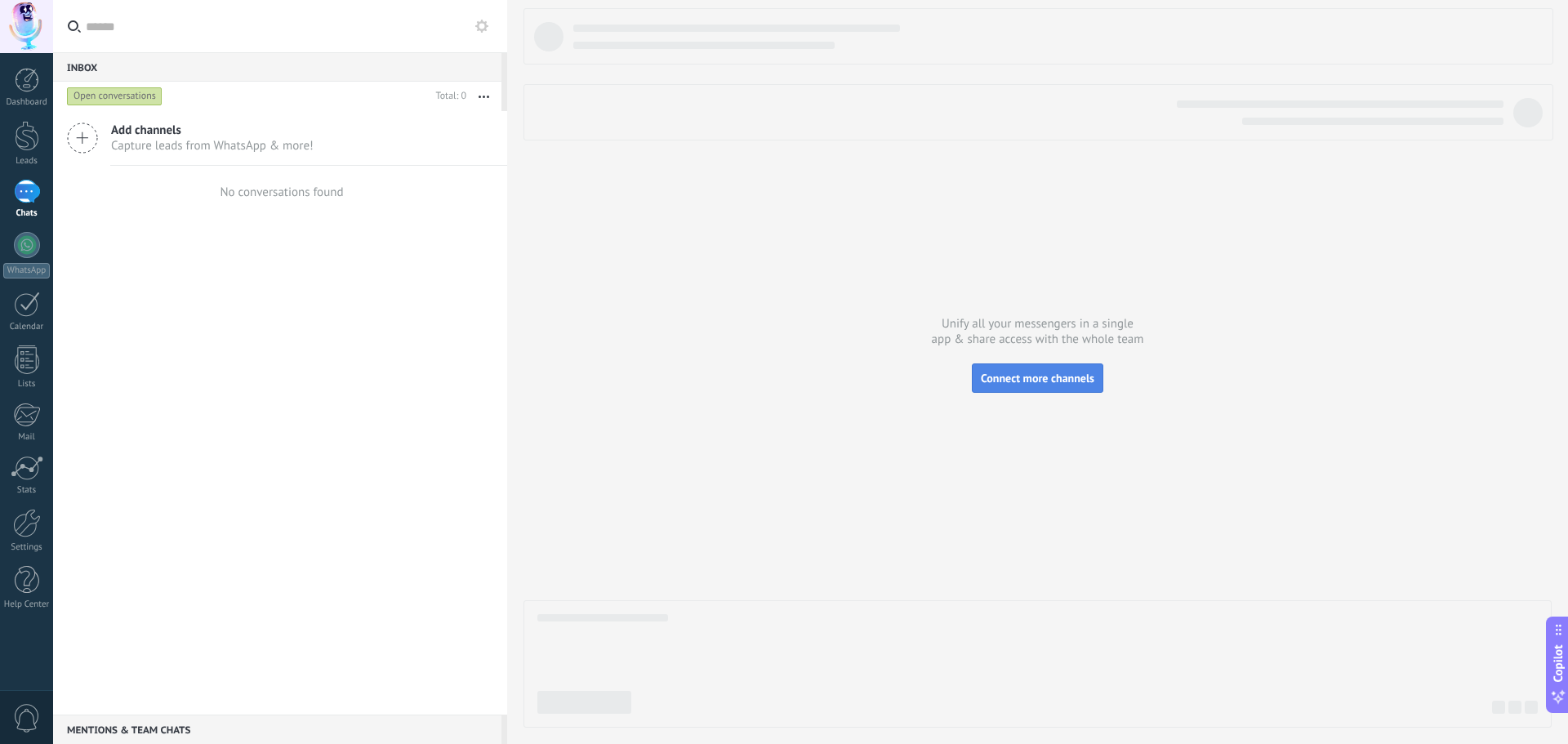
click at [1062, 371] on span "Connect more channels" at bounding box center [1037, 378] width 113 height 15
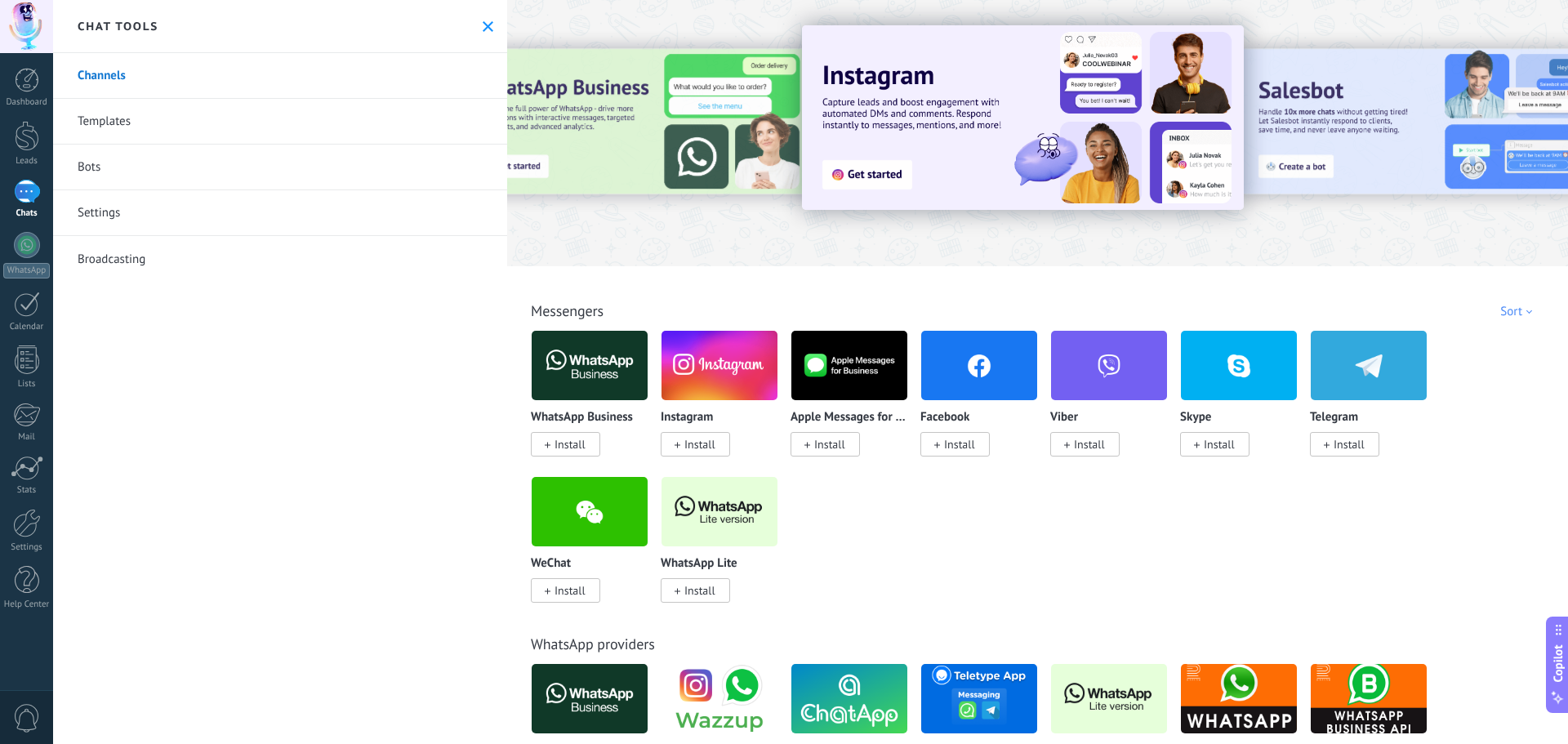
click at [288, 129] on link "Templates" at bounding box center [279, 121] width 454 height 46
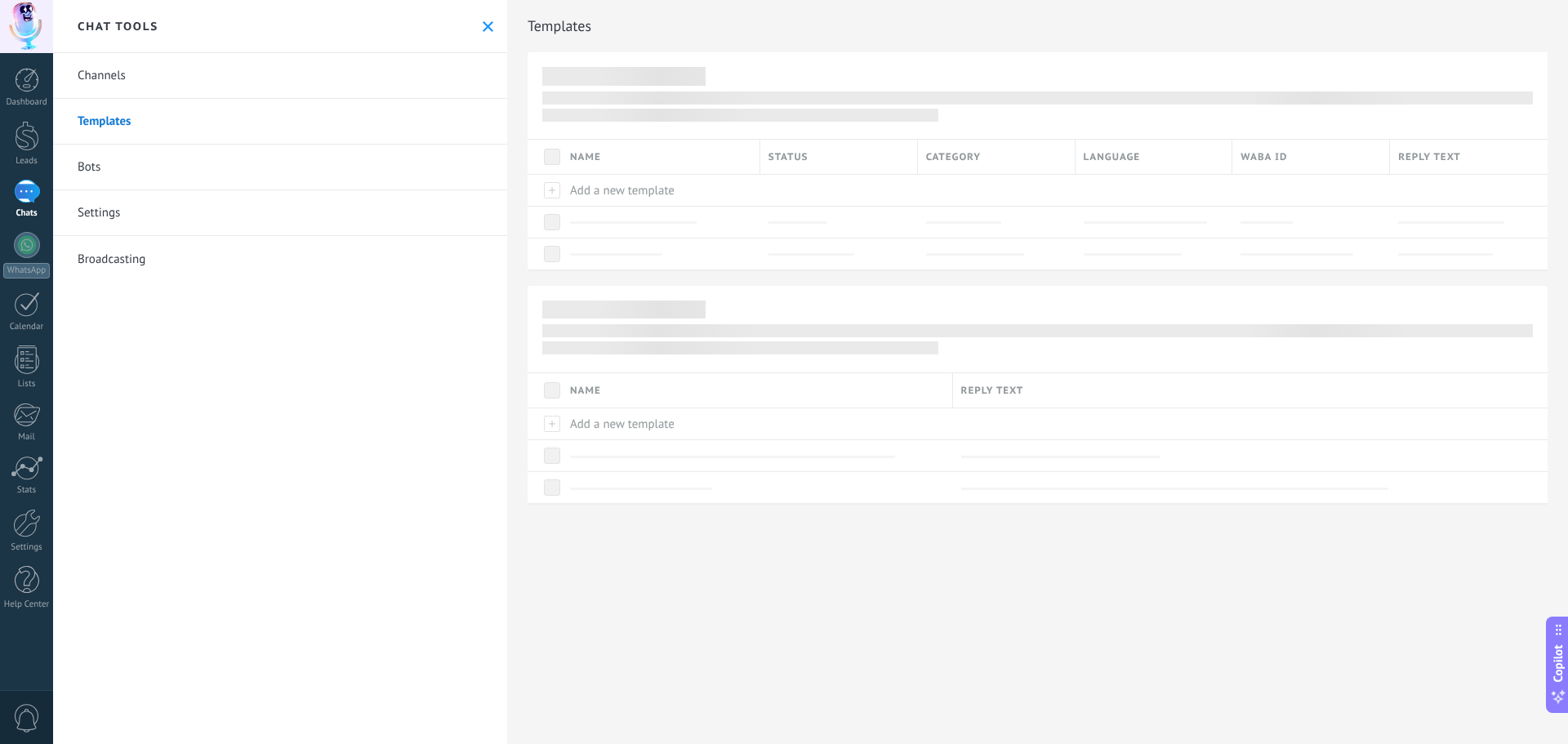
click at [200, 165] on link "Bots" at bounding box center [279, 167] width 454 height 46
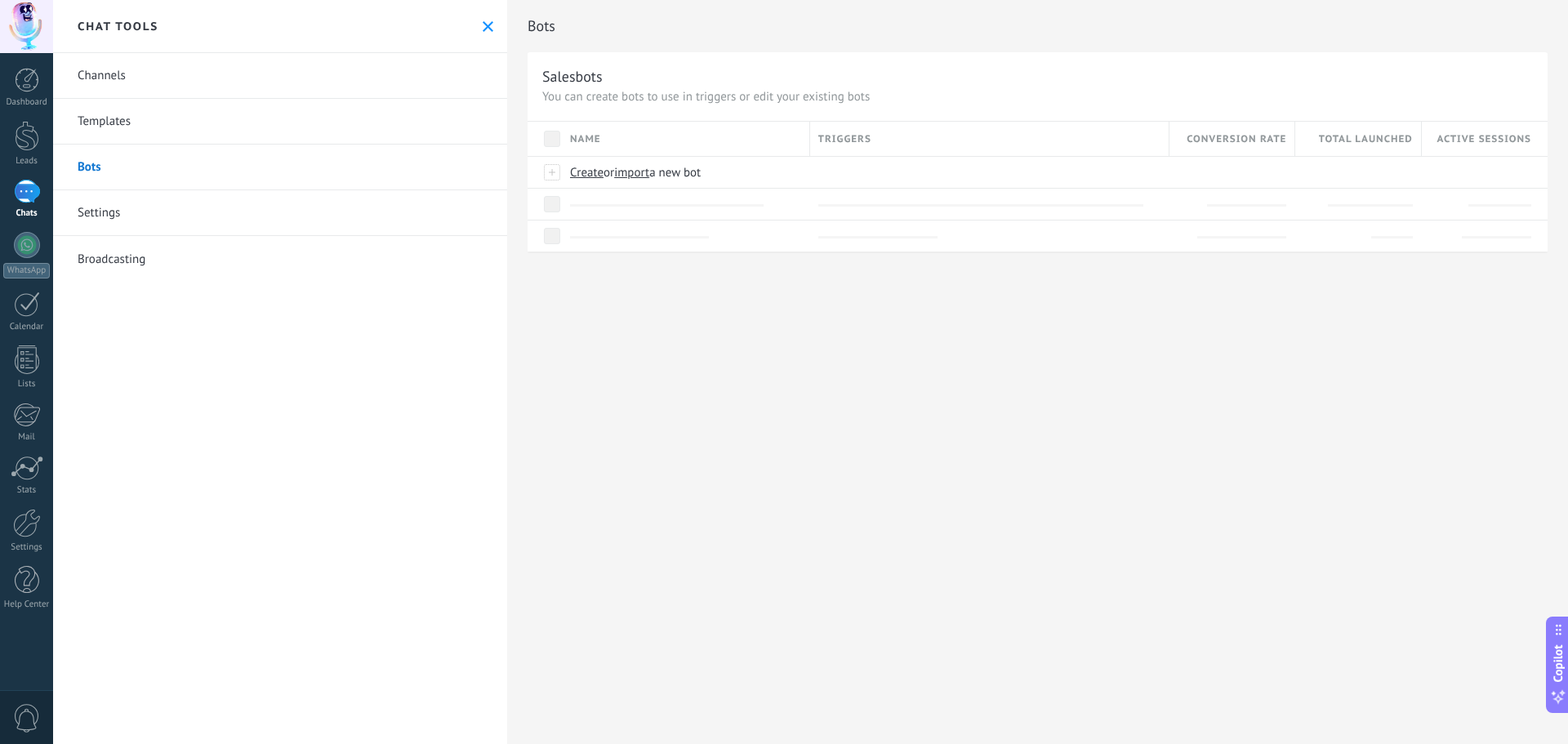
click at [209, 216] on link "Settings" at bounding box center [279, 213] width 454 height 46
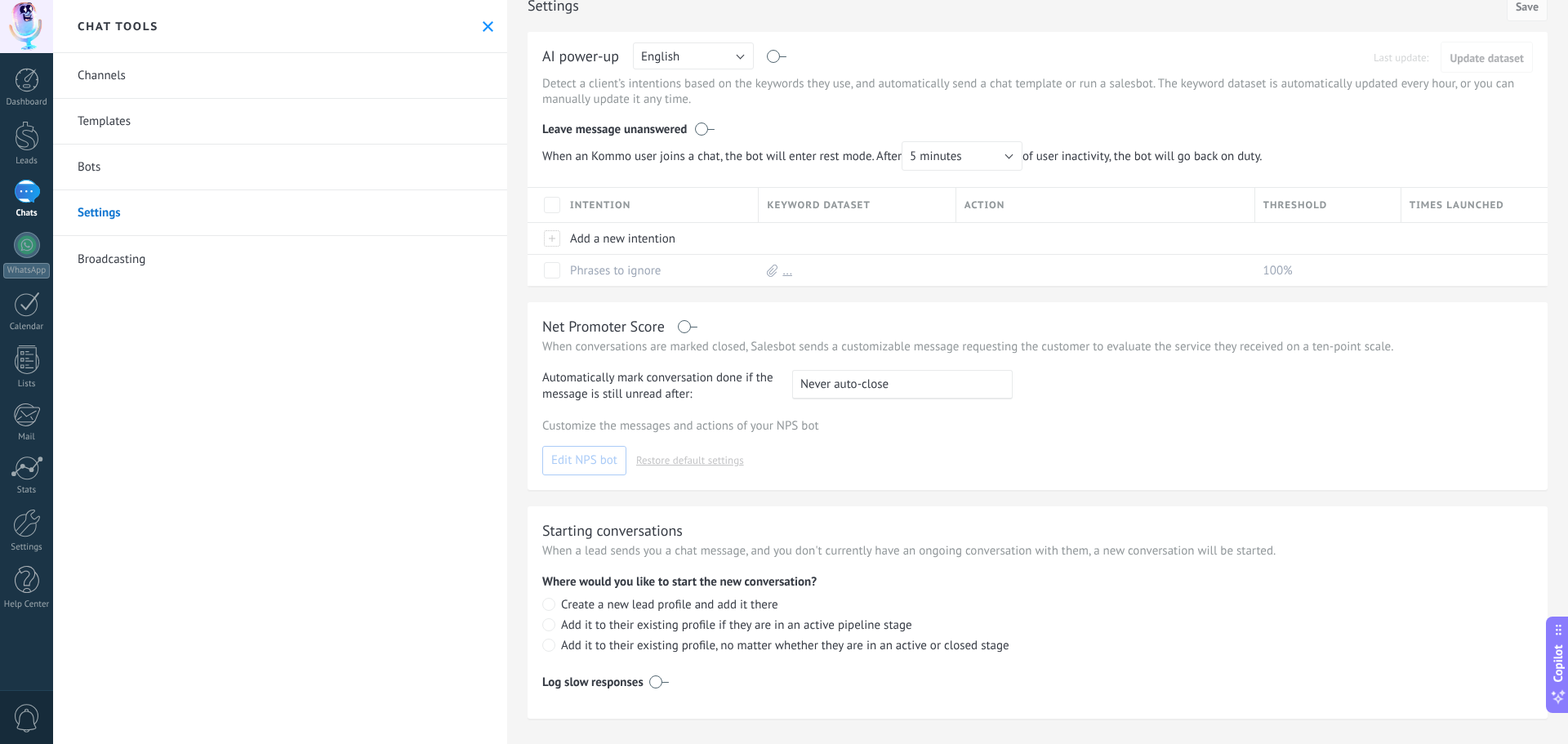
scroll to position [31, 0]
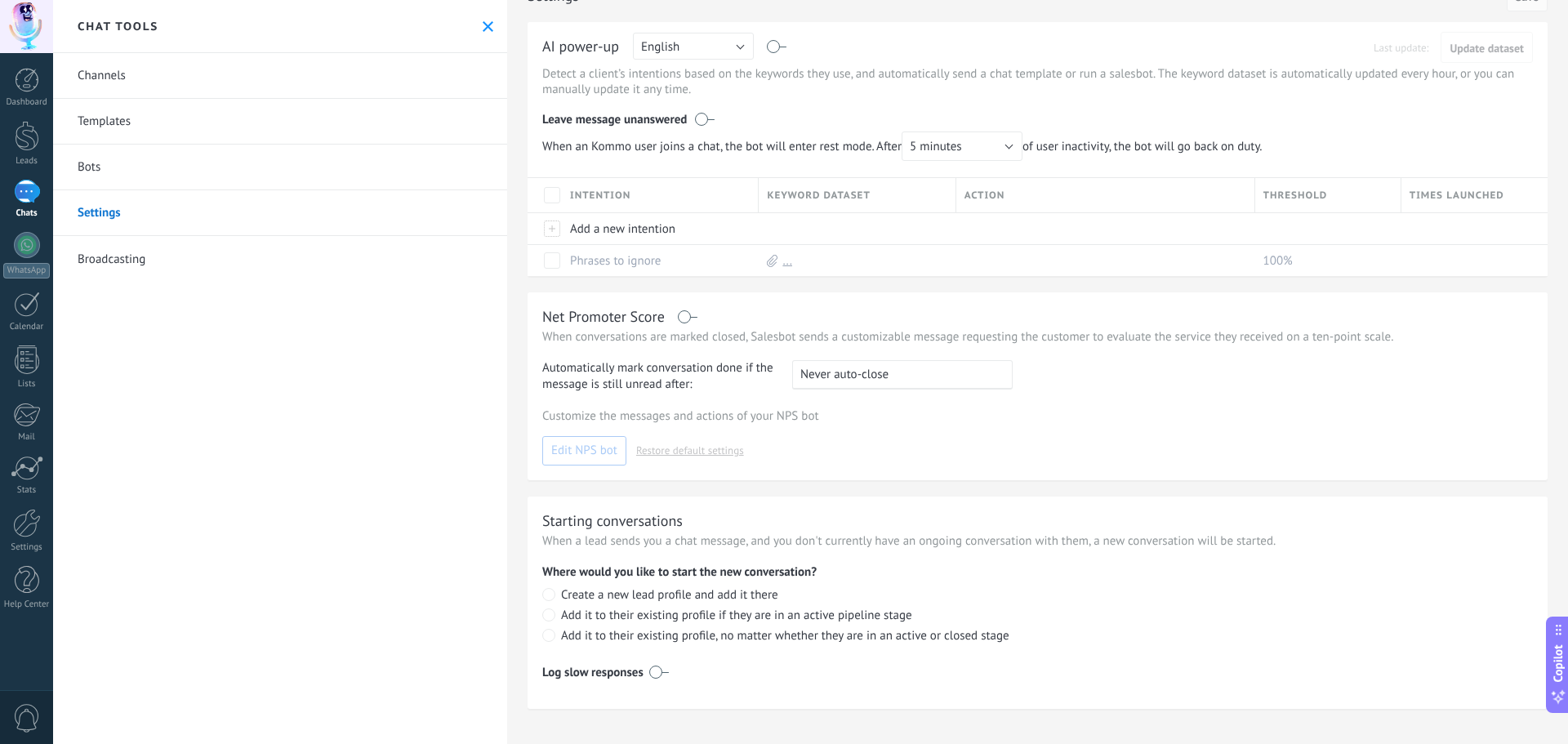
click at [167, 257] on link "Broadcasting" at bounding box center [279, 259] width 454 height 46
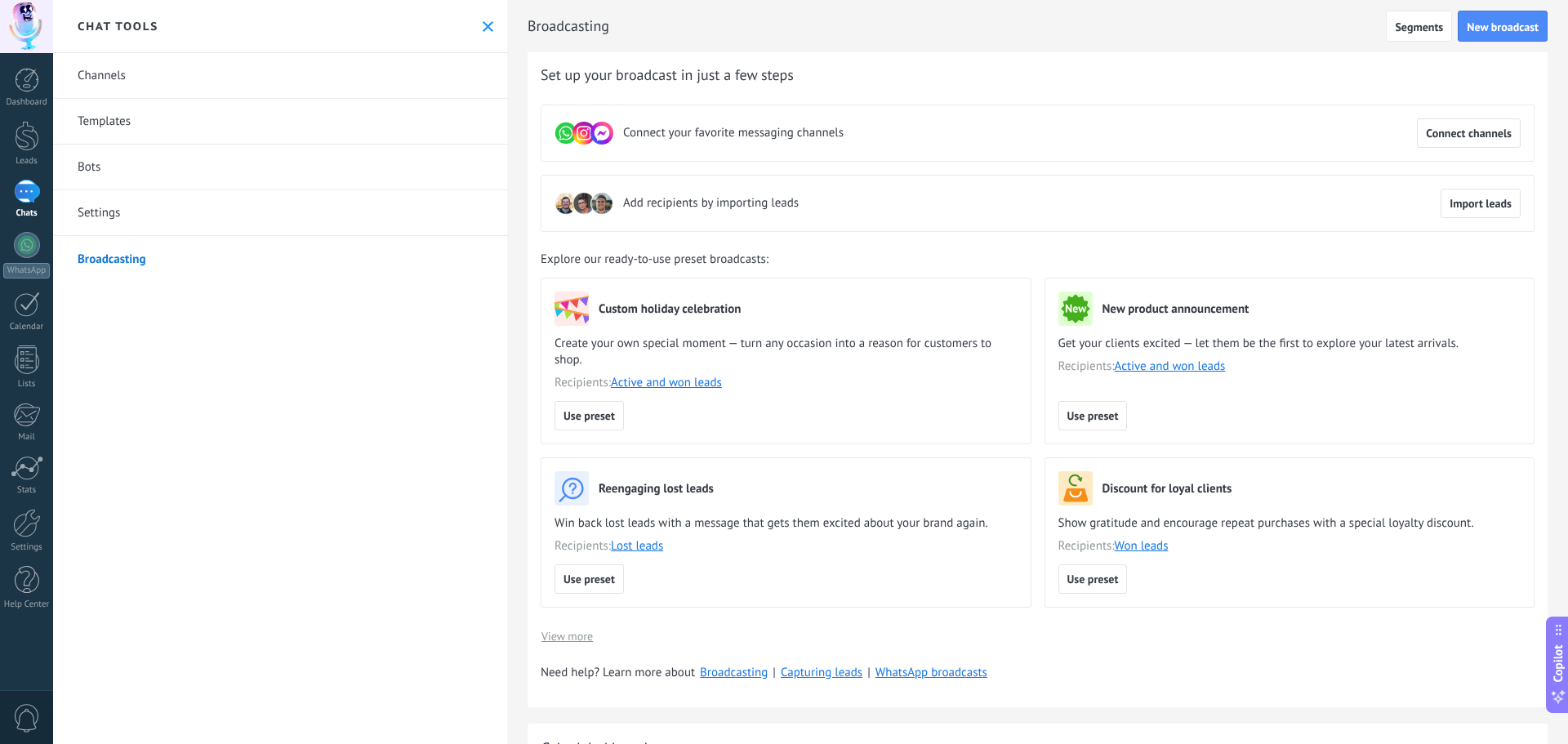
click at [72, 210] on link "Settings" at bounding box center [279, 213] width 454 height 46
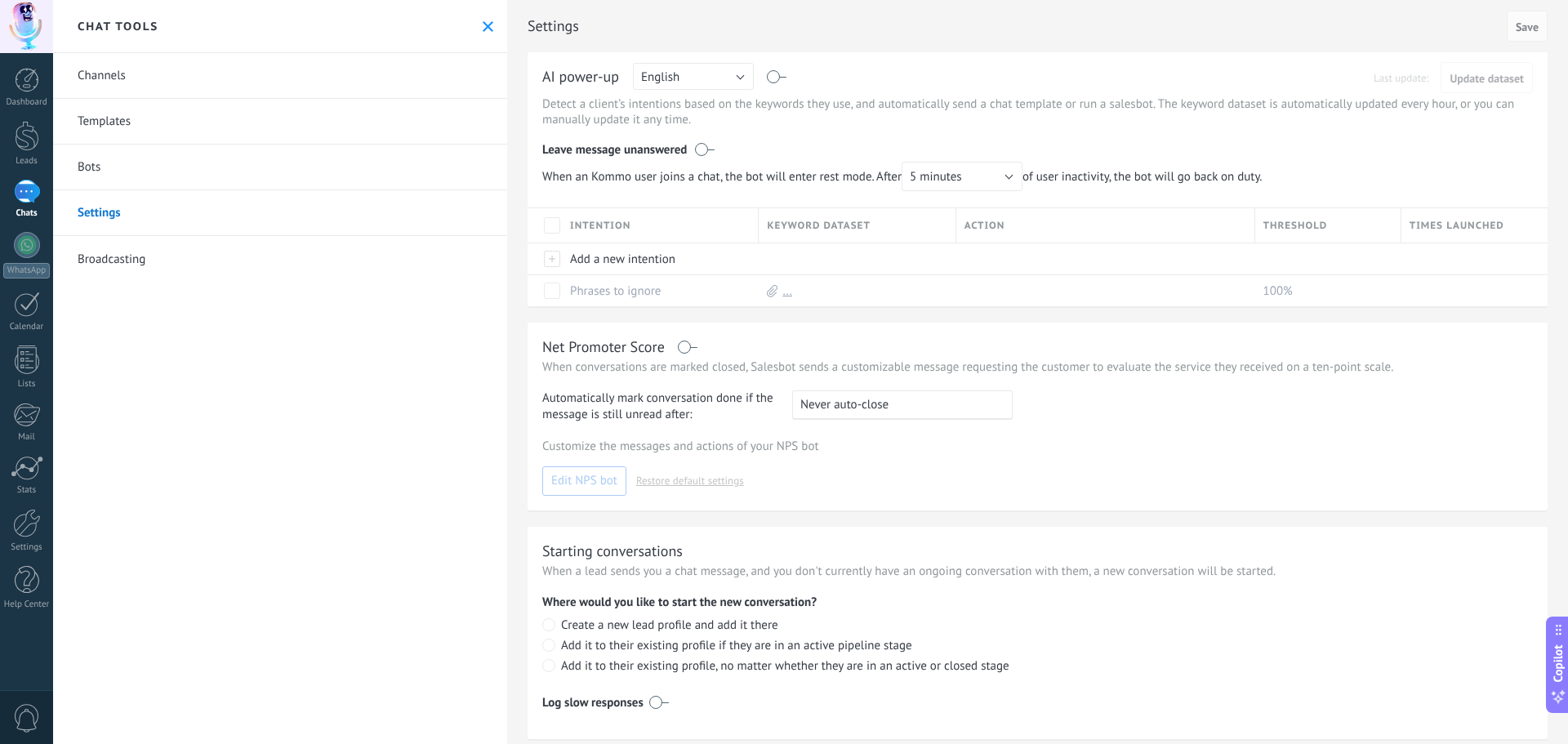
click at [98, 187] on link "Bots" at bounding box center [279, 167] width 454 height 46
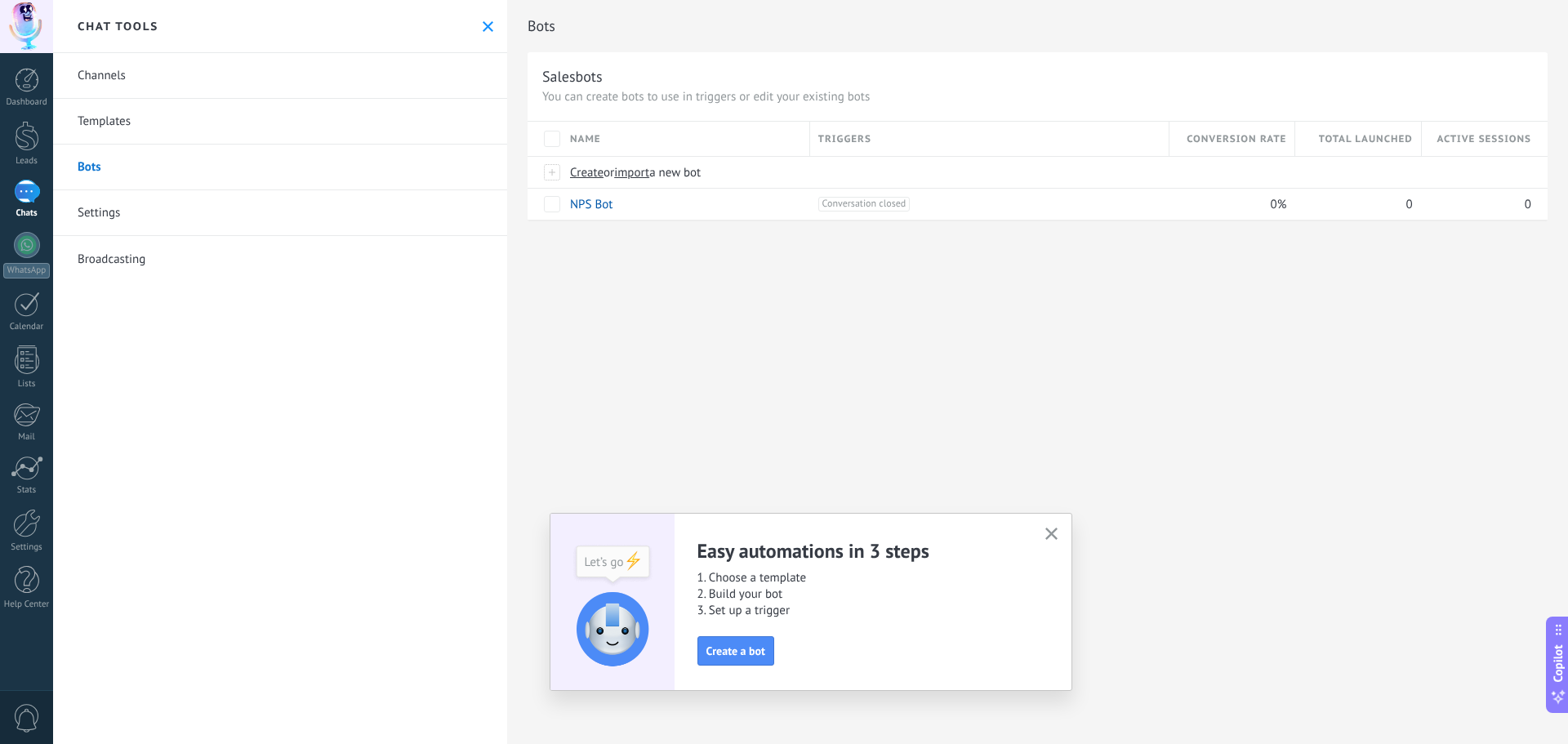
click at [1051, 535] on use "button" at bounding box center [1051, 534] width 12 height 12
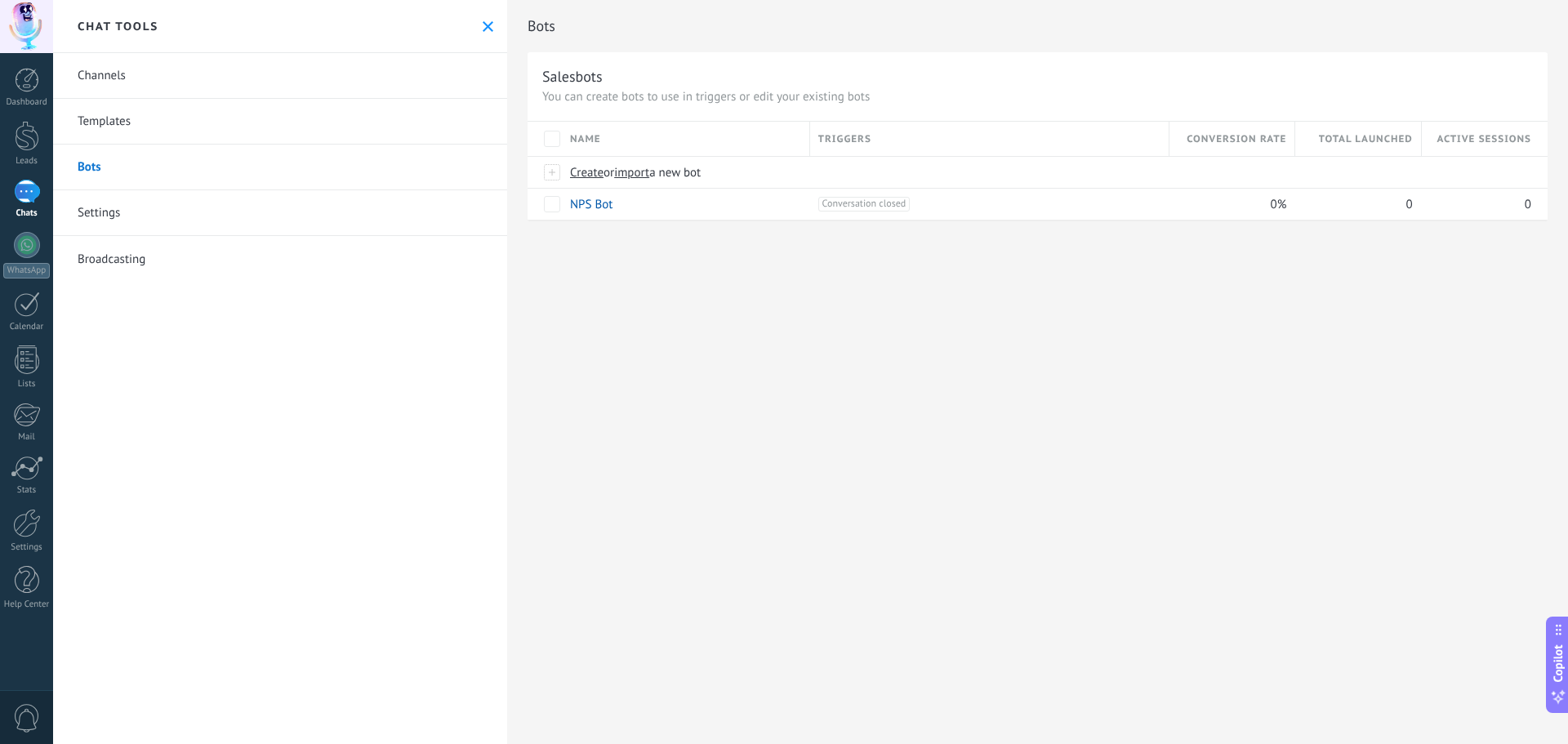
click at [115, 113] on link "Templates" at bounding box center [279, 121] width 454 height 46
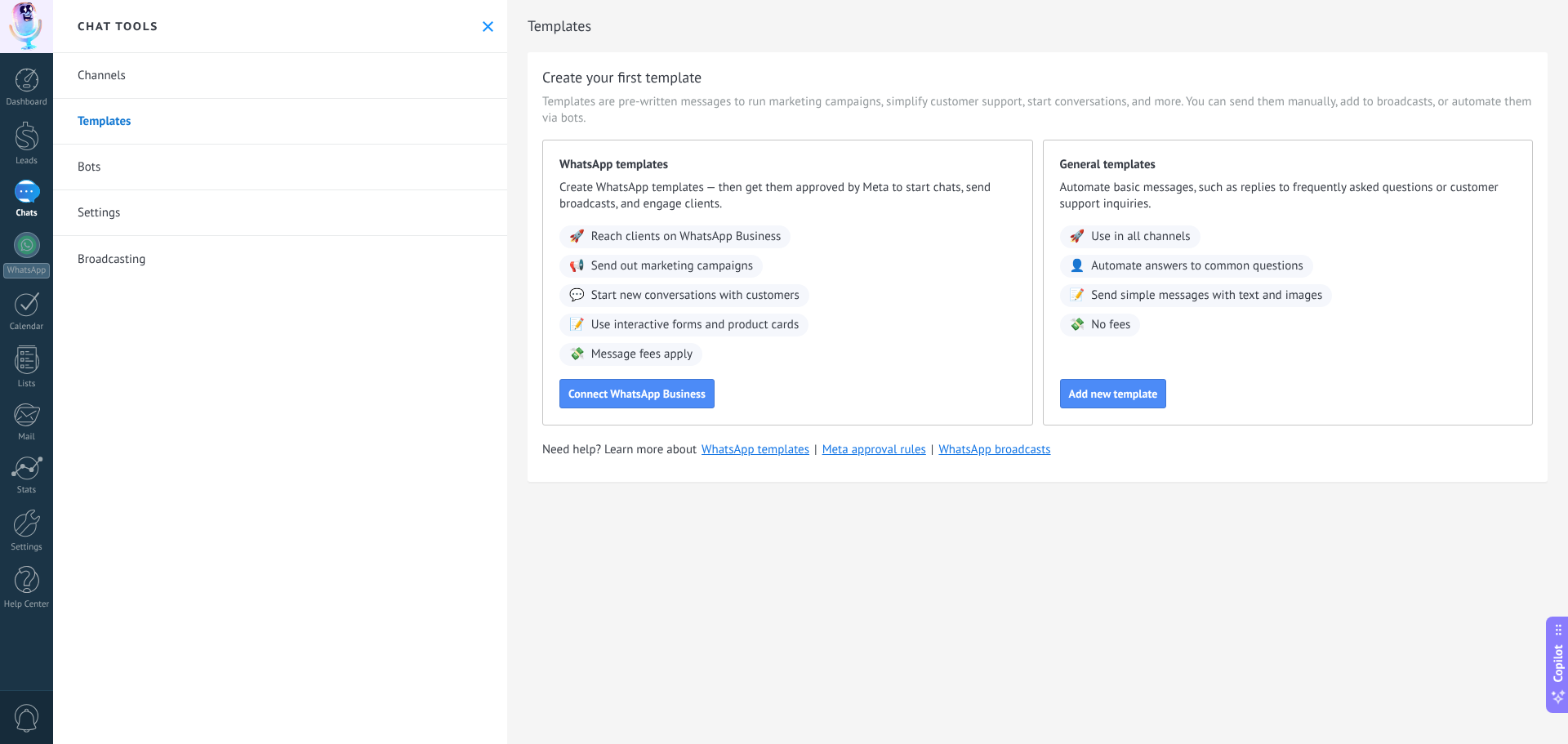
click at [104, 77] on link "Channels" at bounding box center [279, 76] width 454 height 46
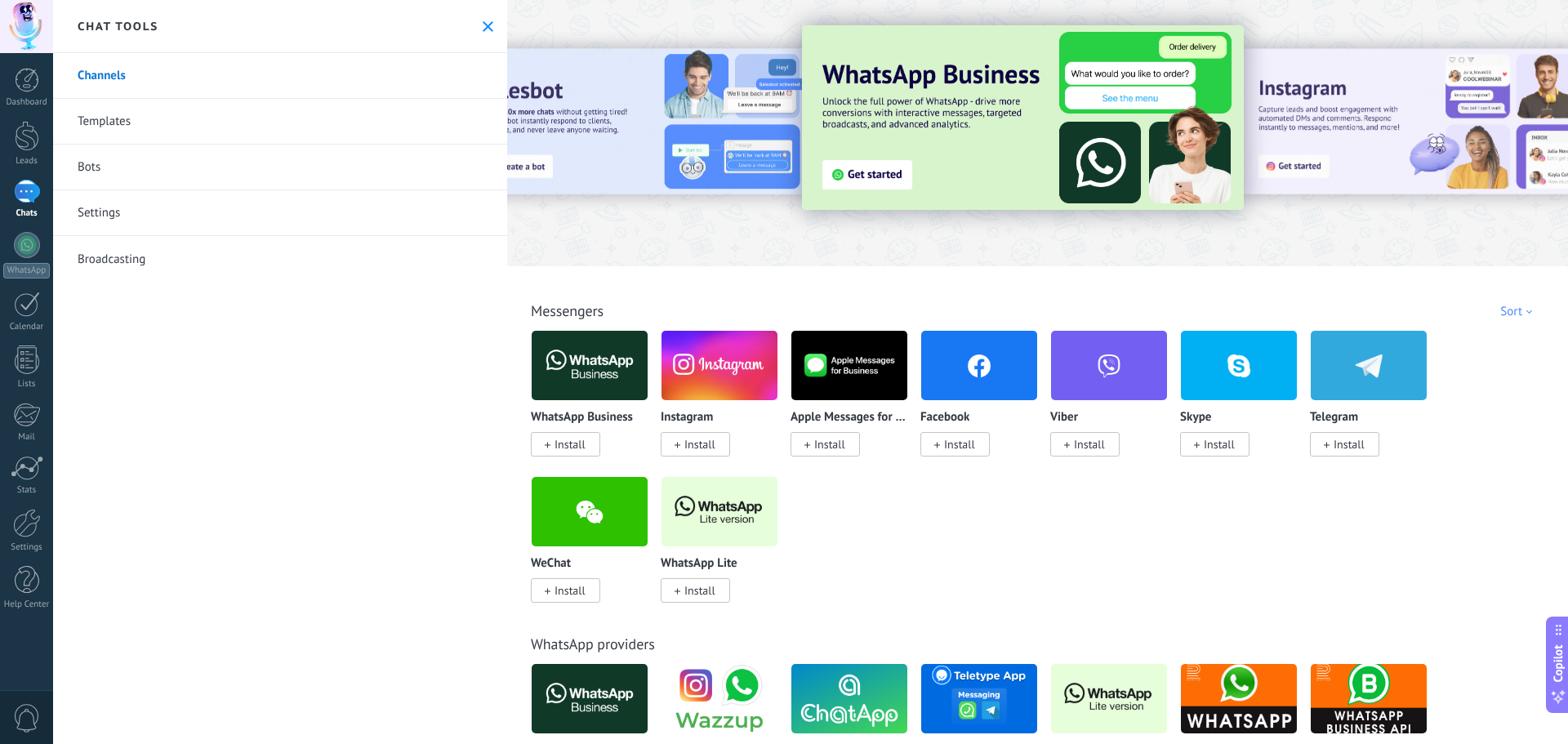
click at [110, 110] on link "Templates" at bounding box center [279, 121] width 454 height 46
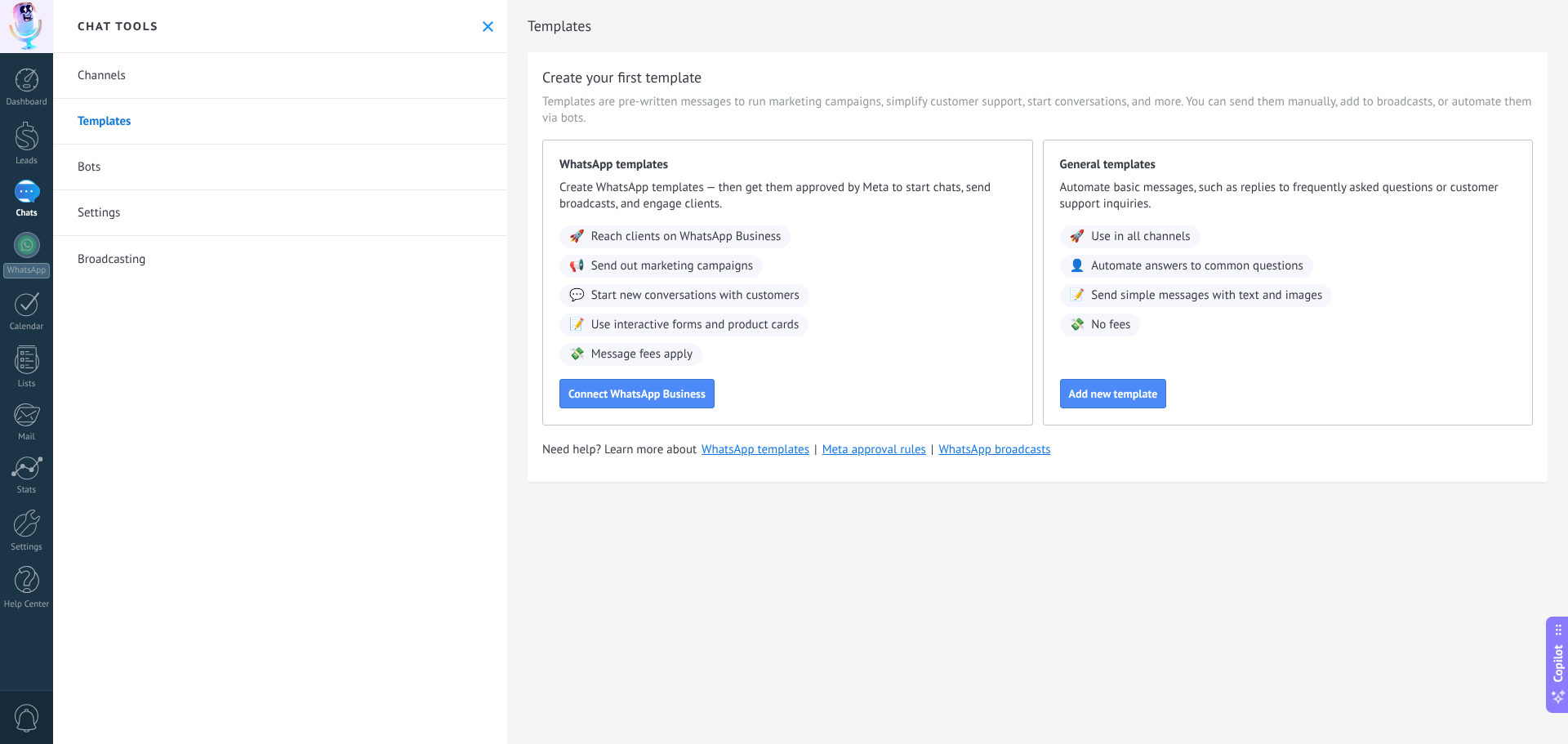
click at [147, 97] on link "Channels" at bounding box center [279, 76] width 454 height 46
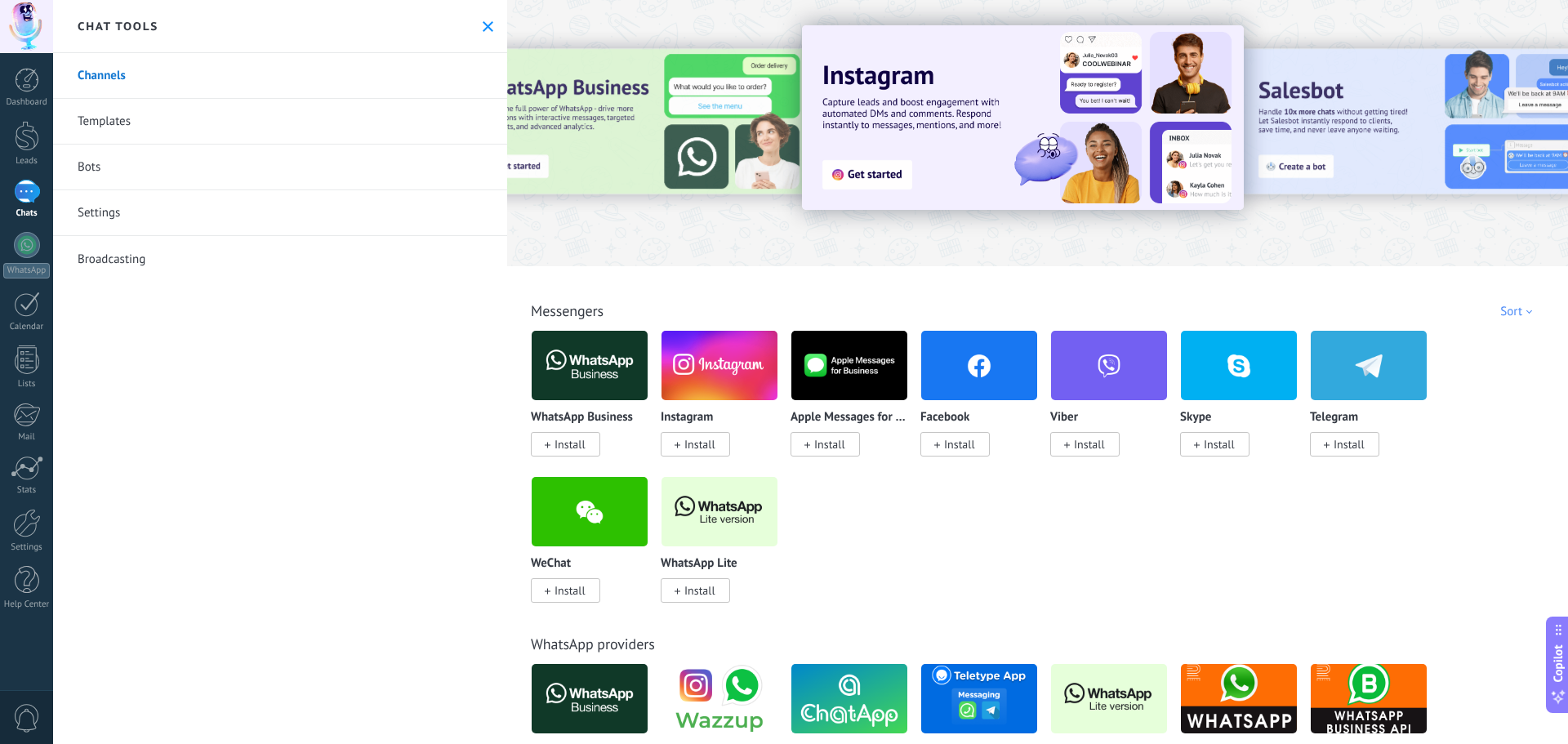
click at [107, 142] on link "Templates" at bounding box center [279, 121] width 454 height 46
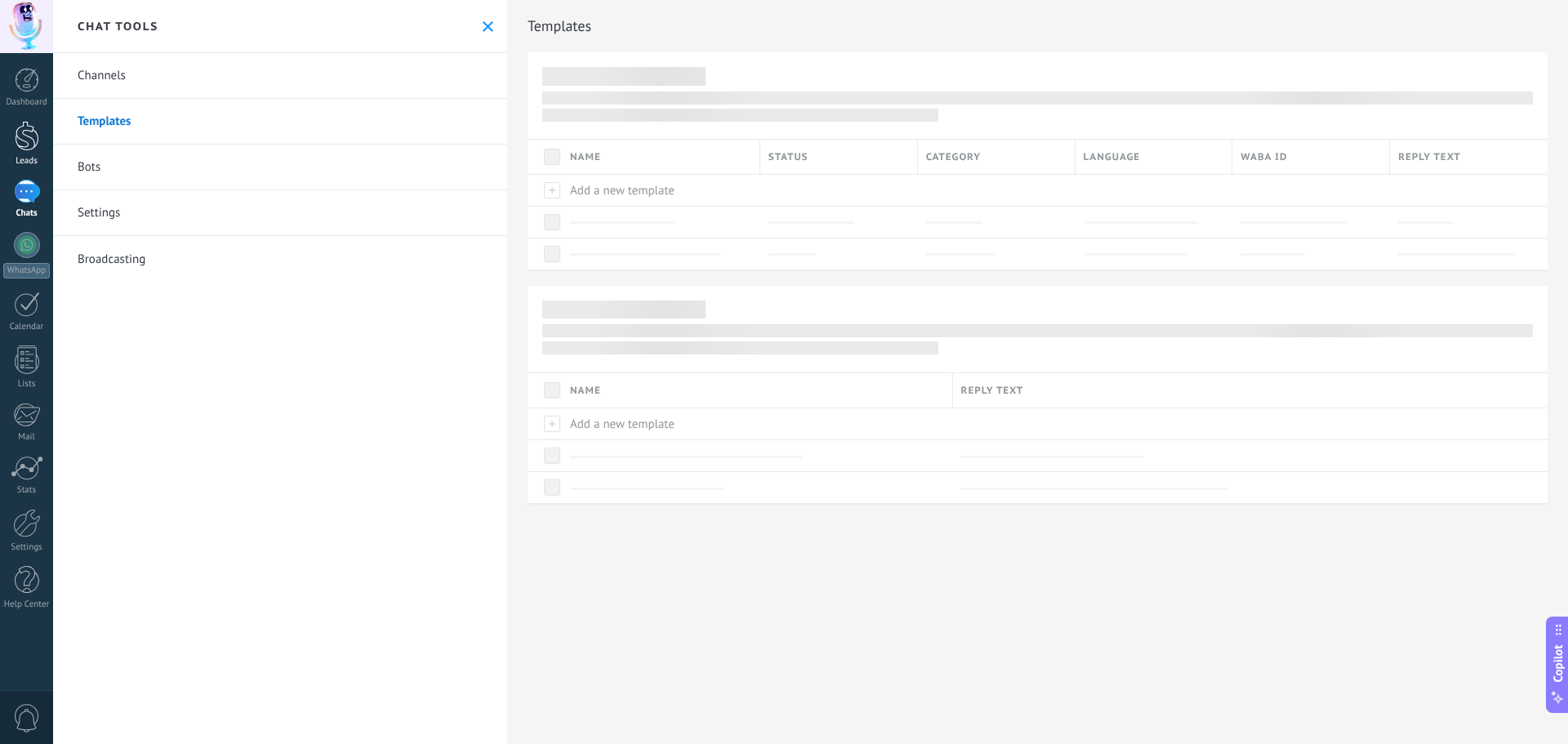
click at [26, 130] on div at bounding box center [27, 136] width 25 height 30
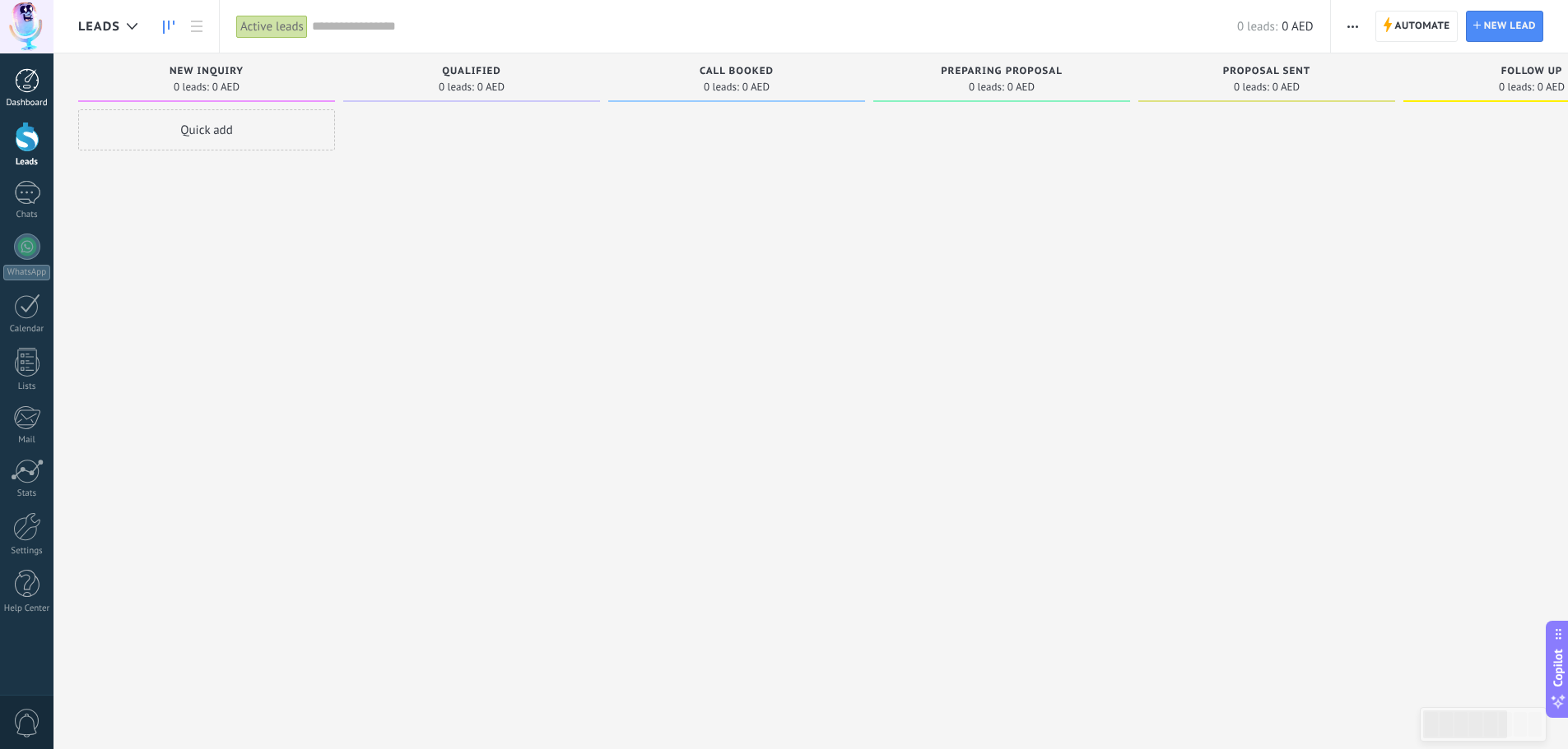
click at [30, 86] on div at bounding box center [27, 81] width 25 height 25
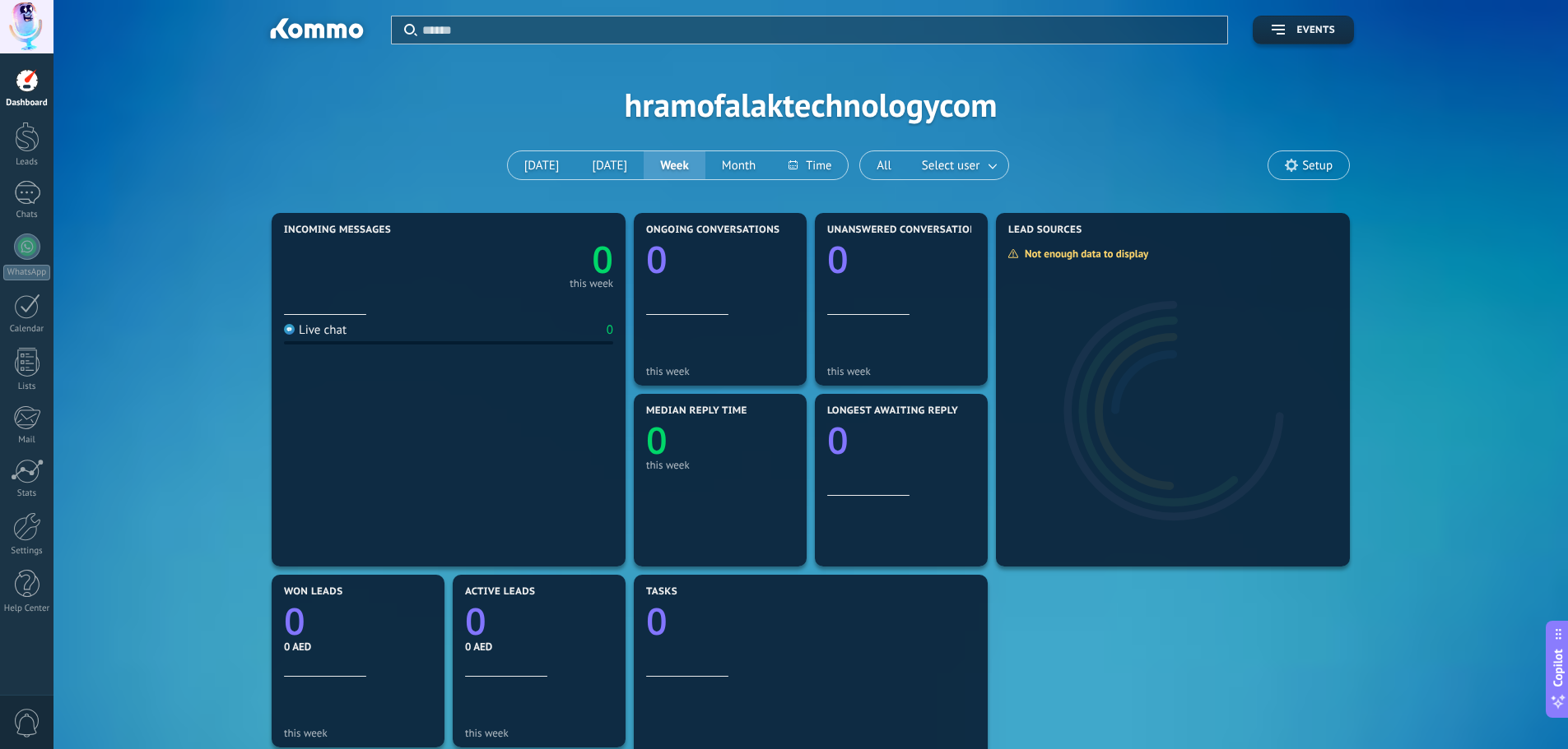
click at [1331, 164] on span "Setup" at bounding box center [1317, 166] width 30 height 14
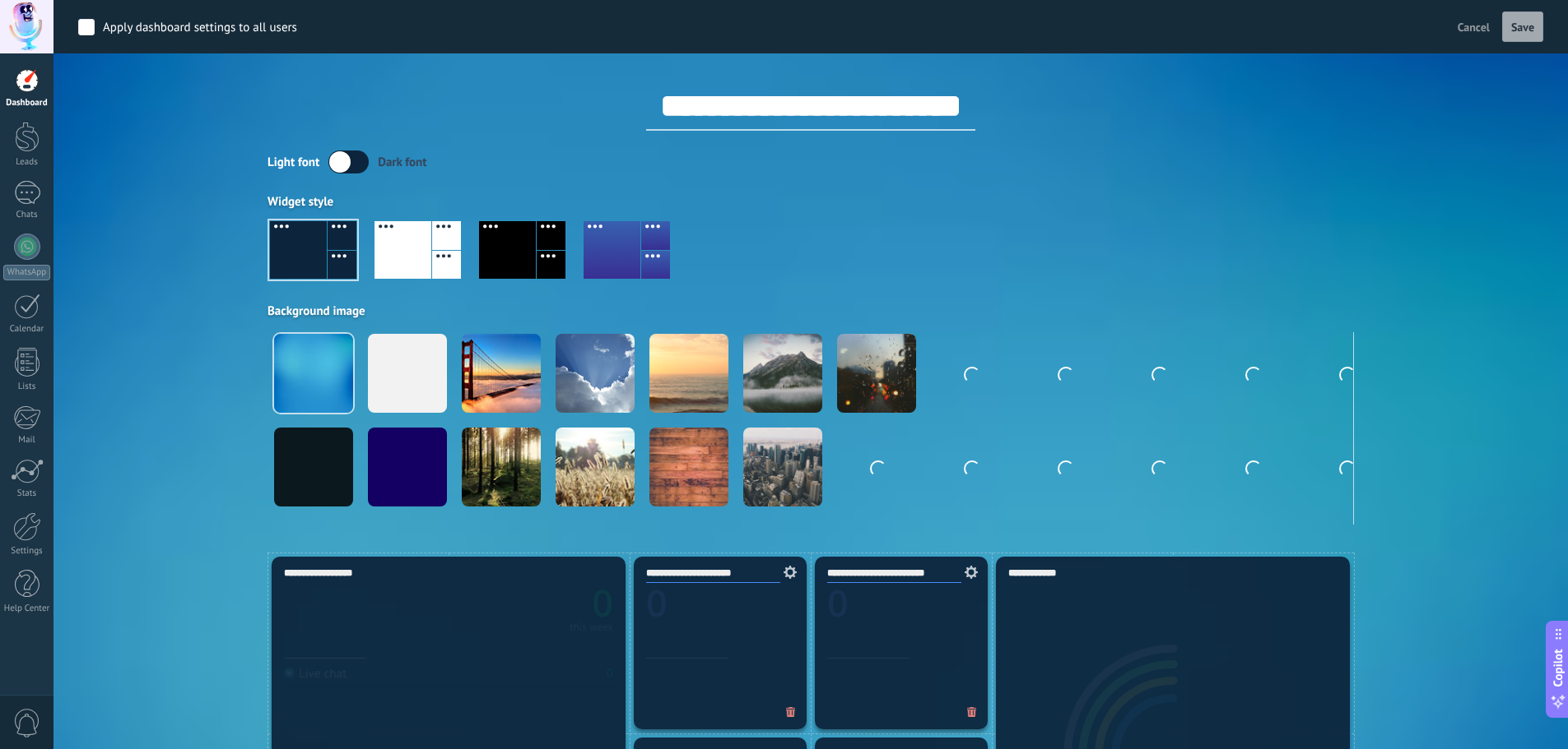
click at [411, 250] on div at bounding box center [403, 250] width 57 height 58
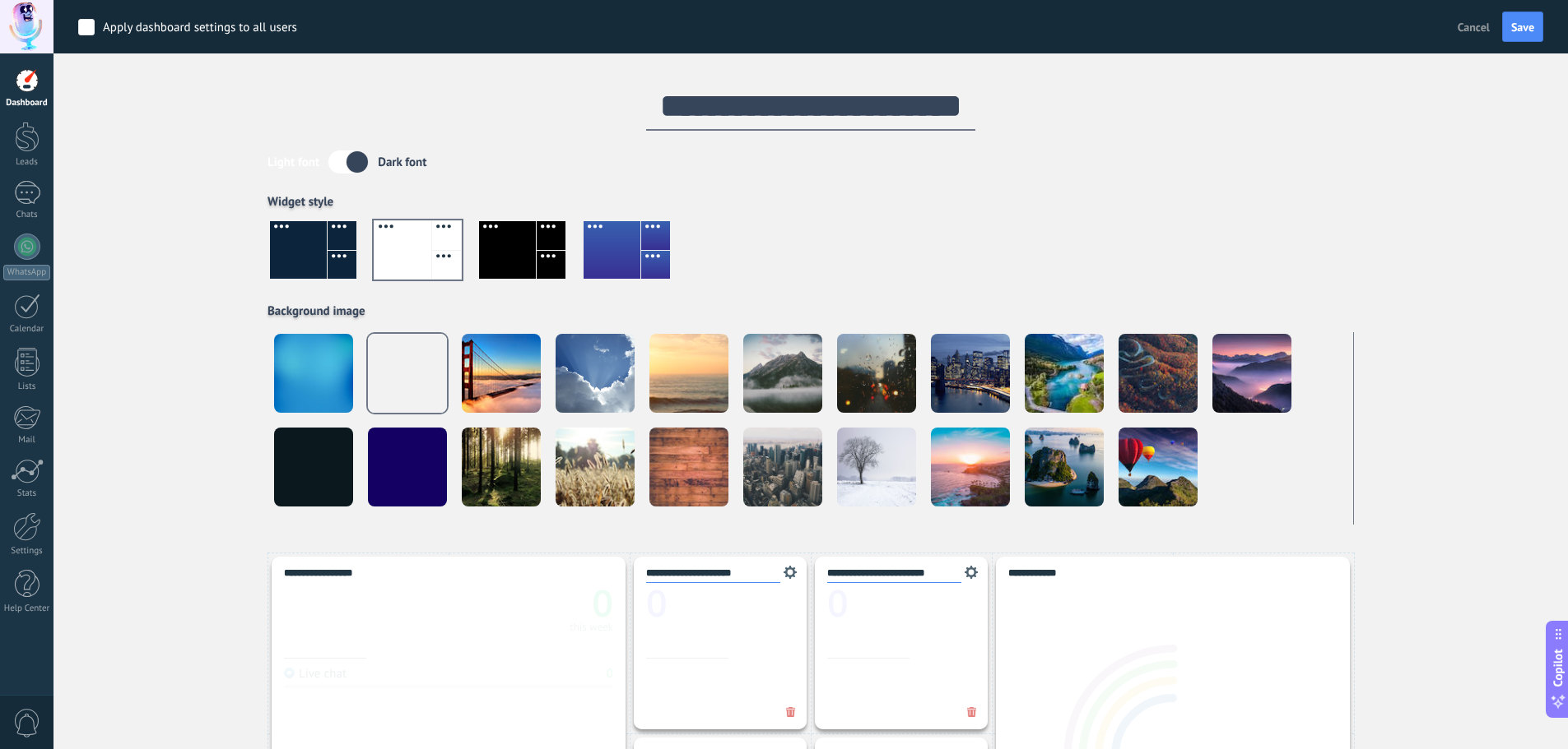
click at [343, 154] on label at bounding box center [349, 162] width 41 height 23
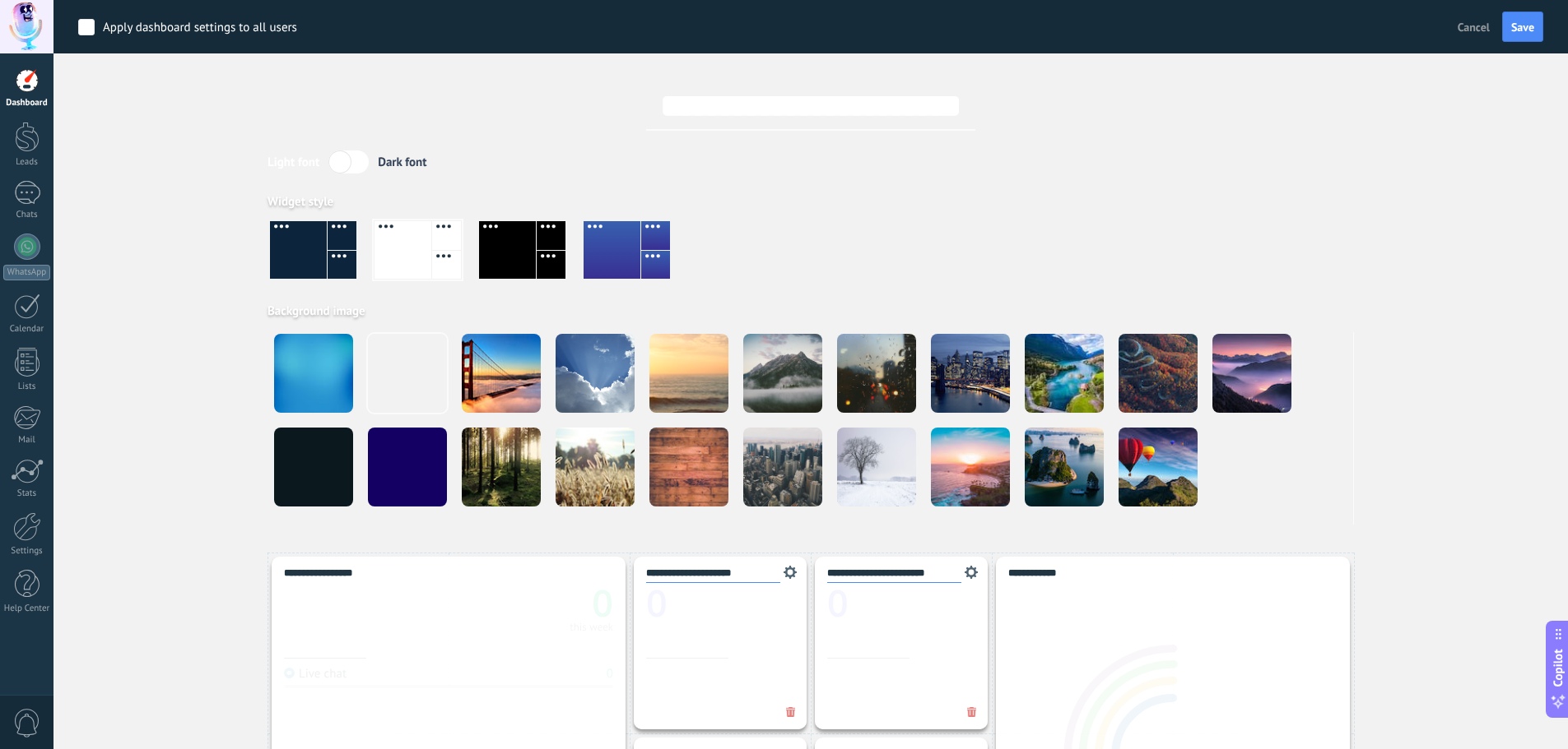
click at [312, 235] on div at bounding box center [299, 250] width 57 height 58
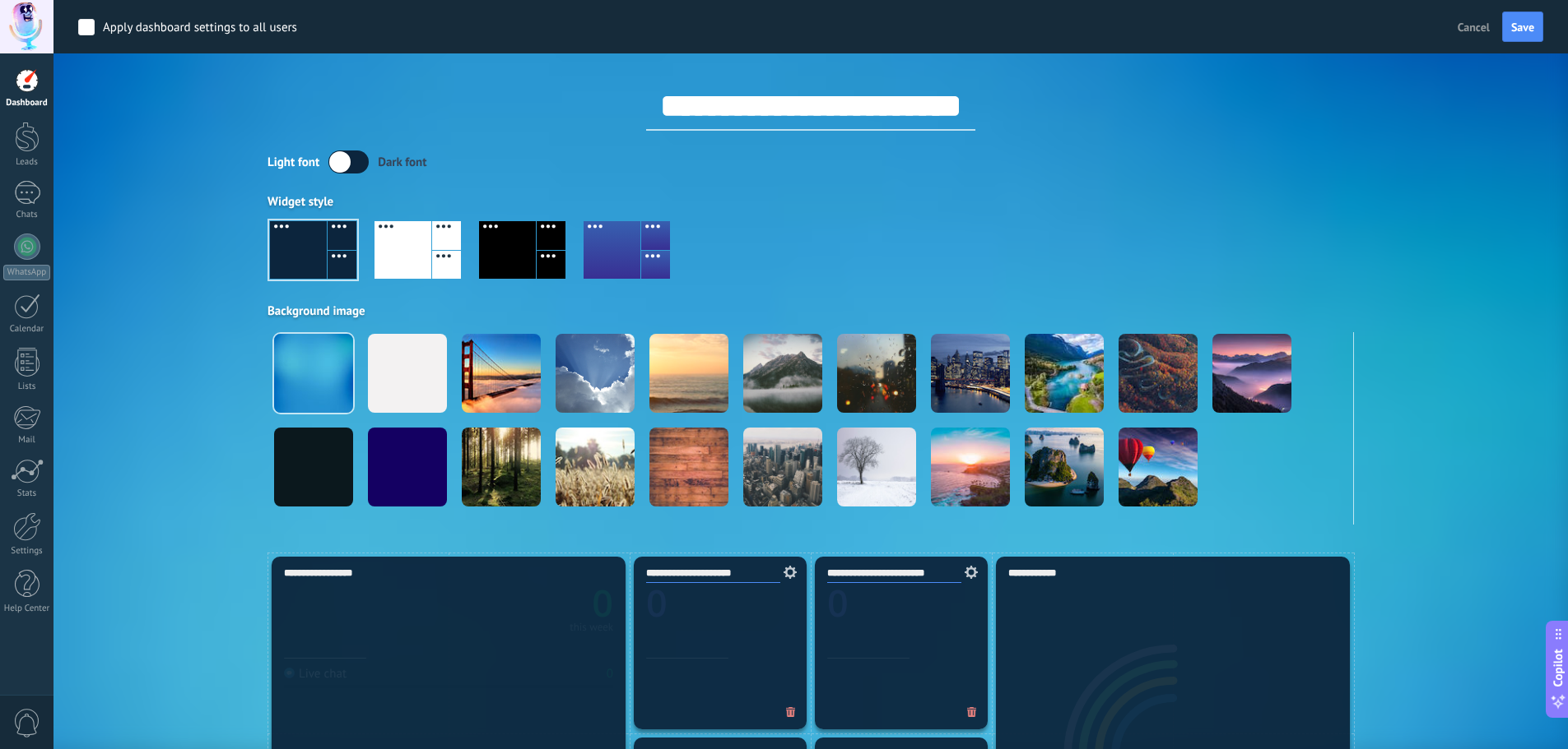
click at [537, 238] on div at bounding box center [551, 236] width 29 height 29
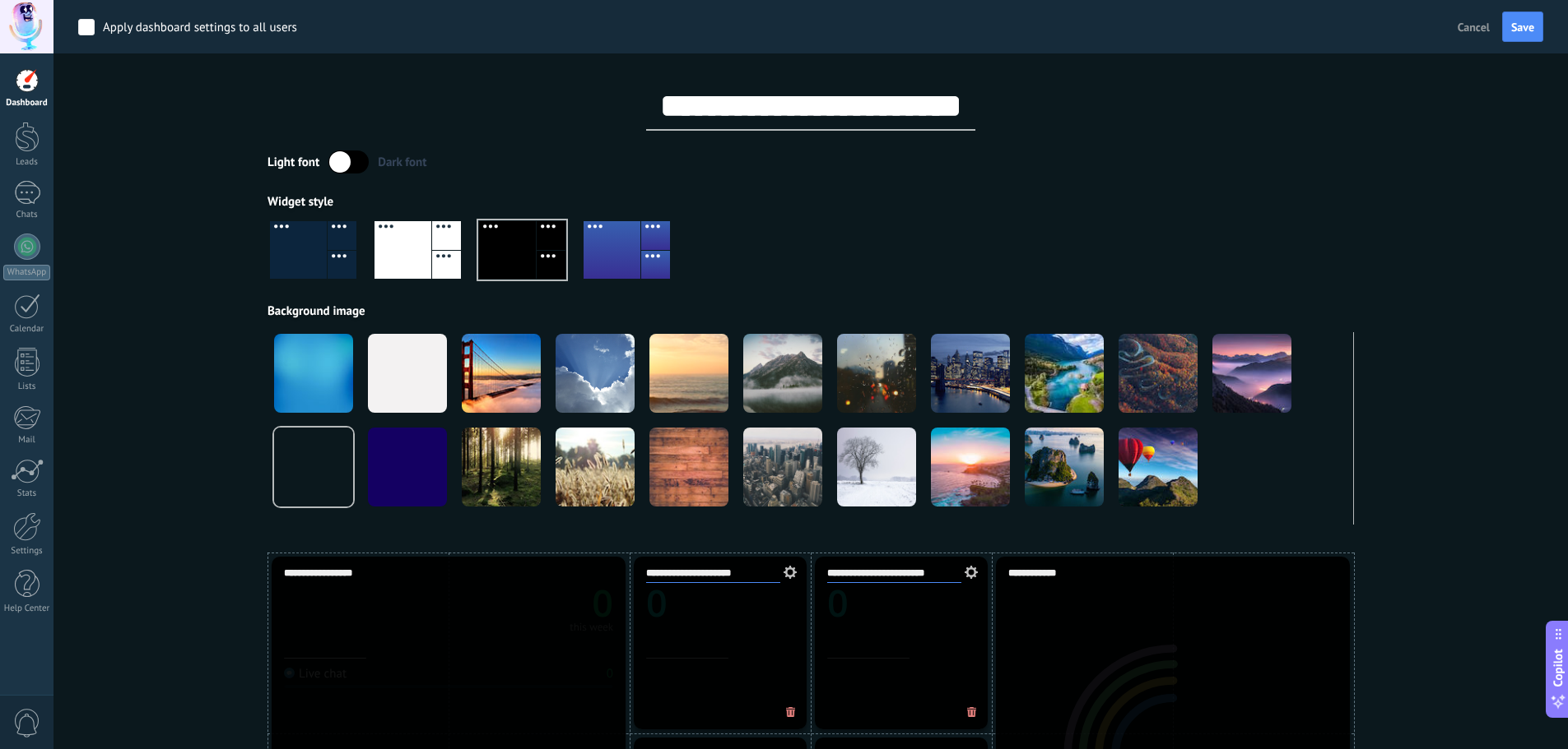
click at [742, 187] on div "Light font Dark font Widget style Background image" at bounding box center [811, 337] width 1086 height 374
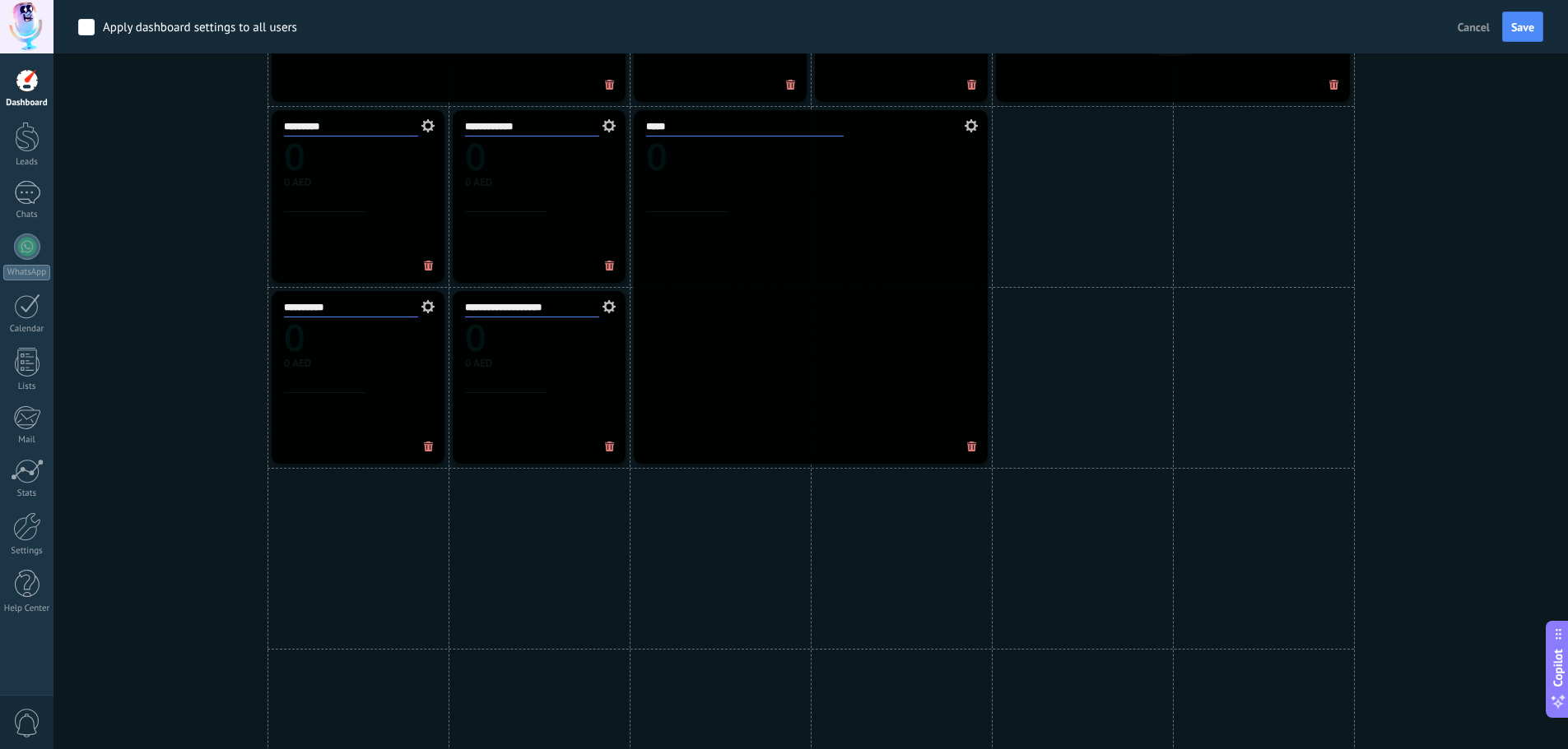
scroll to position [905, 0]
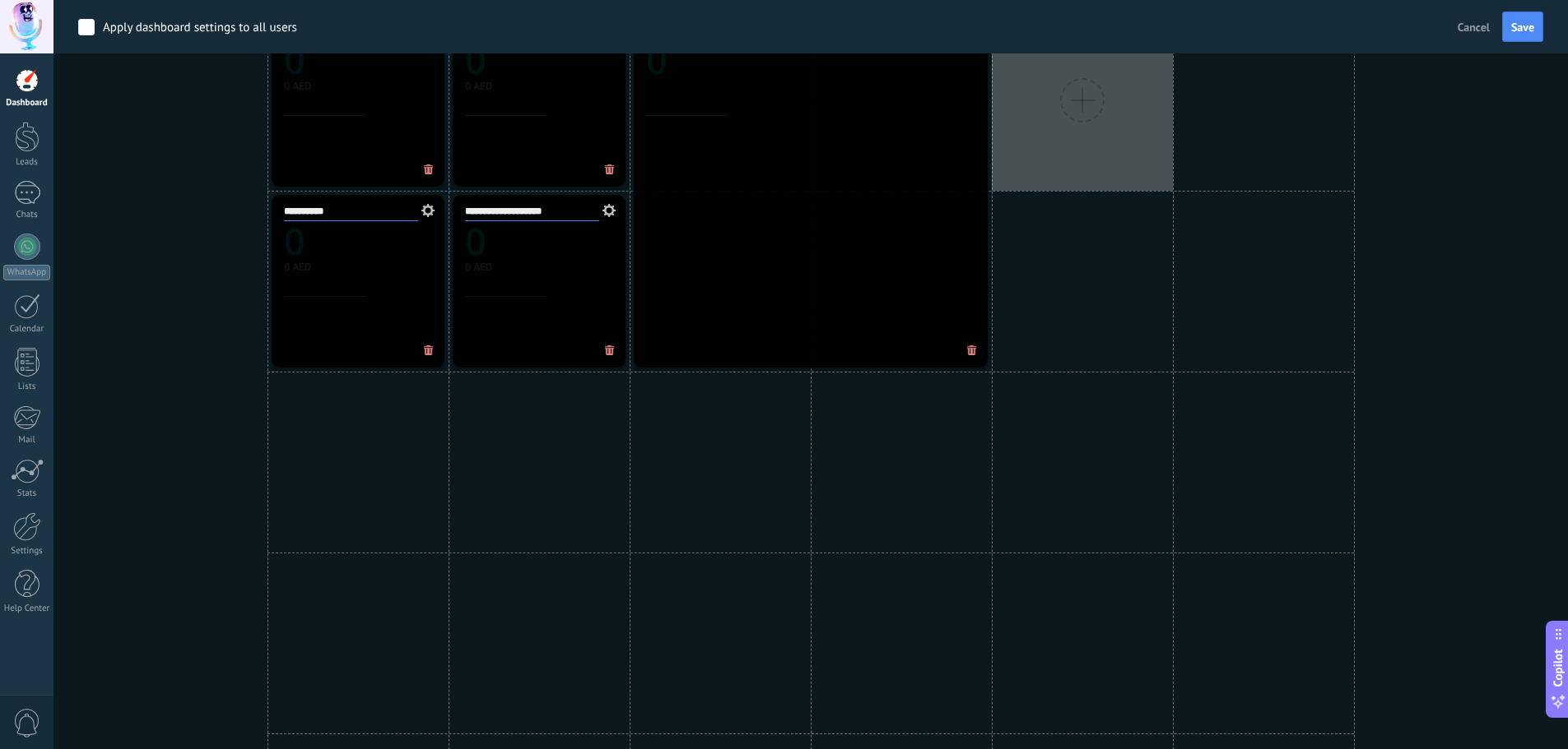
click at [1123, 150] on div at bounding box center [1083, 100] width 181 height 181
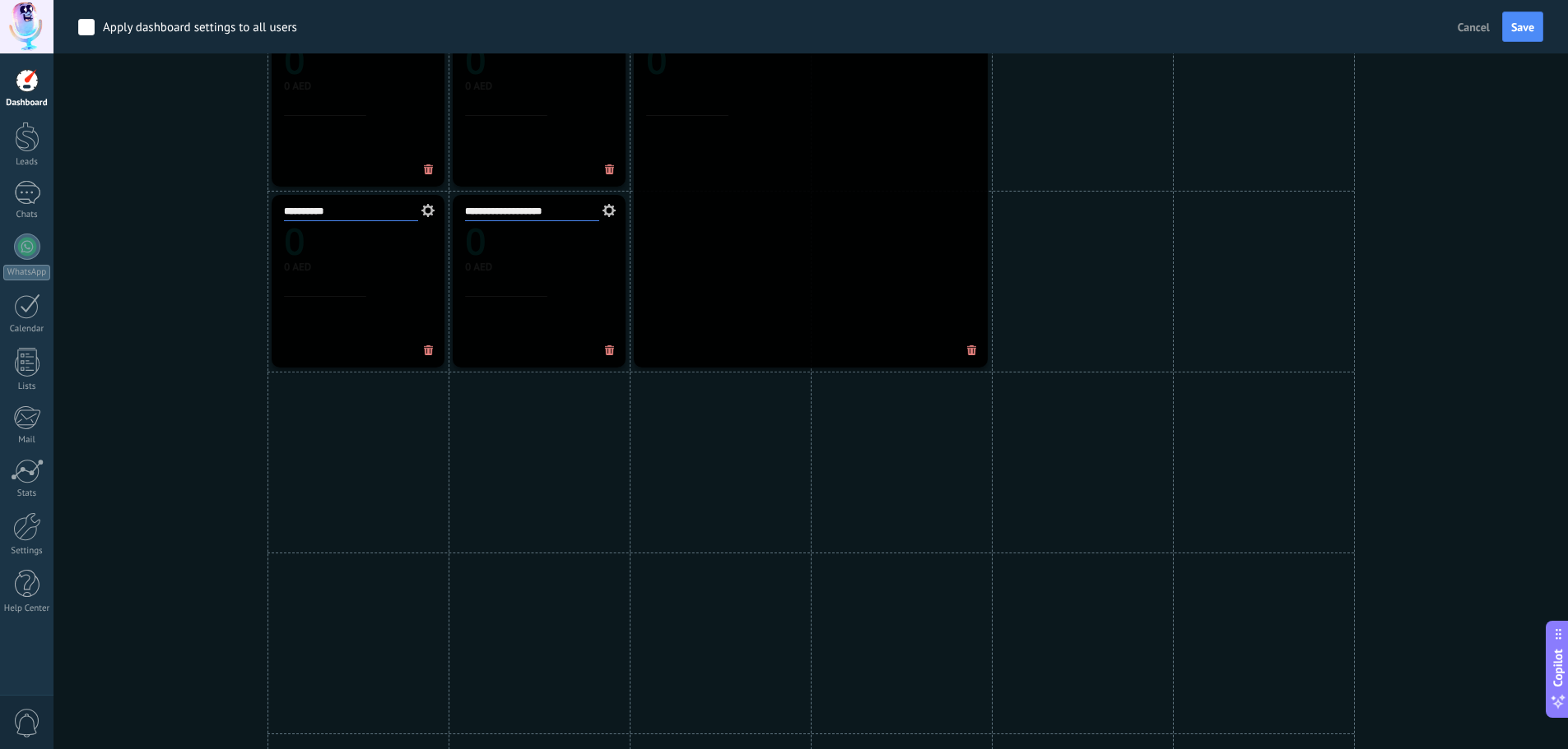
click at [1425, 143] on div "**********" at bounding box center [811, 281] width 1465 height 1267
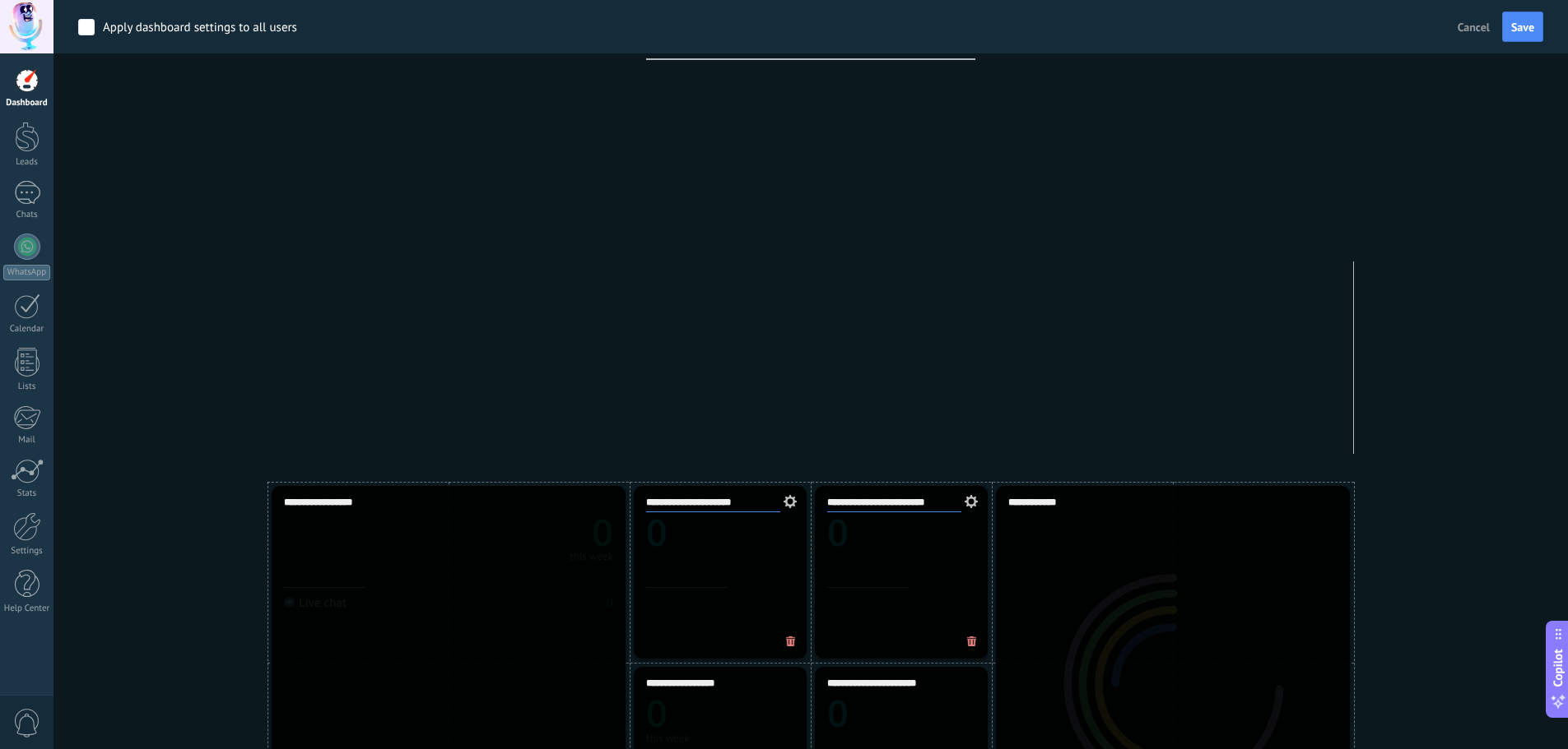
scroll to position [0, 0]
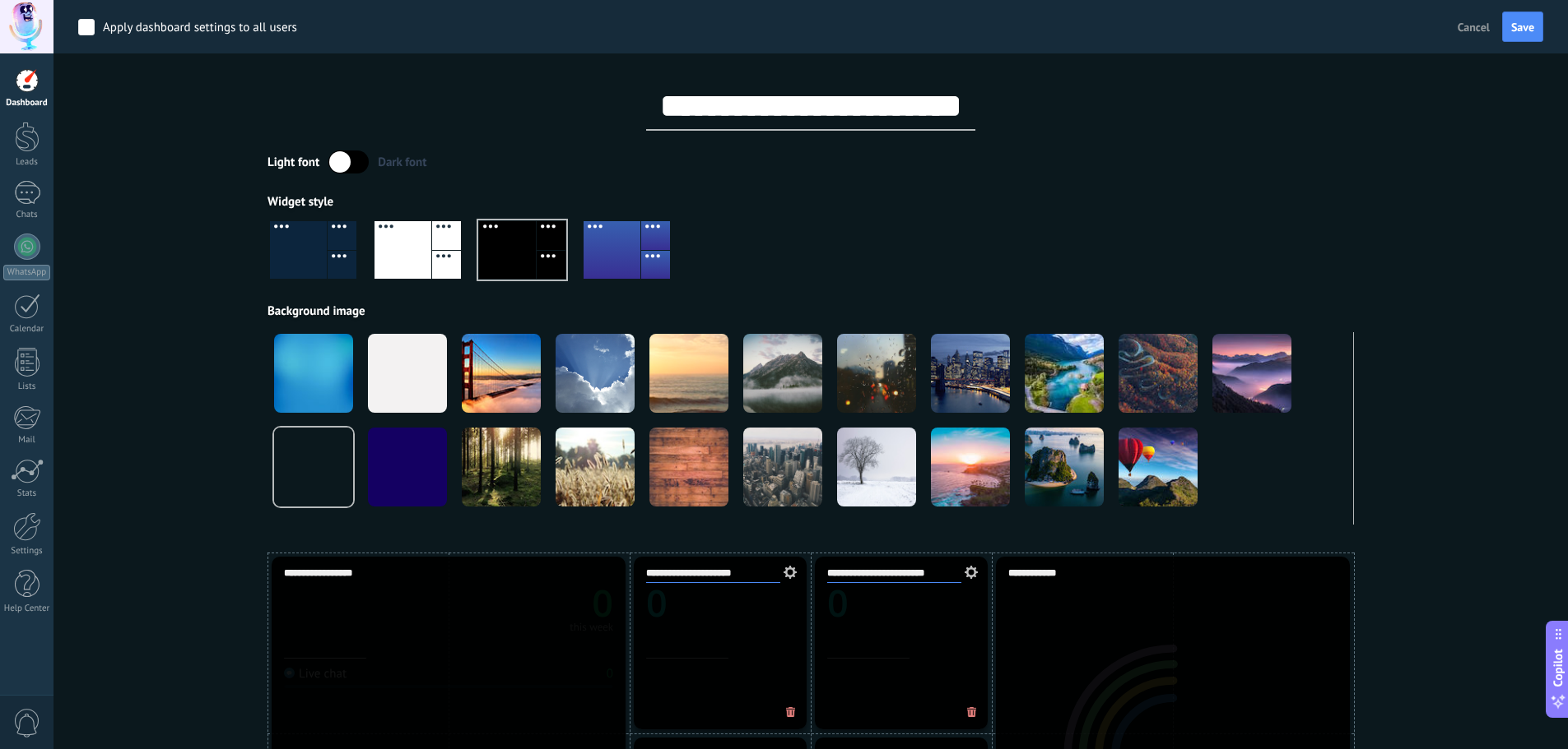
click at [1402, 176] on div "Apply Events hramofalaktechnologycom Today Yesterday Week Month All Select user…" at bounding box center [811, 276] width 1465 height 552
click at [1282, 135] on div "**********" at bounding box center [811, 262] width 1086 height 525
click at [1514, 27] on span "Save" at bounding box center [1523, 27] width 23 height 12
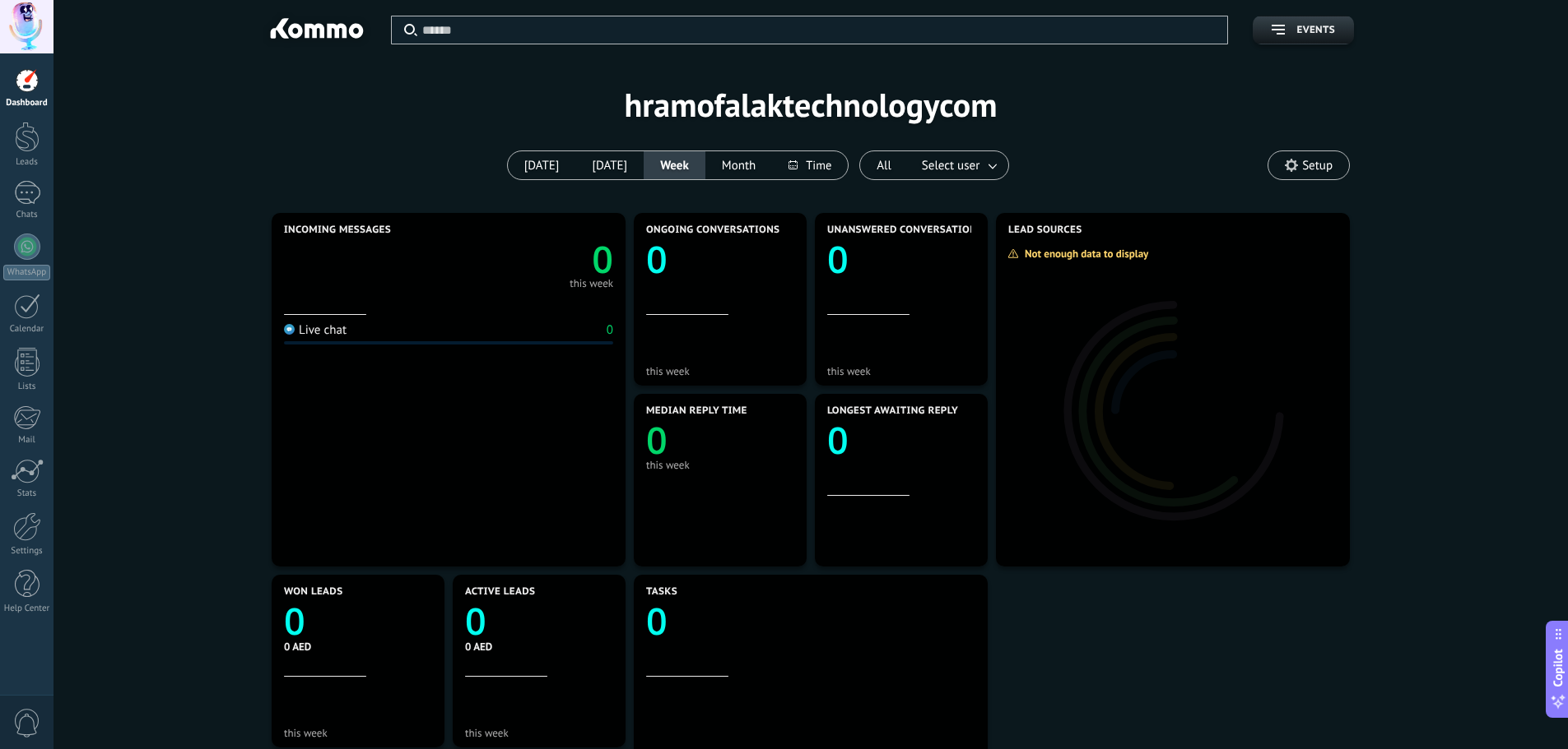
click at [26, 73] on div at bounding box center [27, 81] width 25 height 25
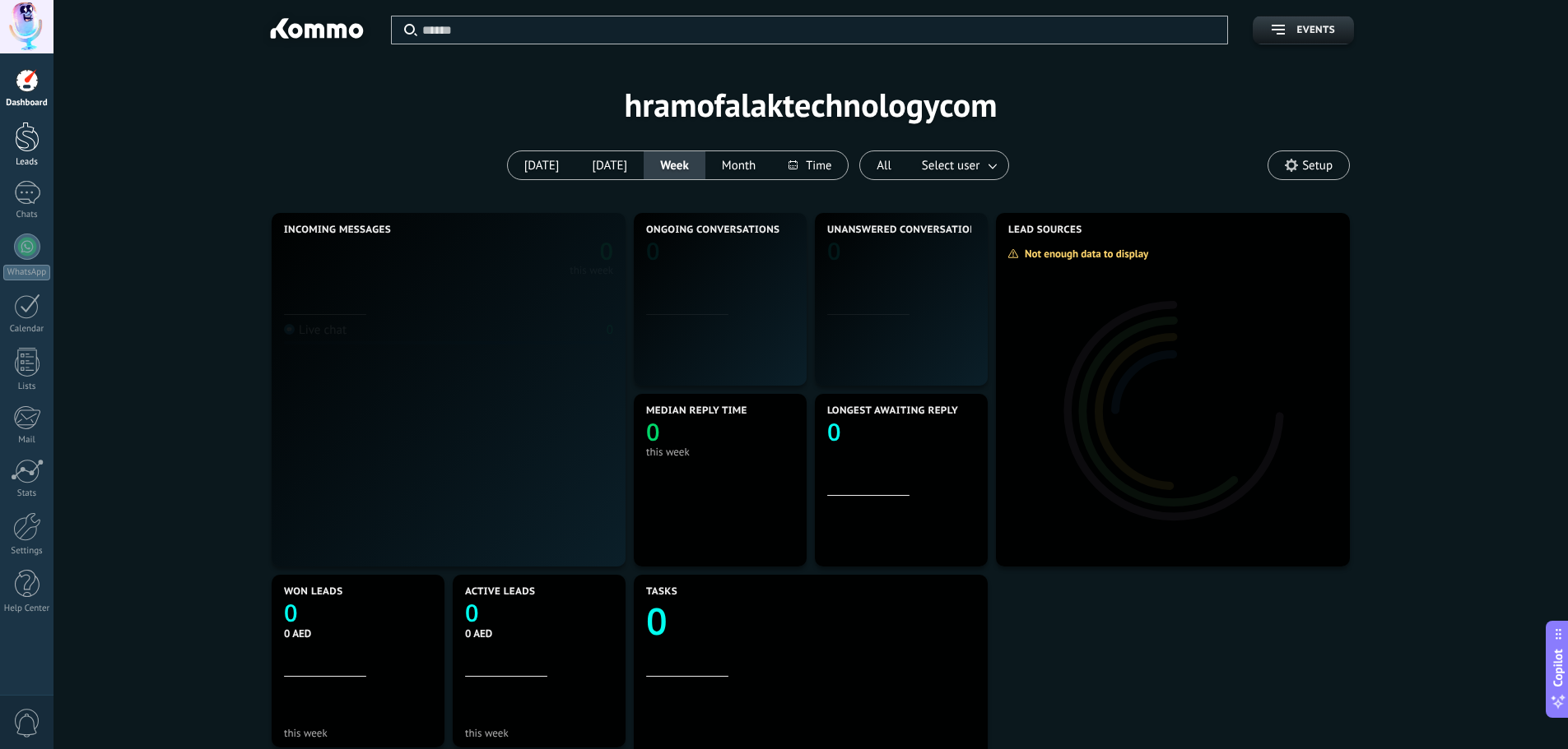
click at [27, 135] on div at bounding box center [27, 137] width 25 height 30
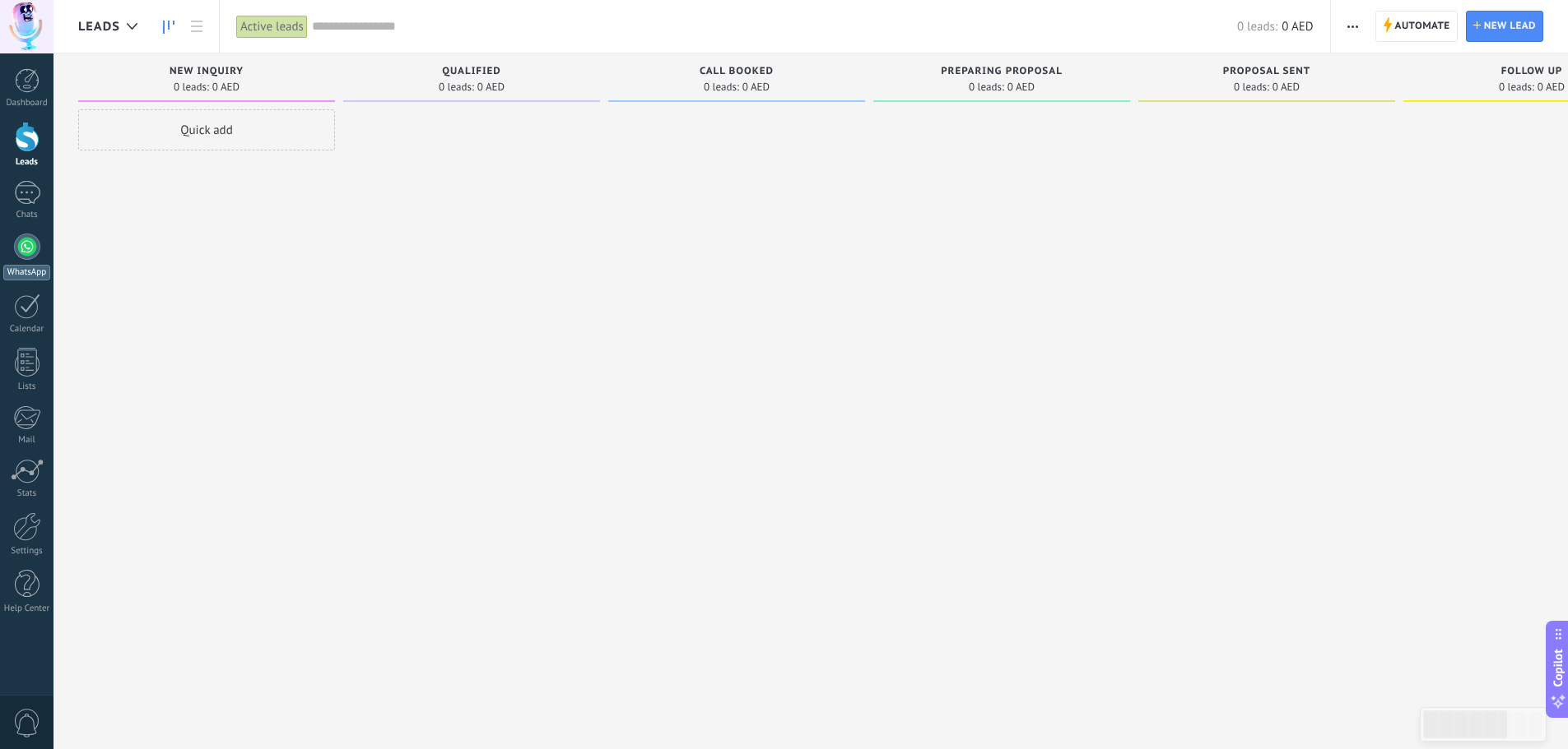
click at [22, 238] on div at bounding box center [27, 247] width 27 height 27
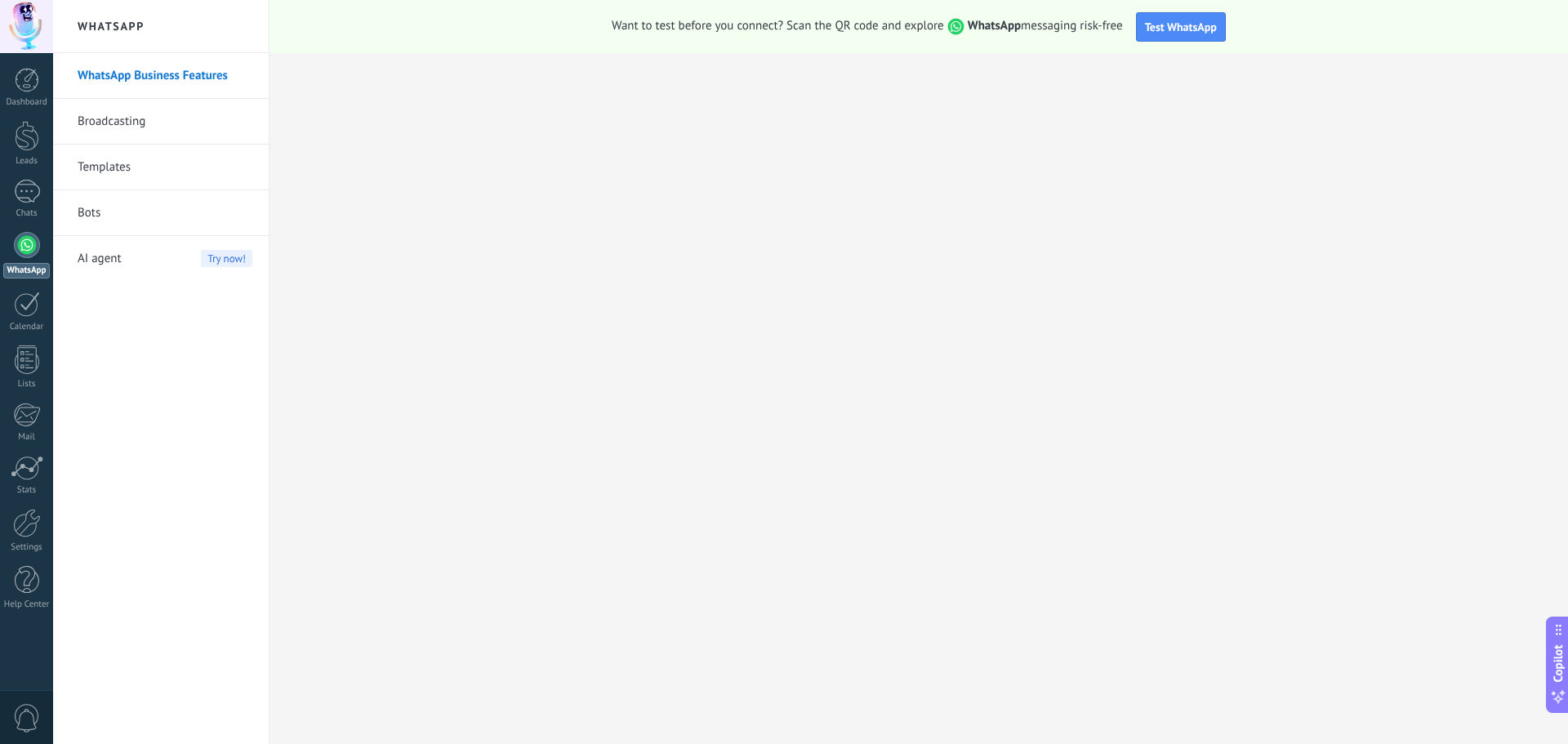
click at [119, 118] on link "Broadcasting" at bounding box center [164, 121] width 175 height 46
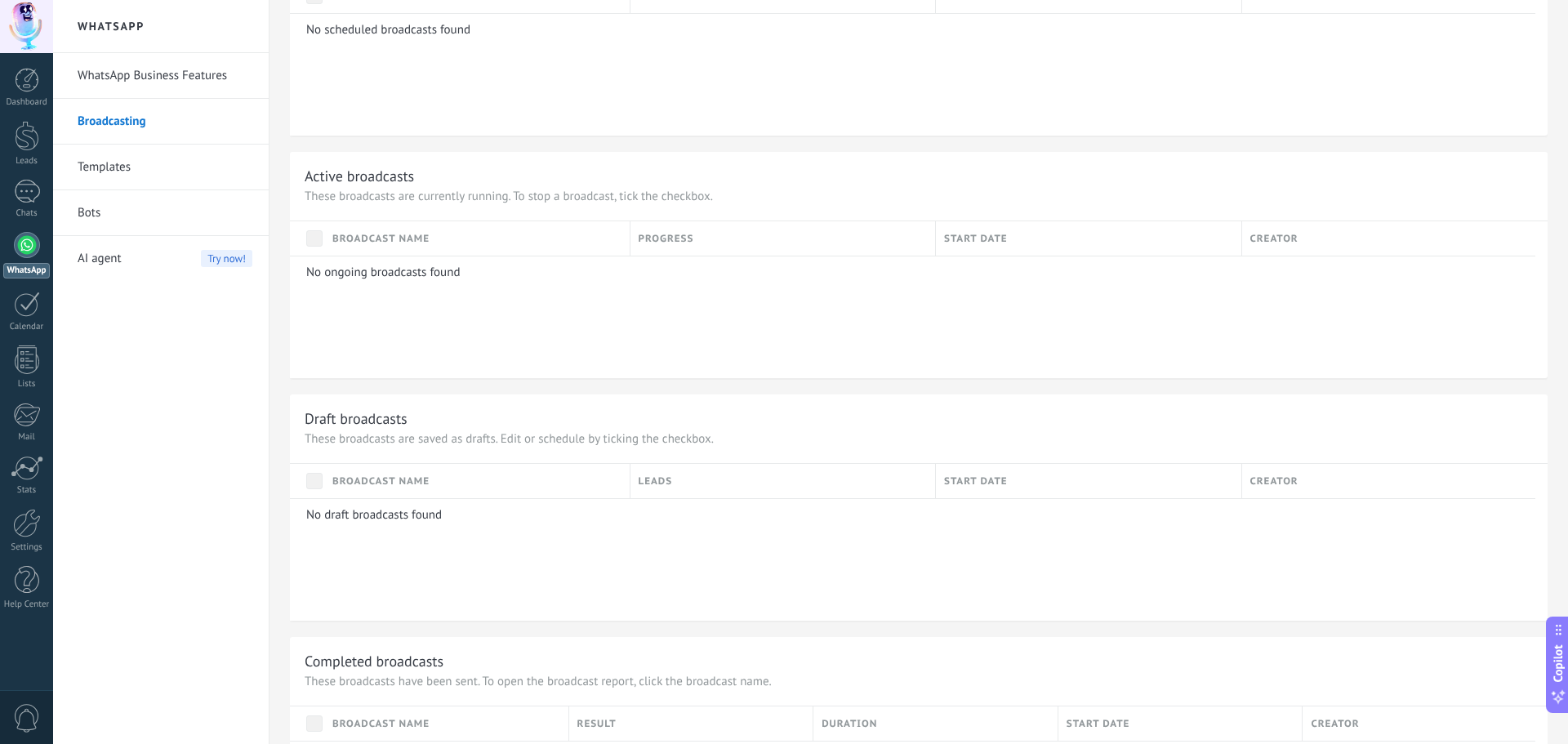
scroll to position [937, 0]
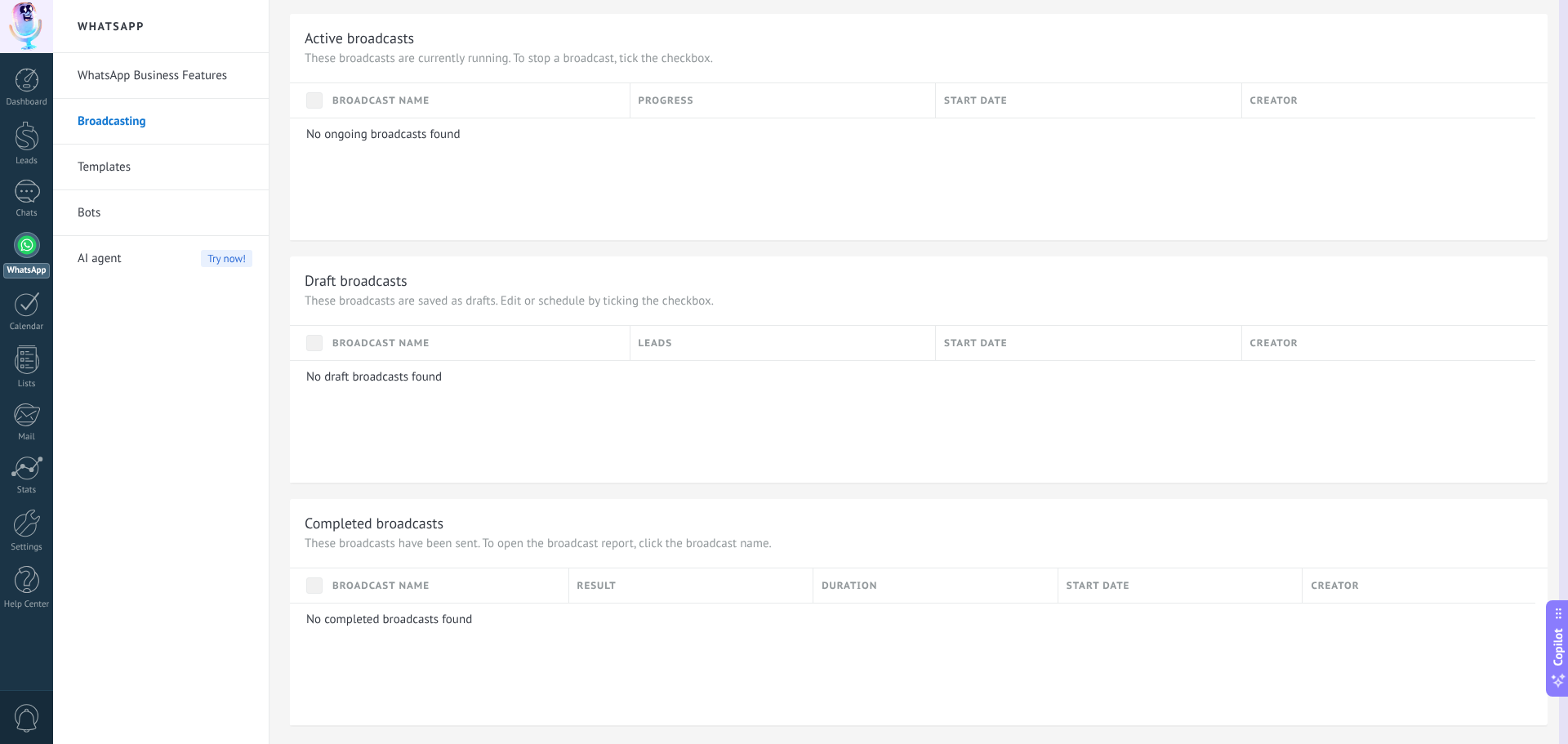
drag, startPoint x: 1559, startPoint y: 629, endPoint x: 1111, endPoint y: 582, distance: 450.5
click at [1553, 615] on icon at bounding box center [1557, 613] width 13 height 13
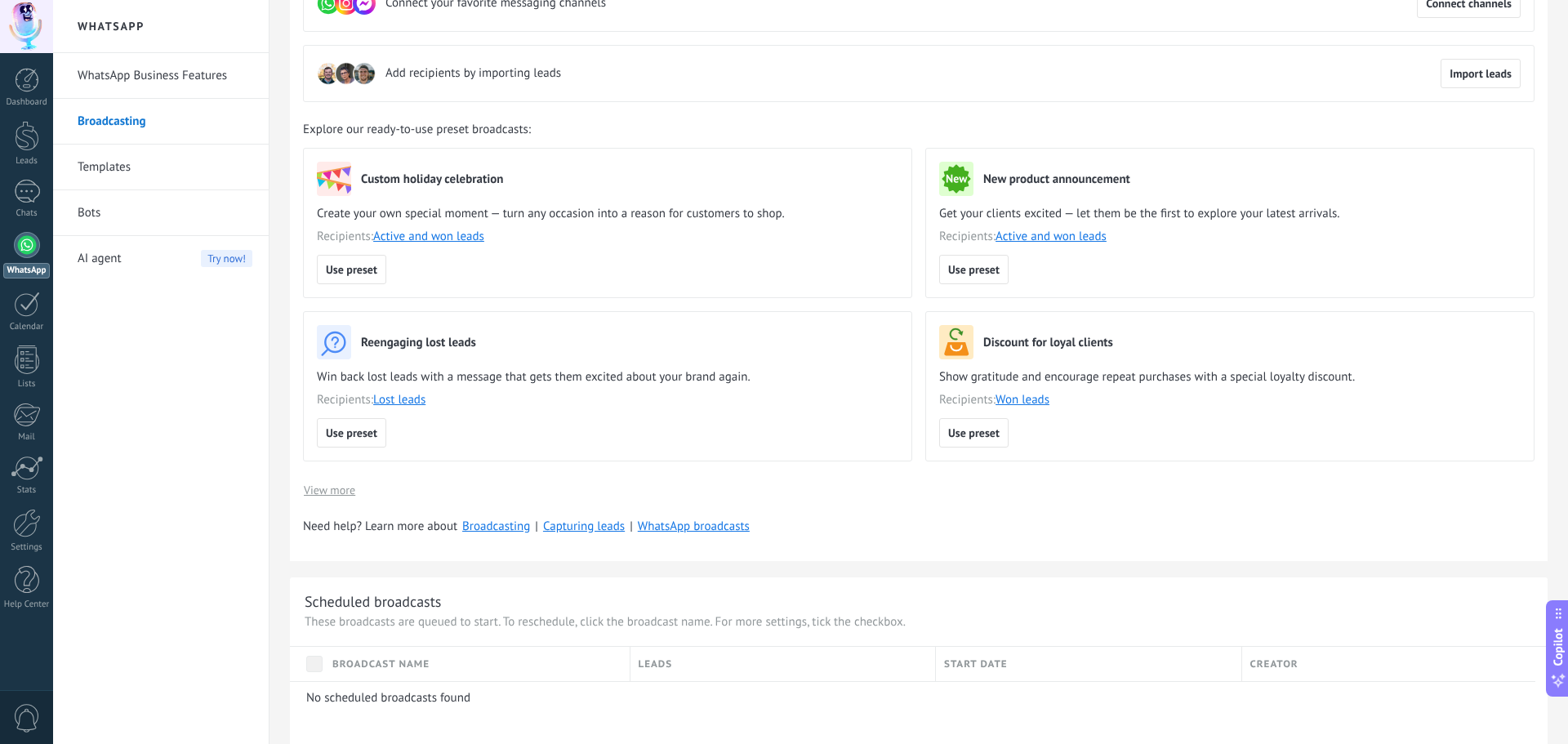
scroll to position [0, 0]
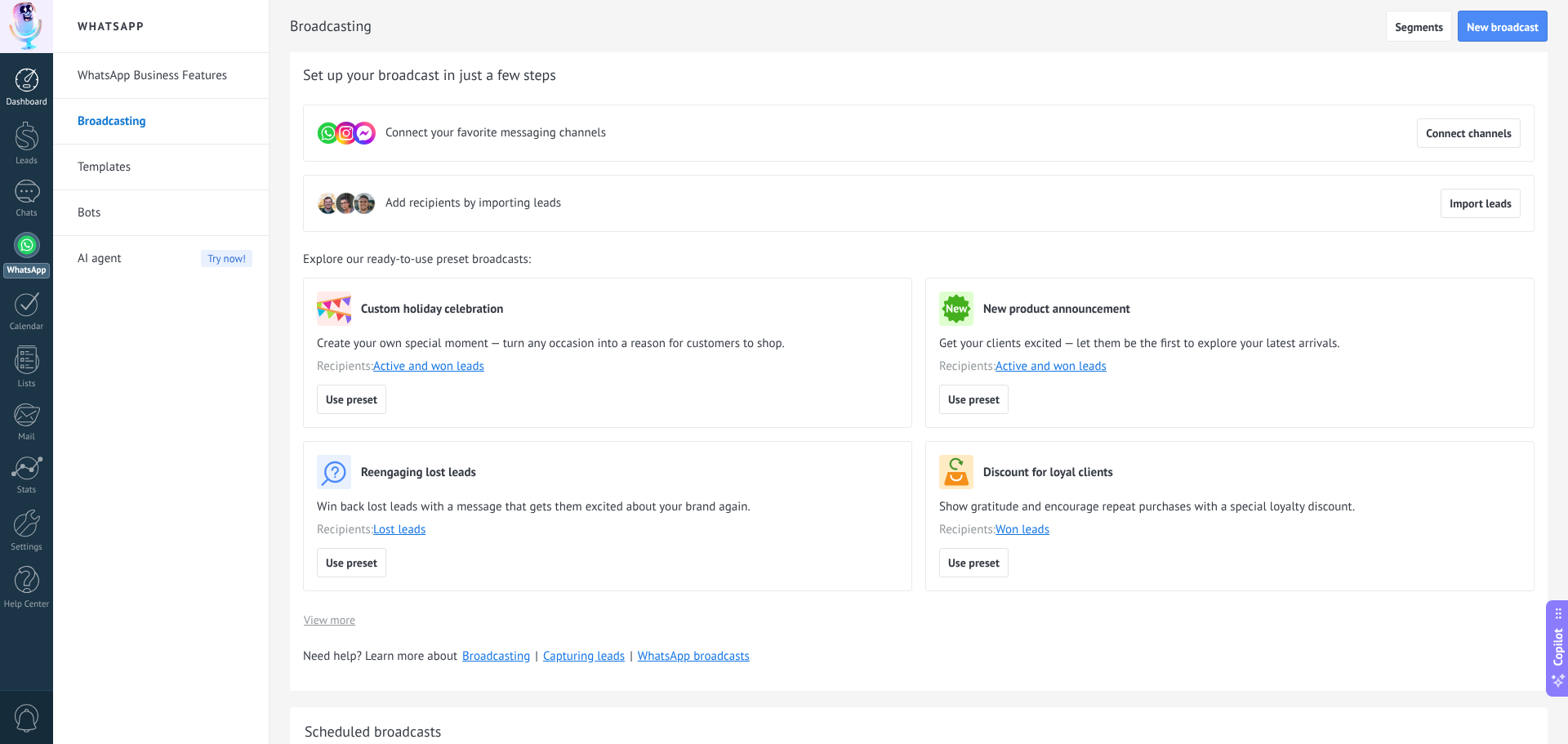
click at [37, 77] on div at bounding box center [27, 80] width 25 height 25
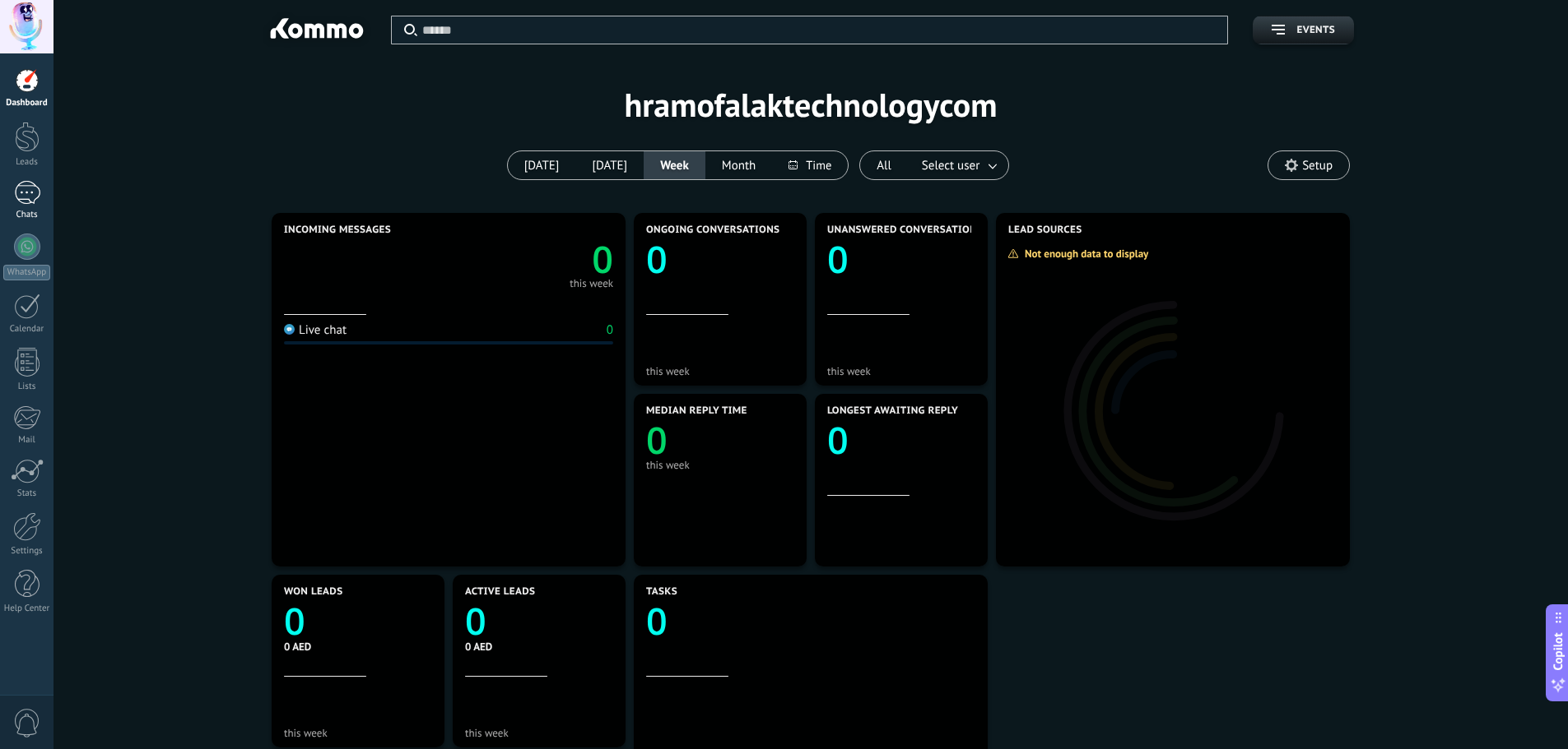
click at [24, 191] on div at bounding box center [27, 192] width 27 height 24
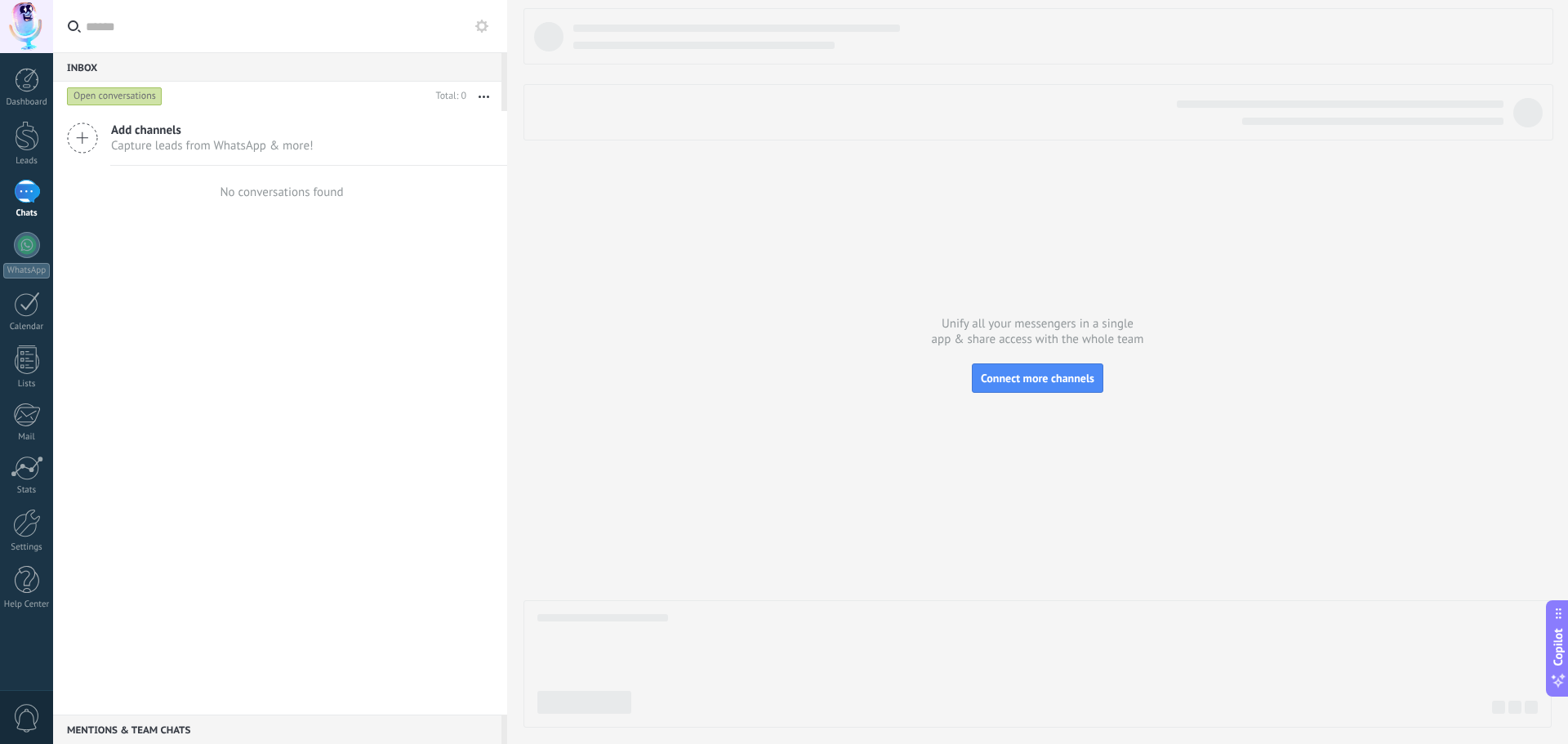
click at [207, 148] on span "Capture leads from WhatsApp & more!" at bounding box center [212, 146] width 202 height 16
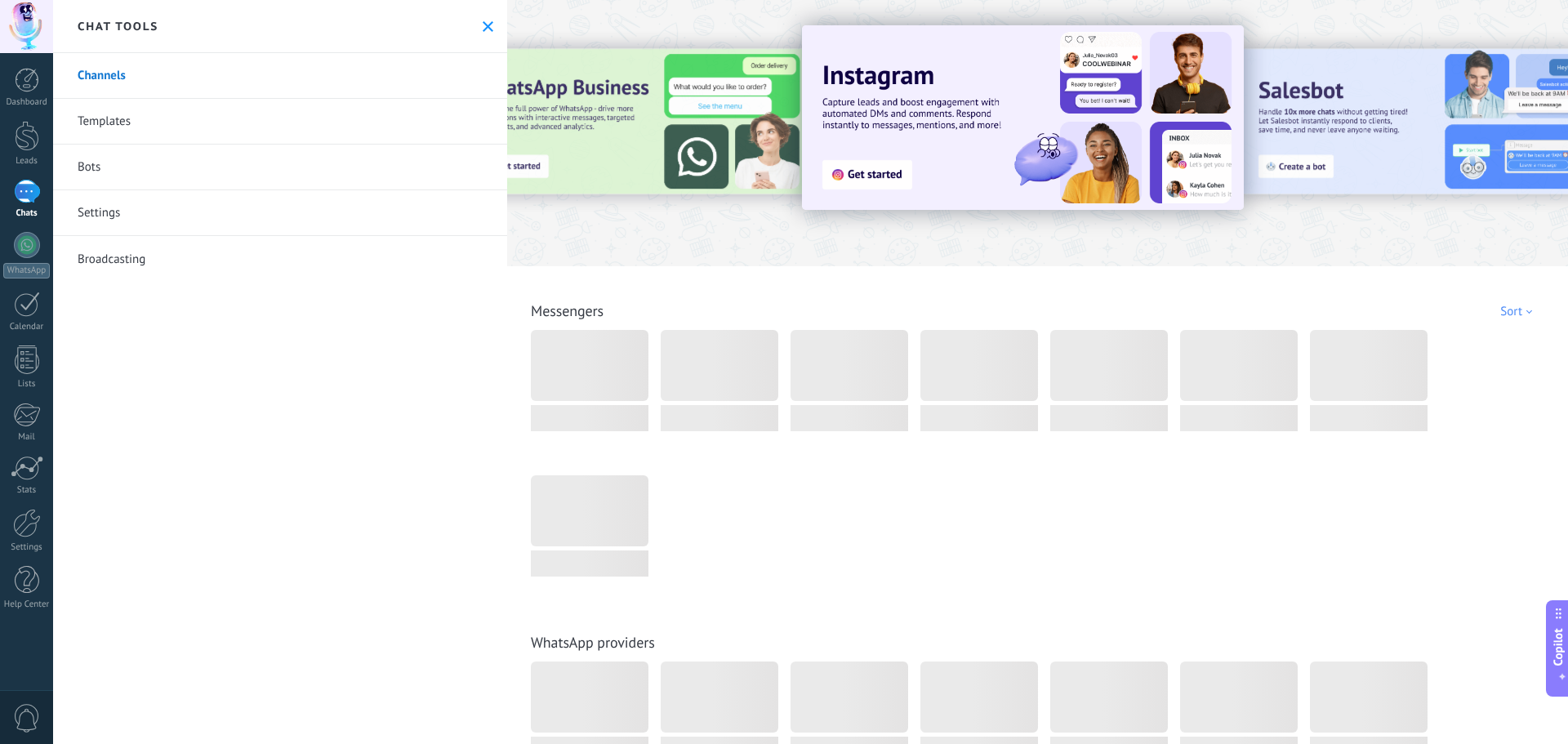
scroll to position [245, 0]
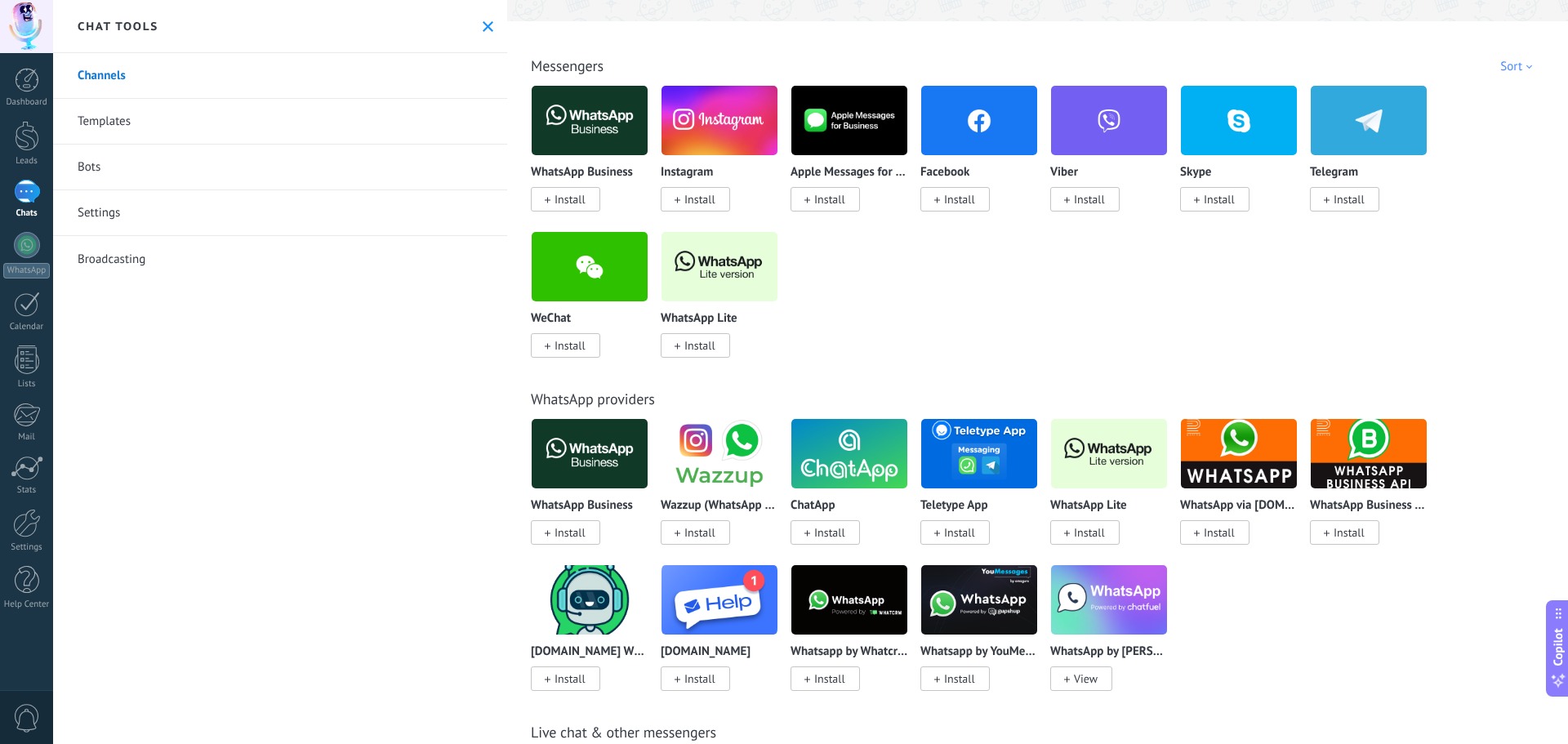
click at [286, 390] on div "Channels Templates Bots Settings Broadcasting" at bounding box center [279, 398] width 454 height 691
